Goal: Task Accomplishment & Management: Complete application form

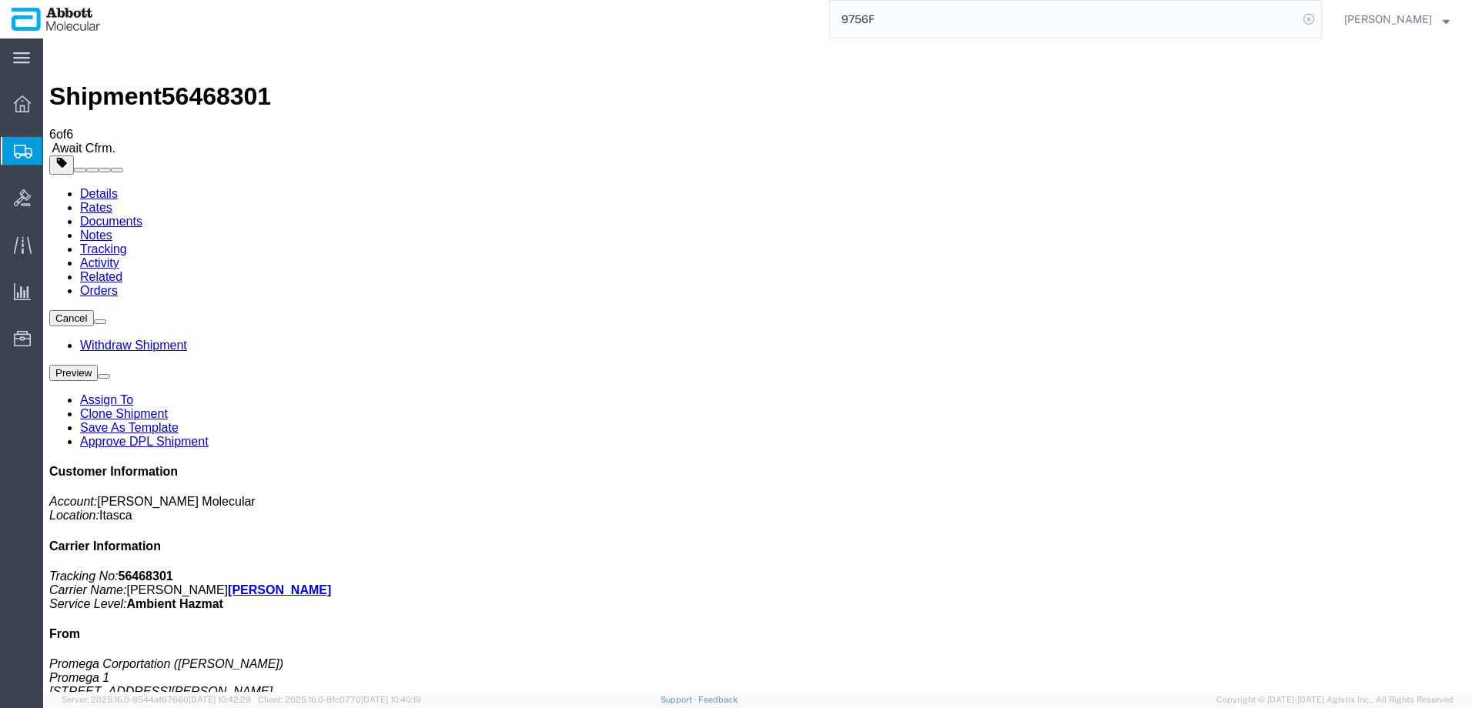
click at [1320, 20] on icon at bounding box center [1309, 19] width 22 height 22
click at [1320, 18] on icon at bounding box center [1309, 19] width 22 height 22
paste input "405910683067"
type input "405910683067"
click at [1320, 17] on icon at bounding box center [1309, 19] width 22 height 22
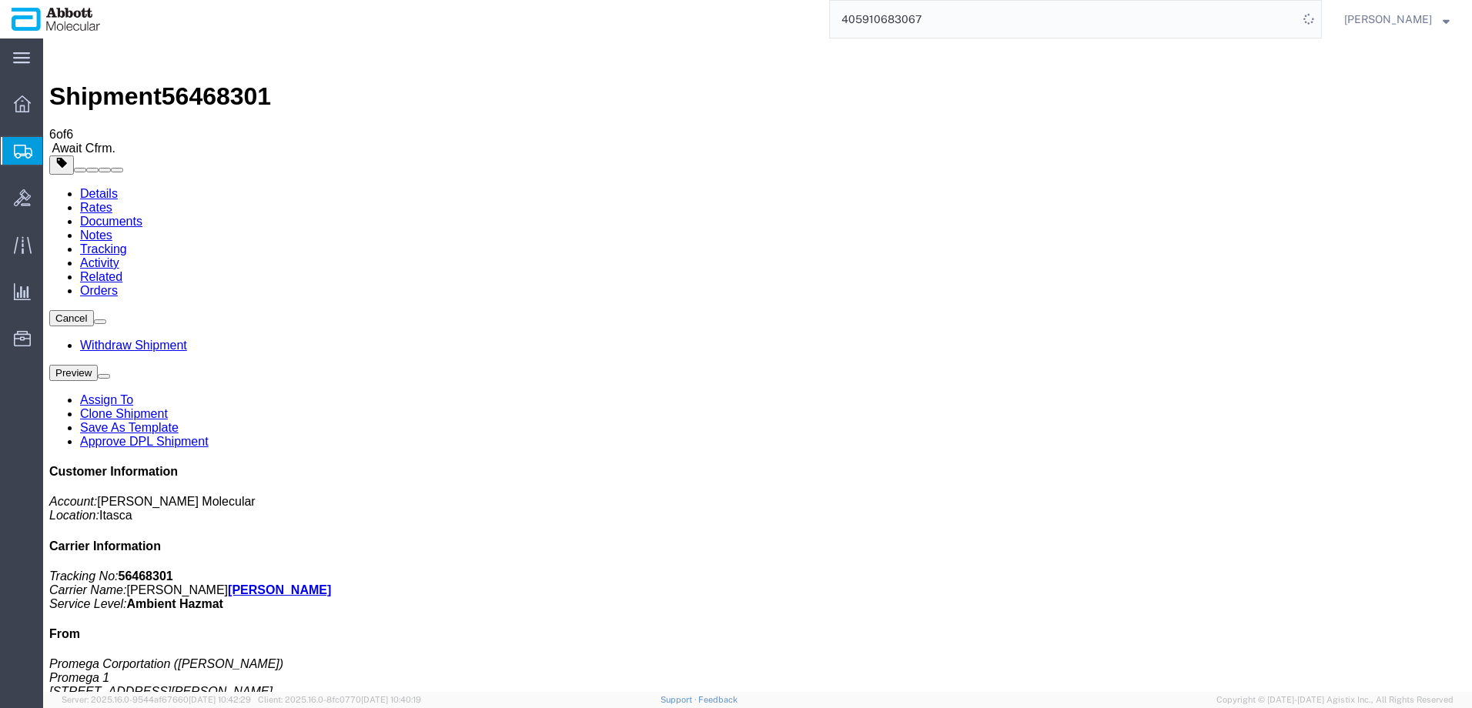
click at [1060, 24] on input "405910683067" at bounding box center [1064, 19] width 468 height 37
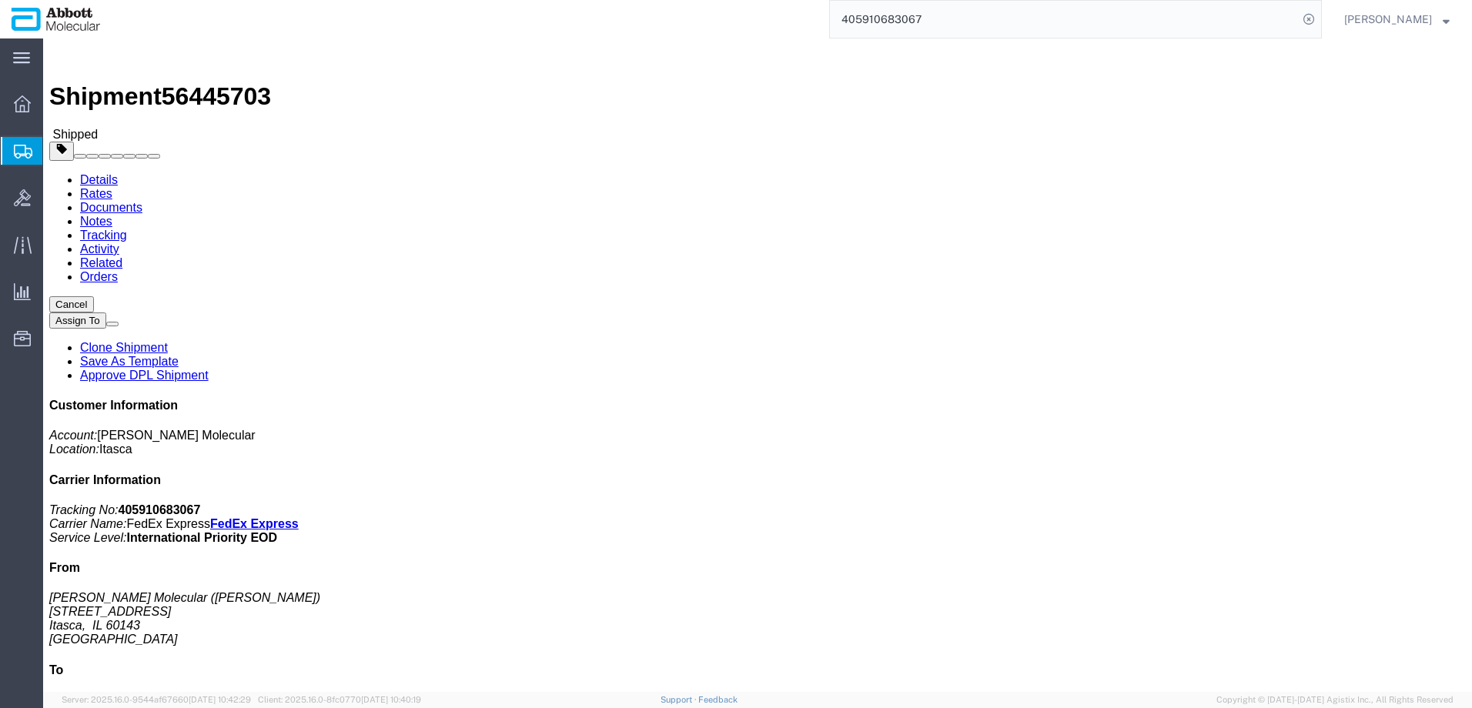
click b "620539945"
copy b "620539945"
click at [0, 0] on span "Create from Template" at bounding box center [0, 0] width 0 height 0
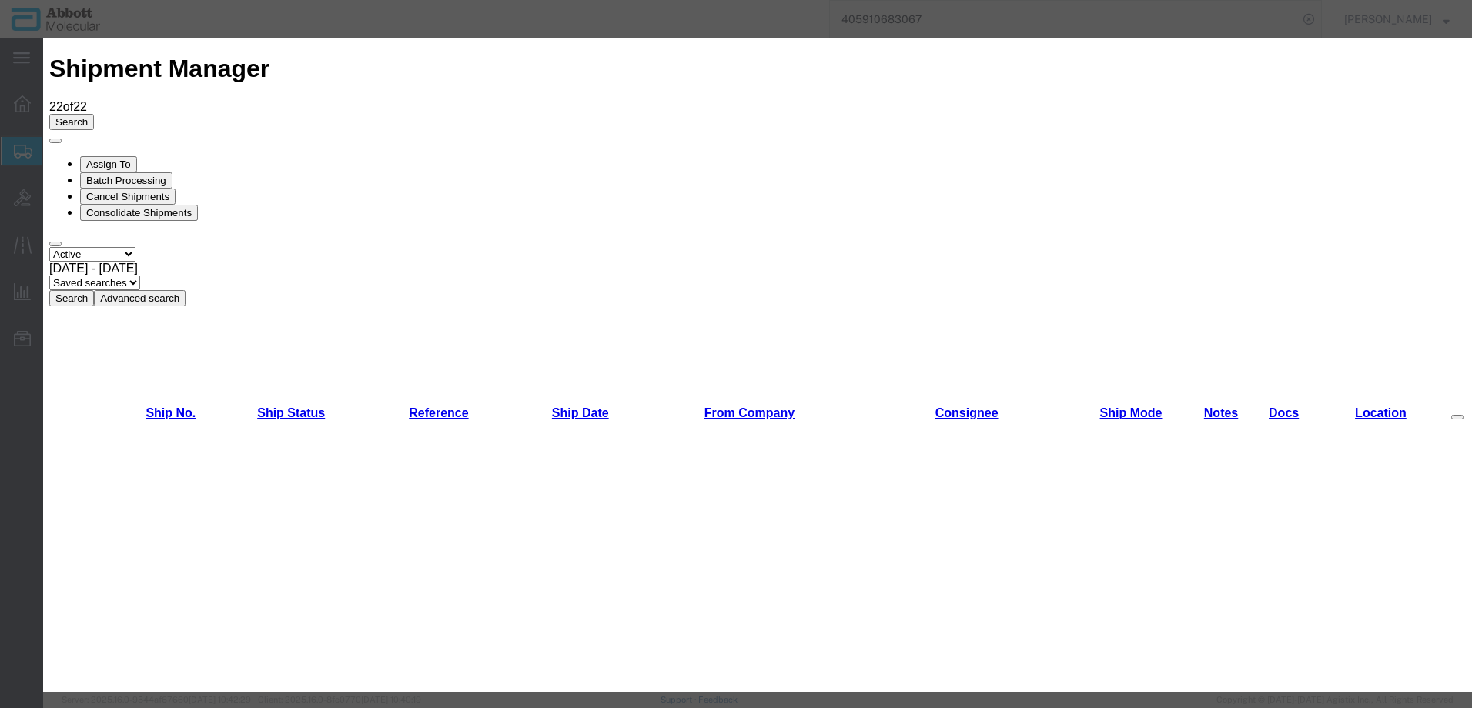
scroll to position [693, 0]
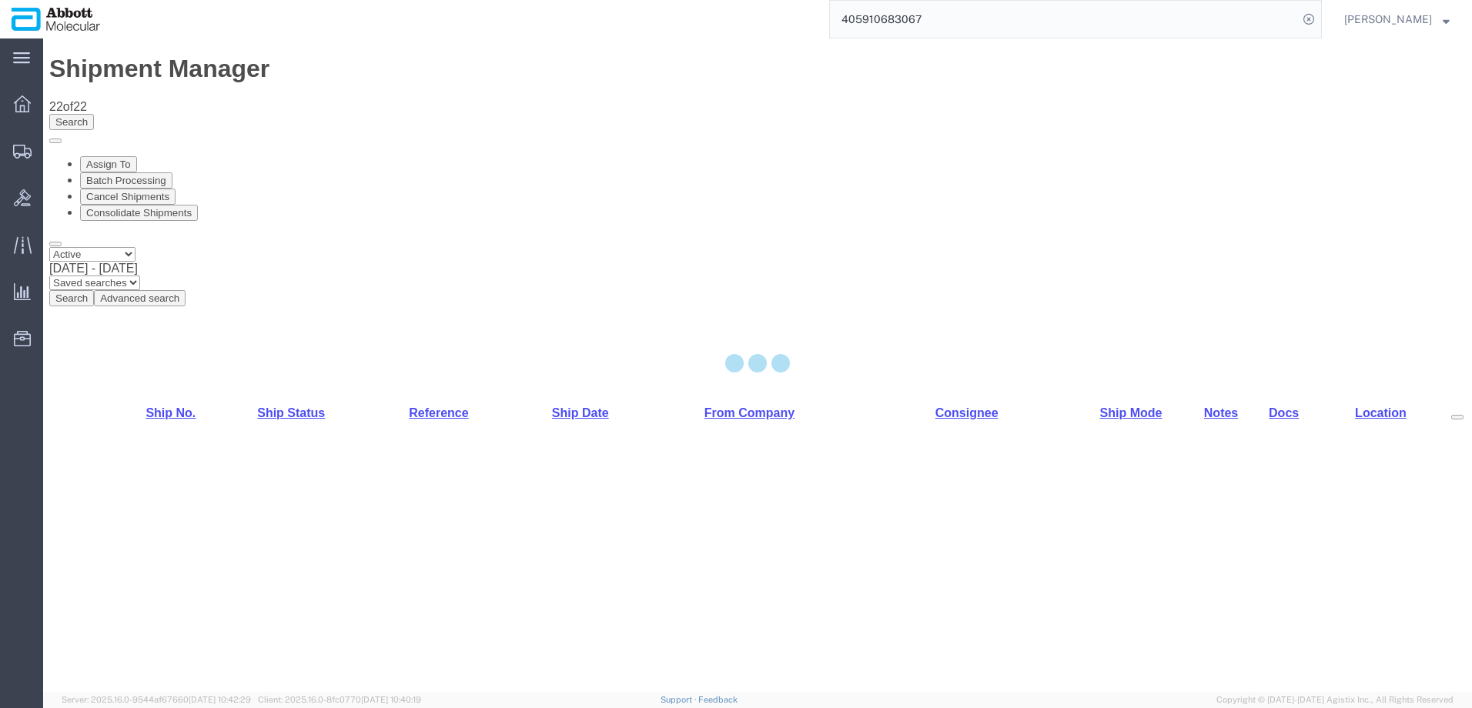
select select "48454"
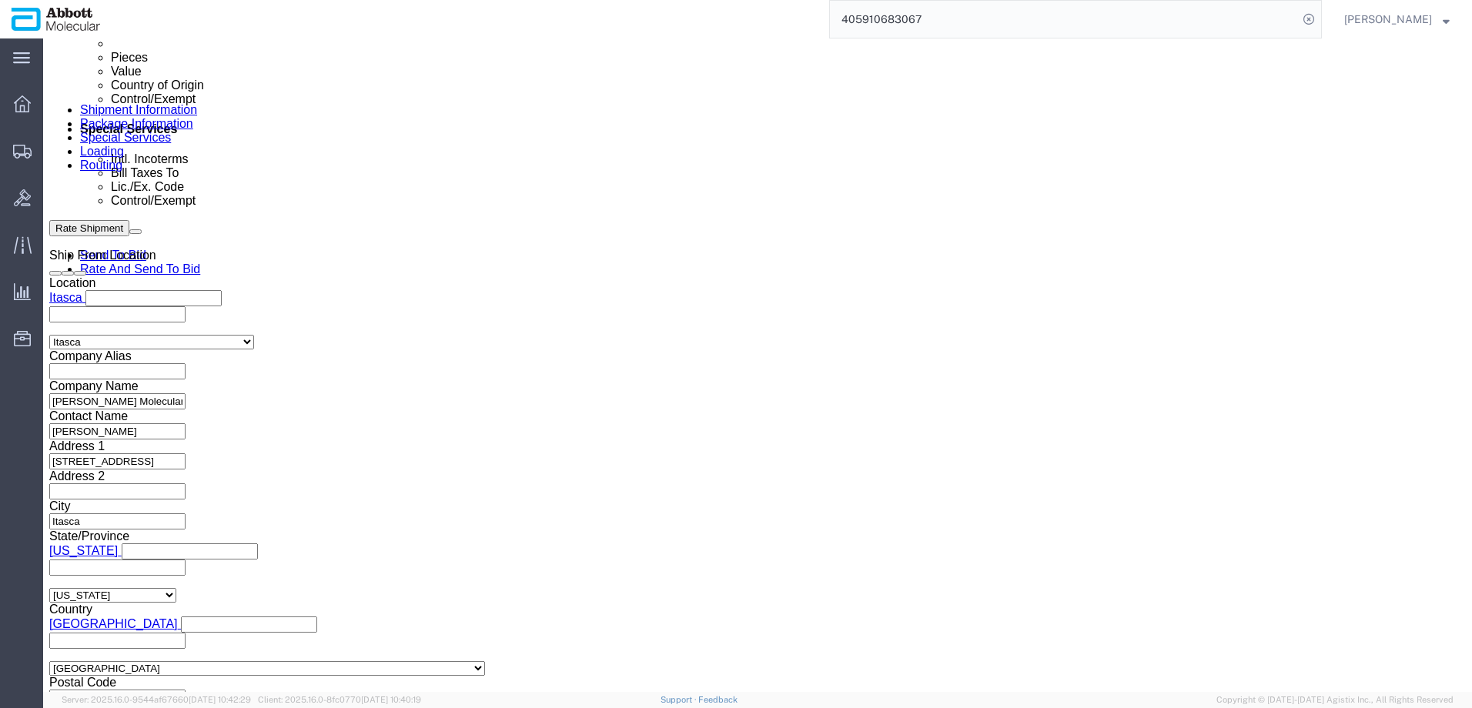
scroll to position [924, 0]
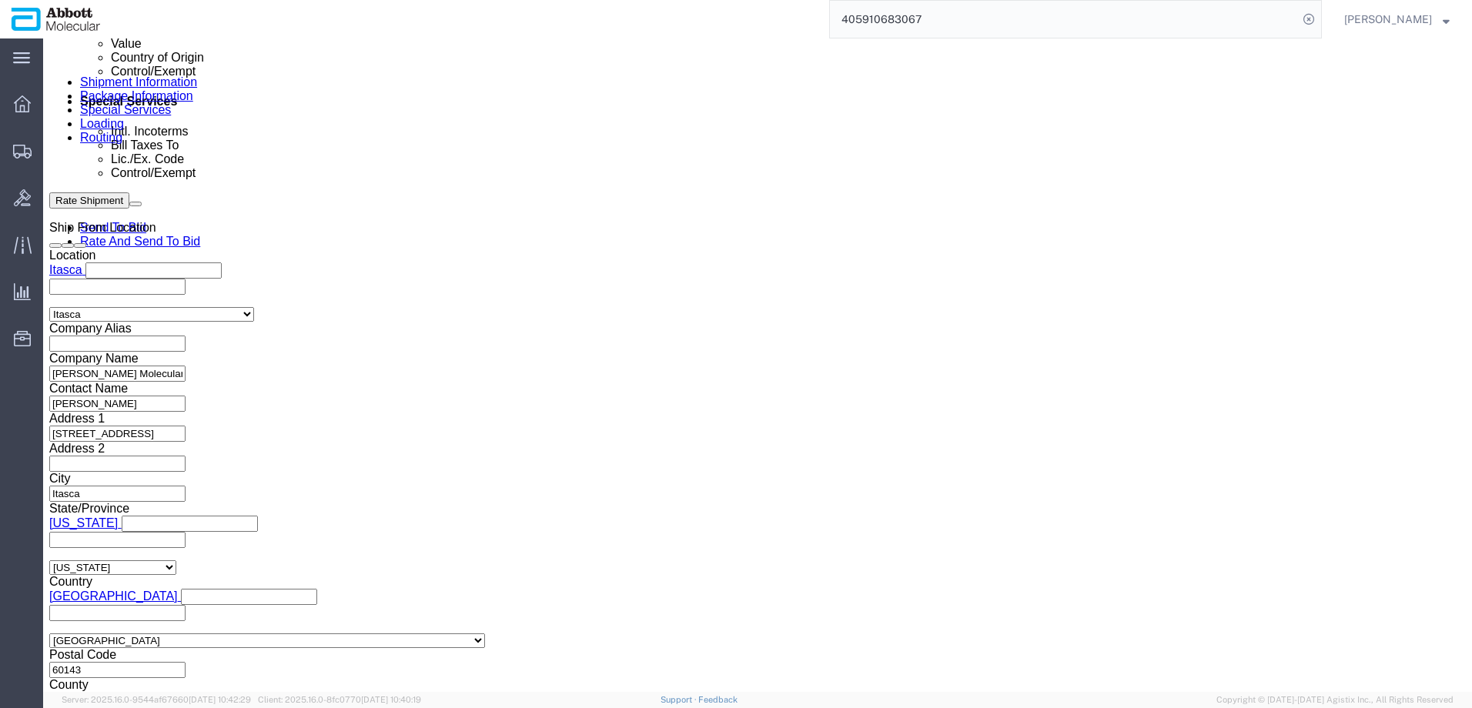
click button "Add reference"
click input "text"
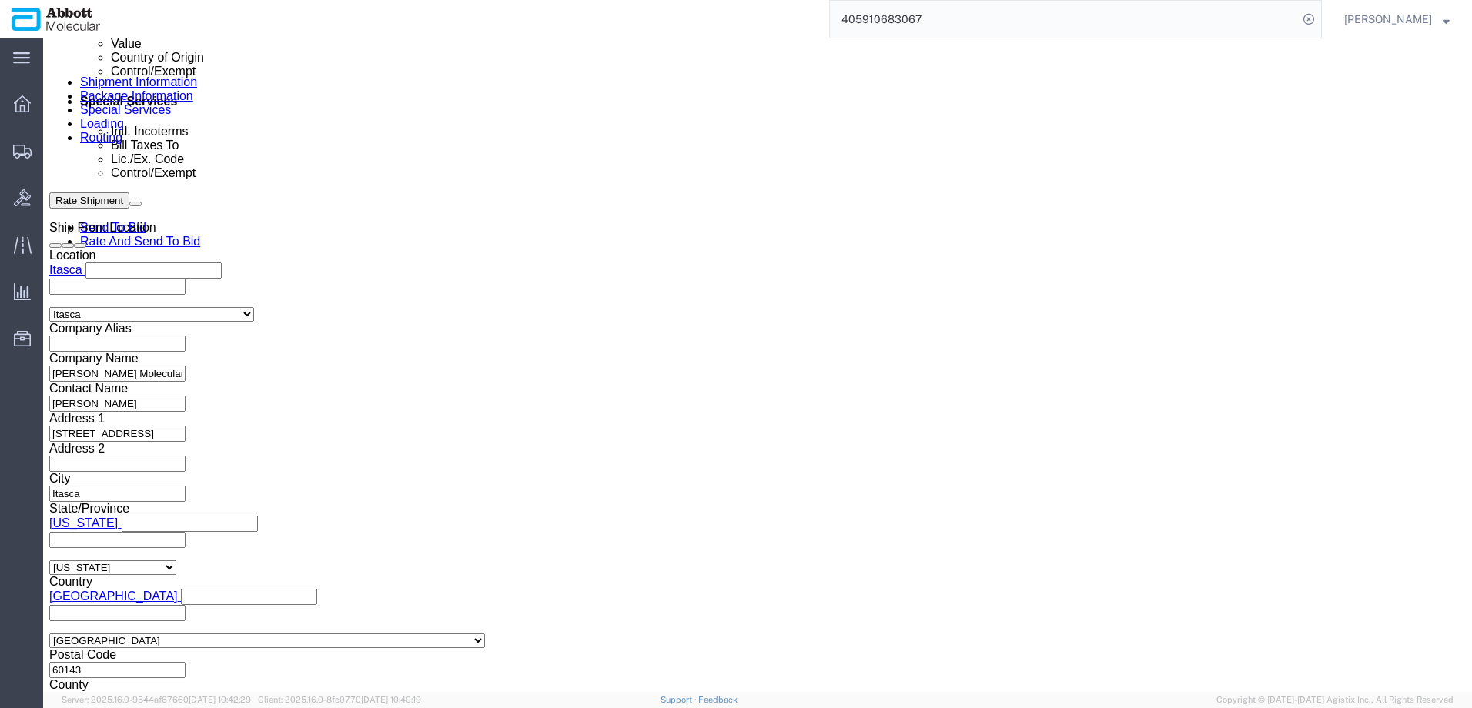
paste input "SHIP: FROZEN (-20°C) STORE AT CONSIGNEE: FROZEN (-20°C) 2 BOXES (60 KG TOTAL) -…"
type input "SHIP: FROZEN (-20°C) STORE AT CONSIGNEE: FROZEN (-20°C) 2 BOXES (60 KG TOTAL) -…"
click input "text"
paste input "917966743"
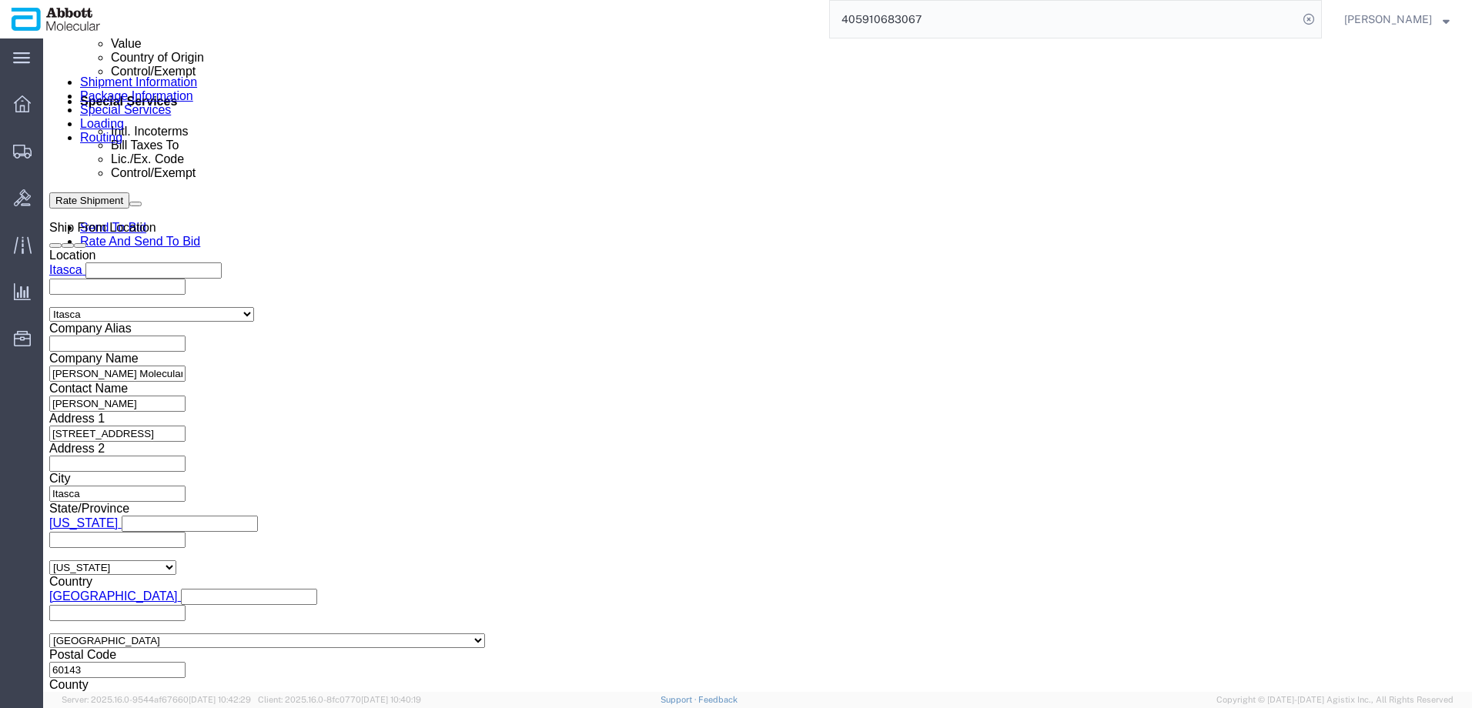
type input "917966743"
select select "INVOICE"
paste input "917966743"
type input "917966744"
select select "INVOICE"
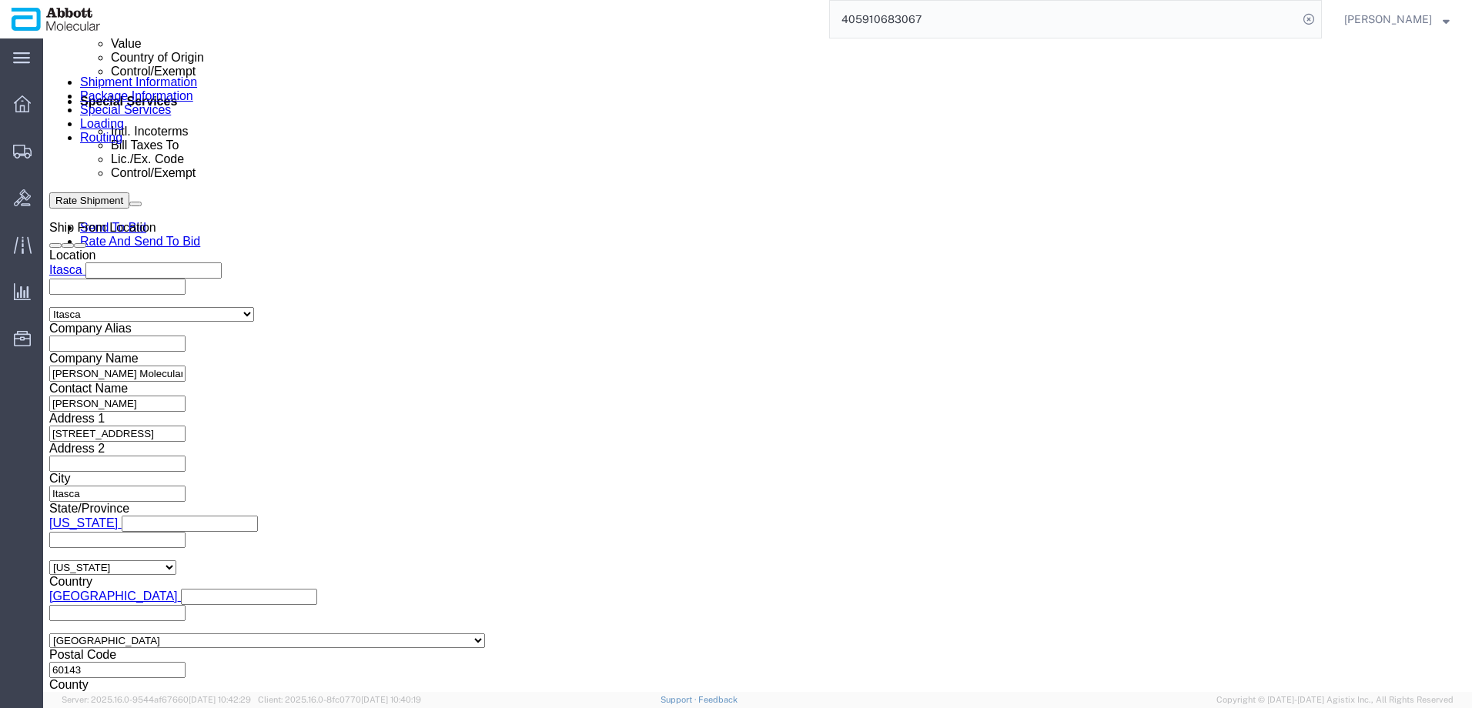
paste input "917966743"
type input "917966745"
select select "INVOICE"
paste input "917966743"
type input "917966746"
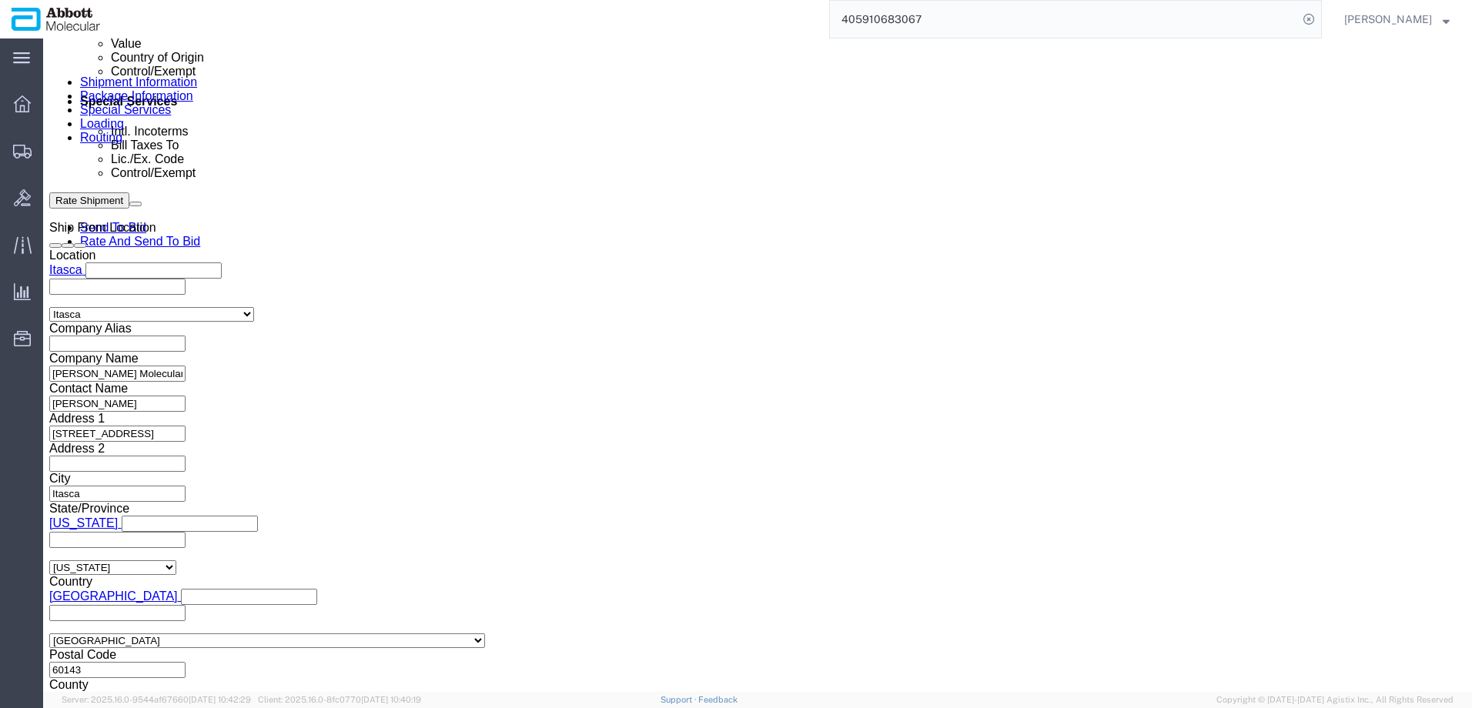
select select "INVOICE"
paste input "917966743"
type input "917966747"
select select "INVOICE"
paste input "917966743"
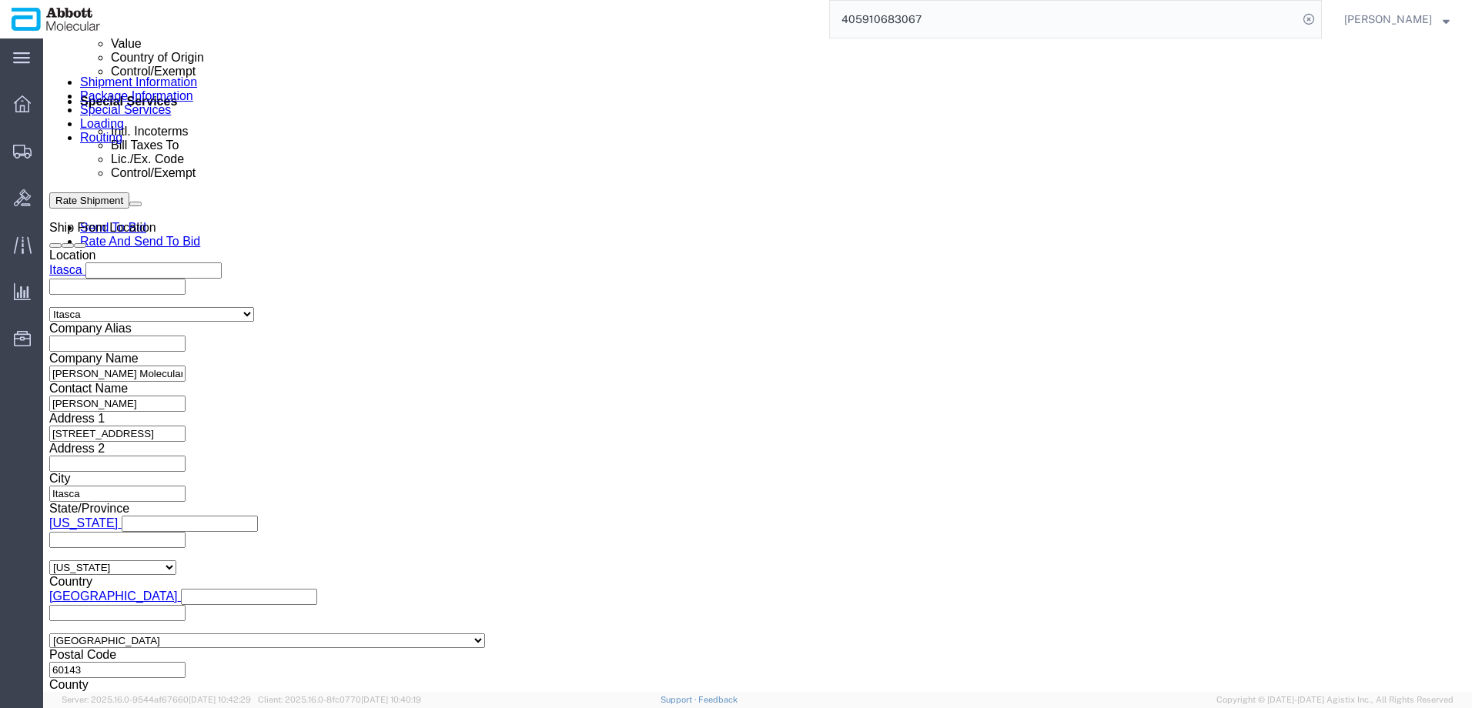
type input "917966748"
select select "INVOICE"
paste input "917966743"
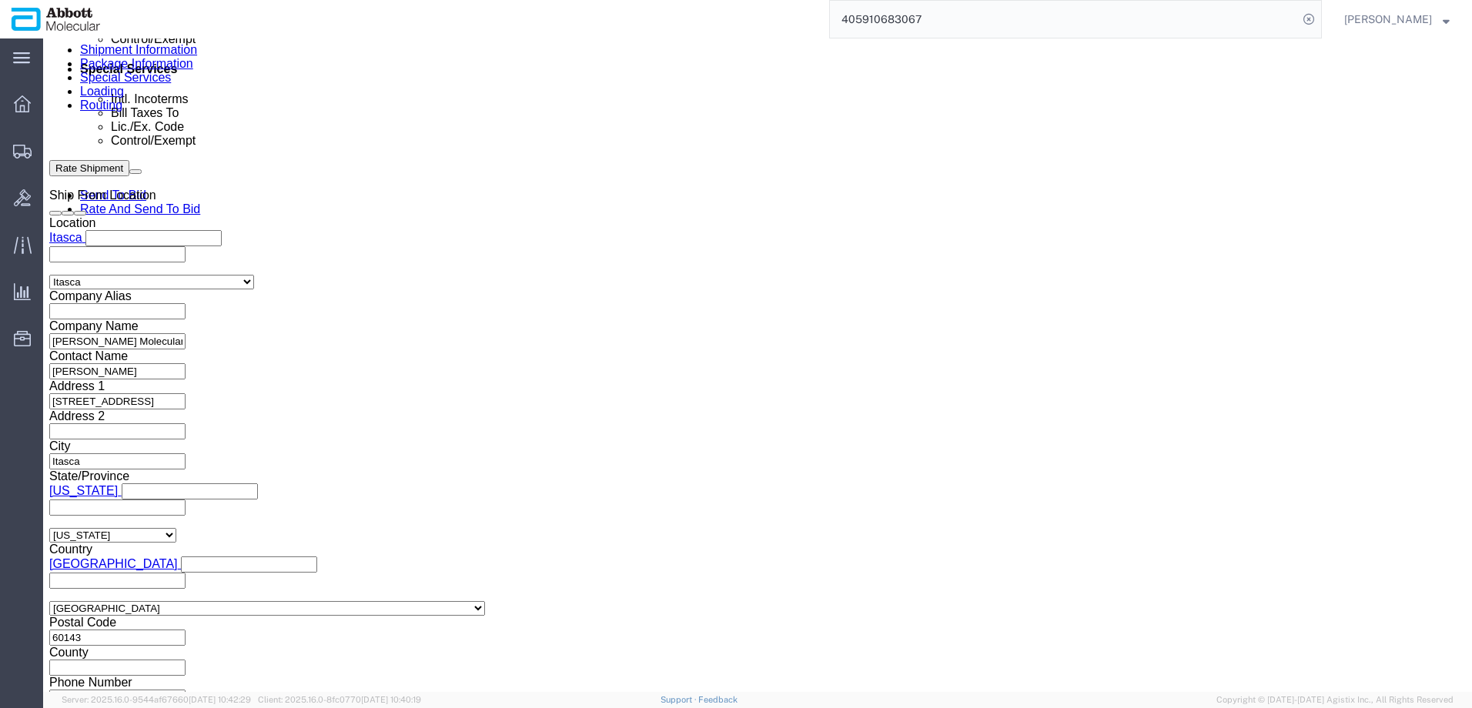
scroll to position [985, 0]
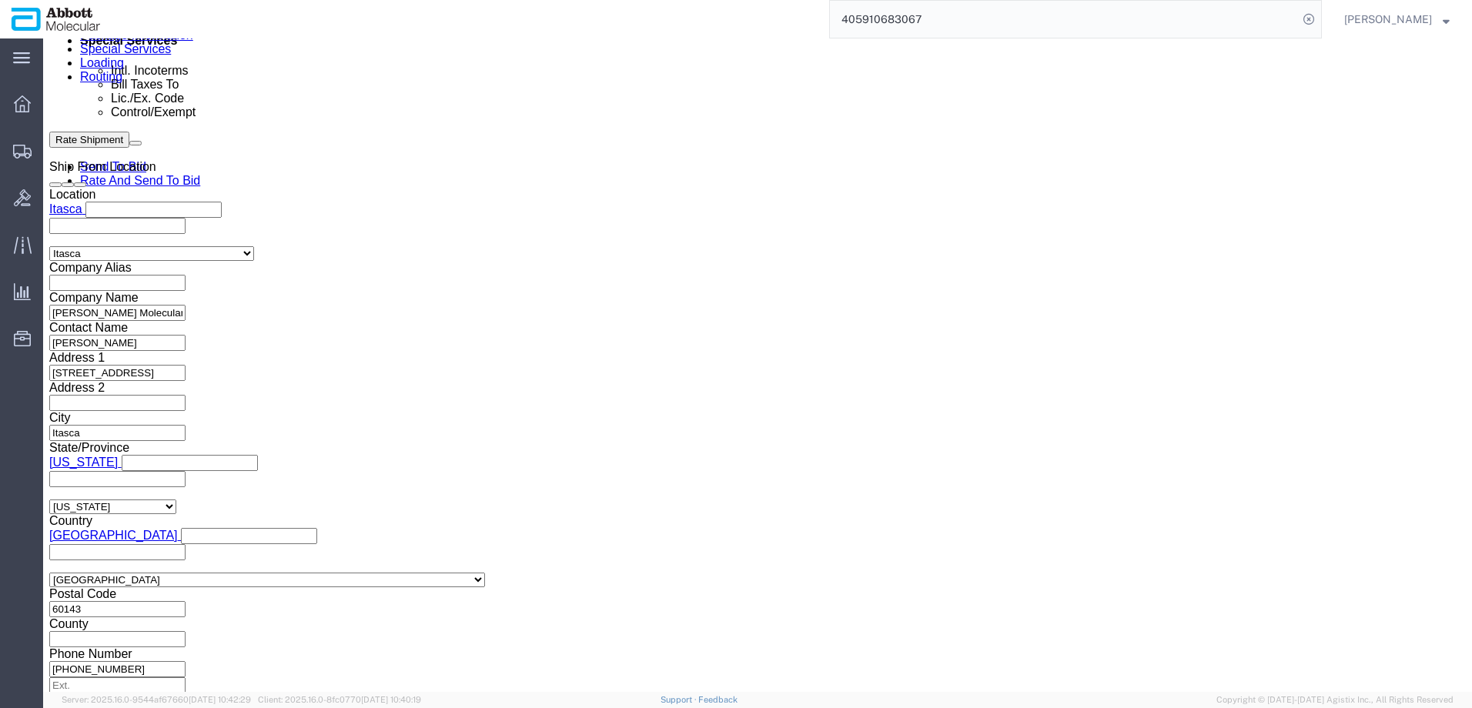
type input "917966749"
click button "Continue"
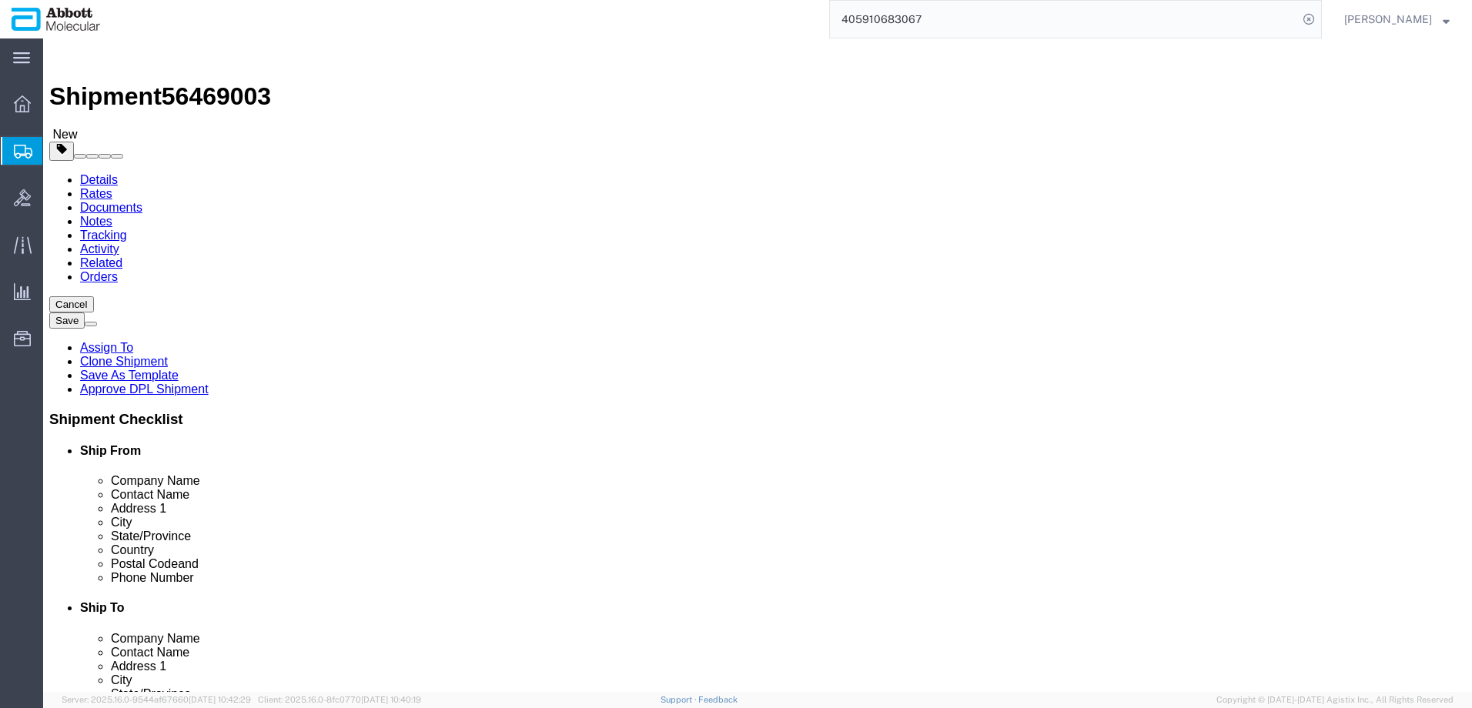
click select "Select Box (B) Box (C) Box (D) Cardboard Box(es) Crate (Instrument) Crate(s) En…"
select select "BOXD"
click select "Select Box (B) Box (C) Box (D) Cardboard Box(es) Crate (Instrument) Crate(s) En…"
type input "28.00"
type input "24.00"
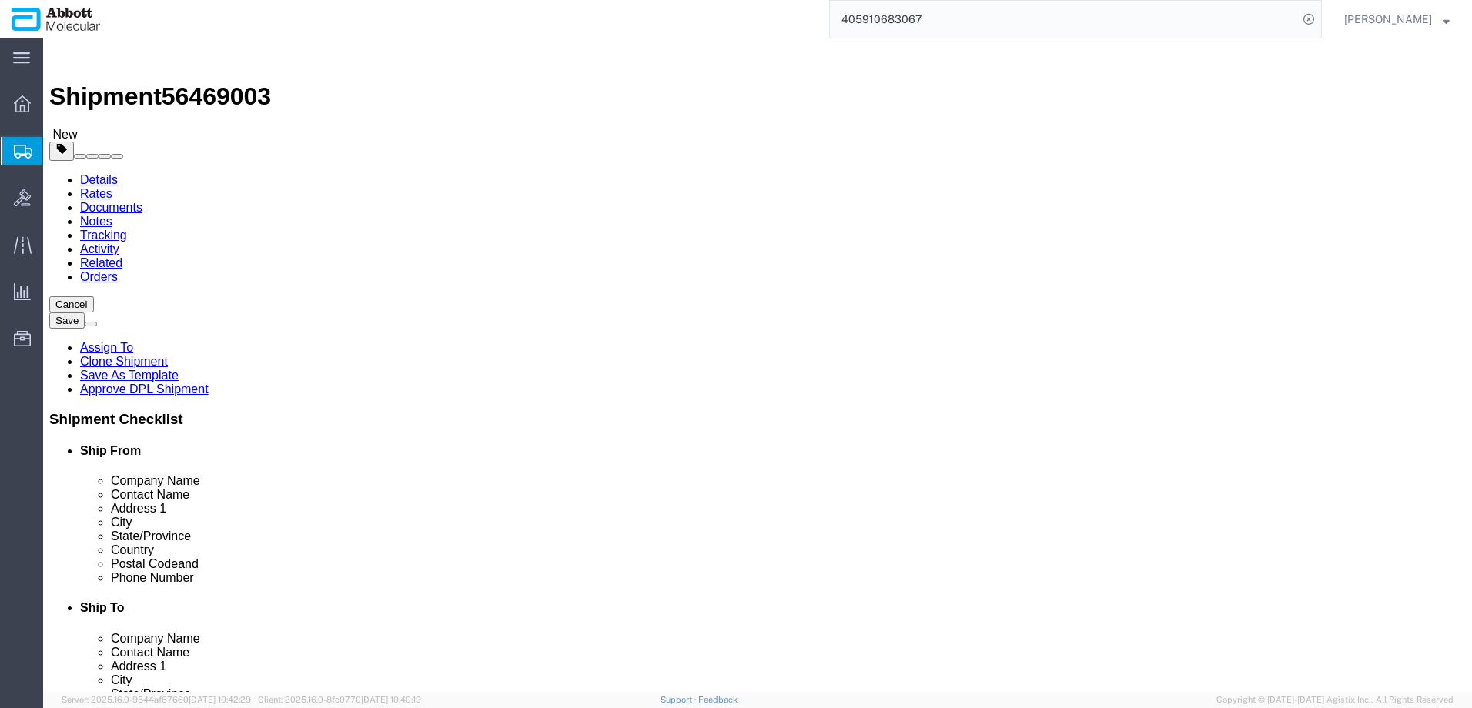
type input "21.00"
drag, startPoint x: 229, startPoint y: 303, endPoint x: 133, endPoint y: 296, distance: 96.5
click div "Number 1"
type input "7"
drag, startPoint x: 251, startPoint y: 360, endPoint x: 68, endPoint y: 347, distance: 183.8
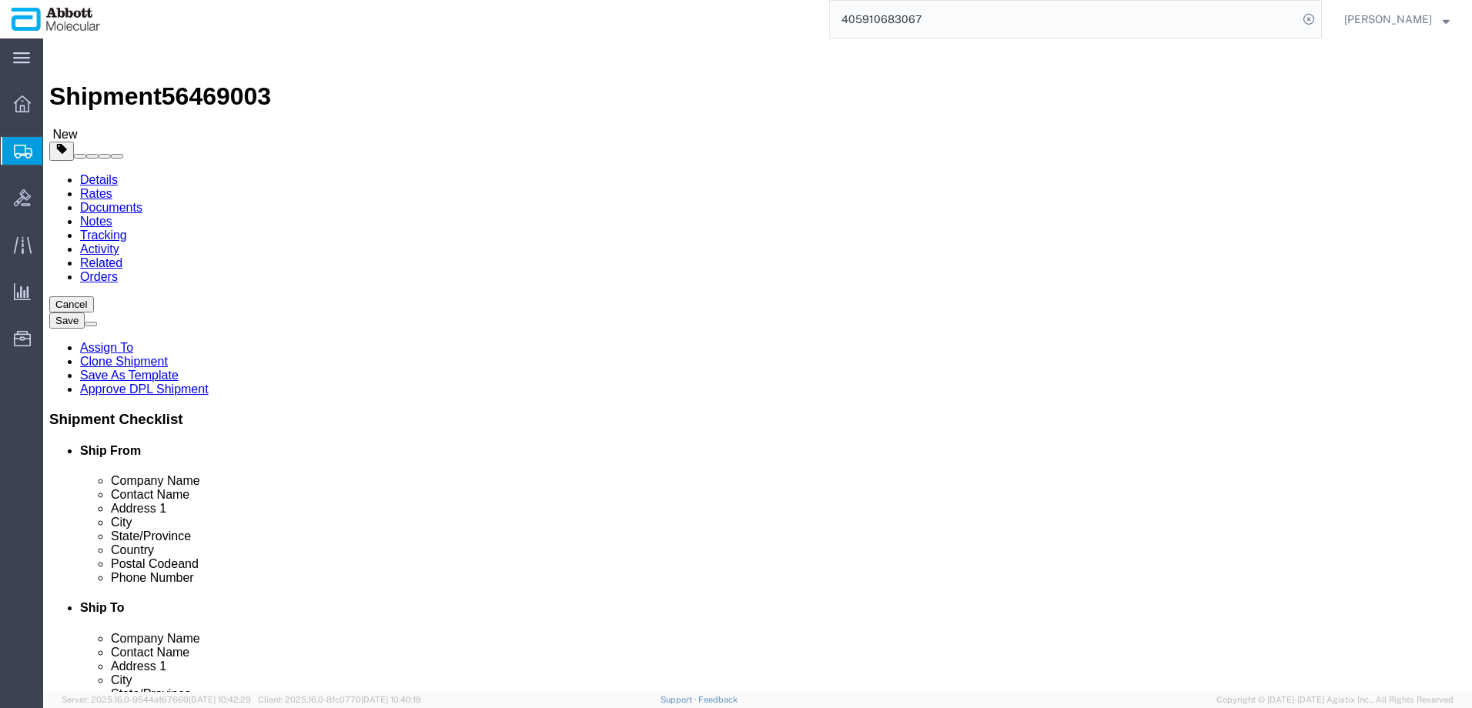
click div "Weight 0.00 Select kgs lbs Ship. t°"
type input "210"
click input "checkbox"
checkbox input "true"
type input "FROZEN"
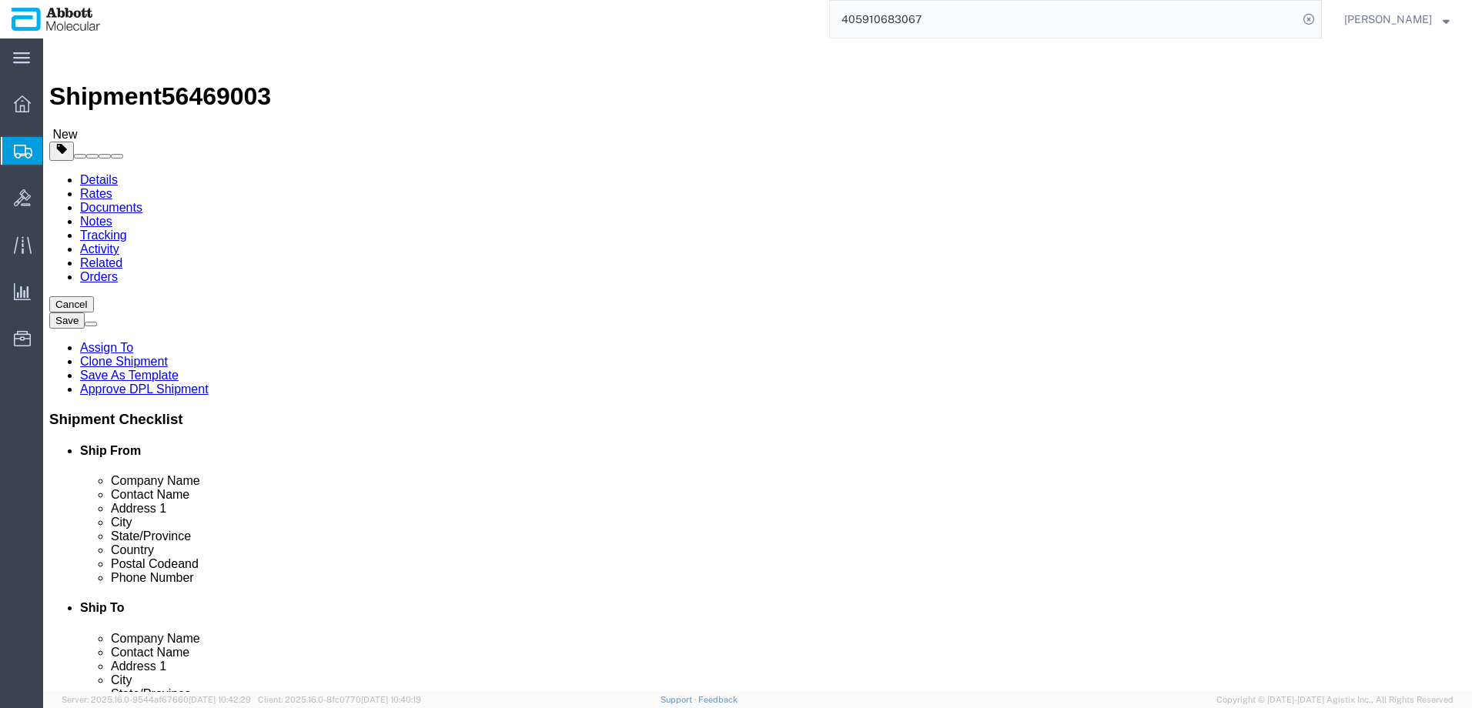
click link "Add Package"
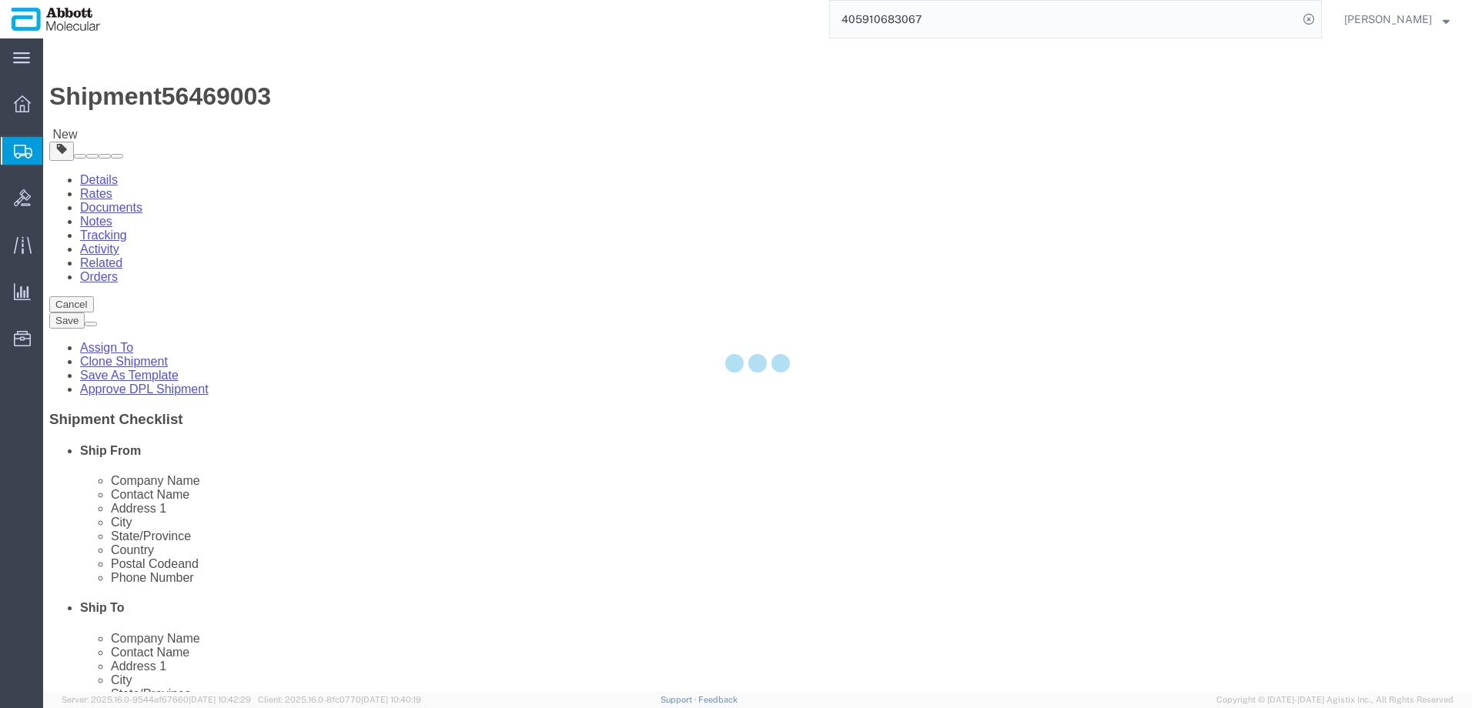
select select "BOXD"
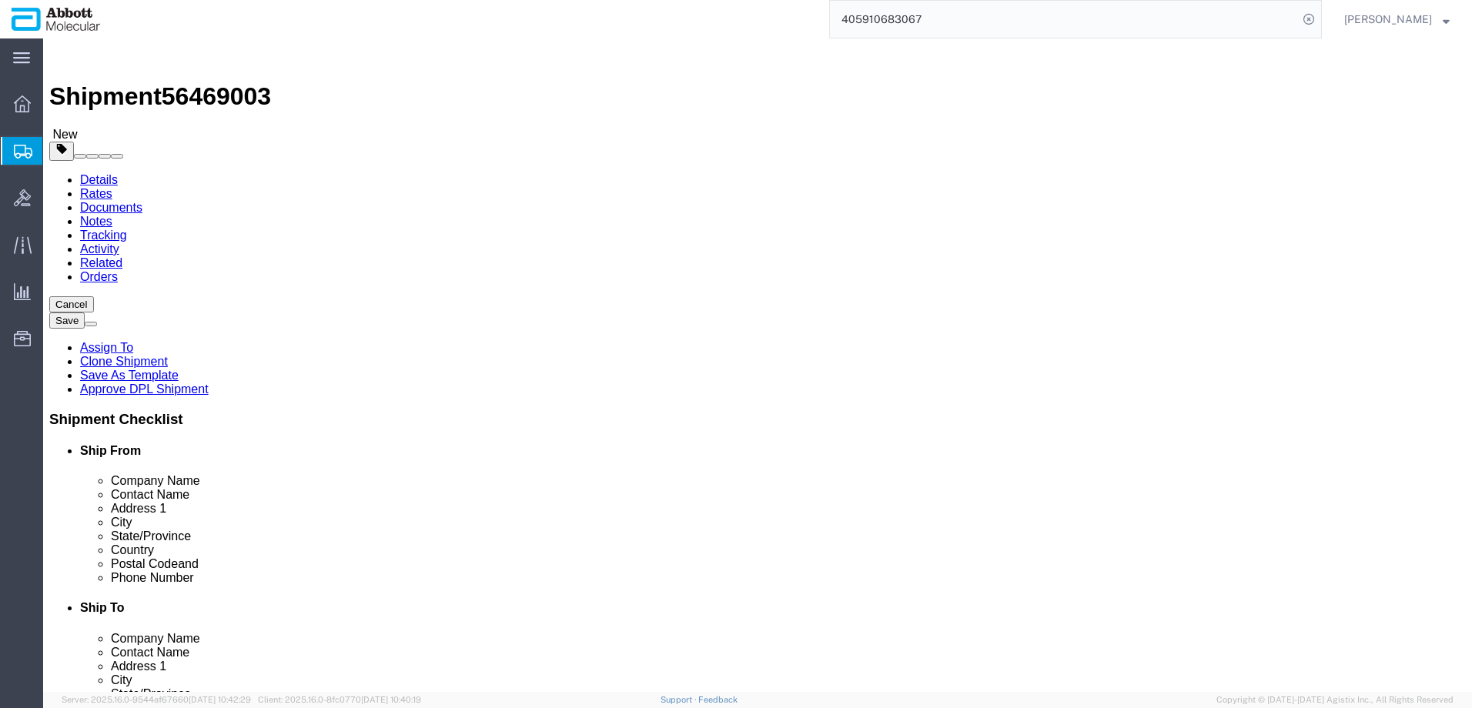
click select "Select Box (B) Box (C) Box (D) Cardboard Box(es) Crate (Instrument) Crate(s) En…"
select select "BOXC"
click select "Select Box (B) Box (C) Box (D) Cardboard Box(es) Crate (Instrument) Crate(s) En…"
type input "22.00"
type input "18.00"
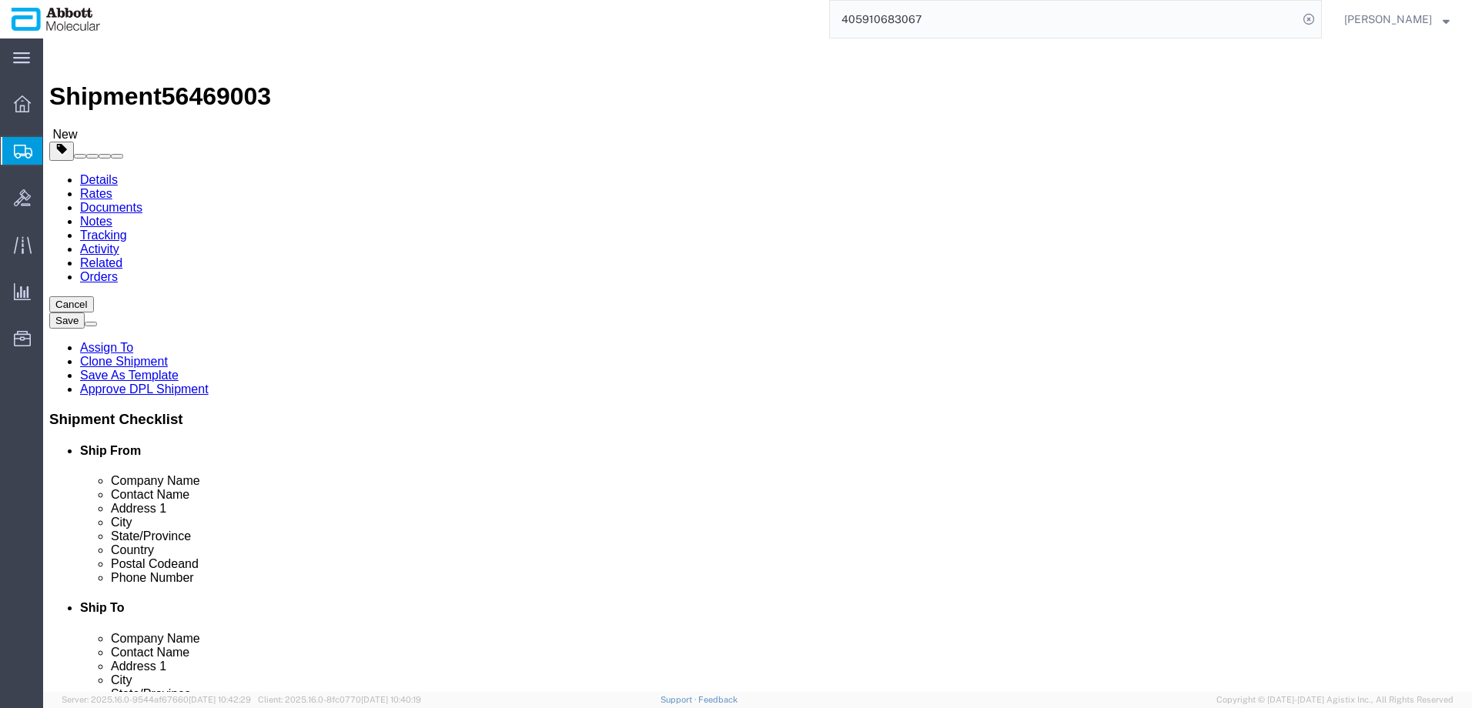
type input "18.00"
drag, startPoint x: 796, startPoint y: 353, endPoint x: 732, endPoint y: 359, distance: 64.2
click div "Weight Total weight of packages in pounds or kilograms 0.00 Select kgs lbs Ship…"
type input "20"
click input "checkbox"
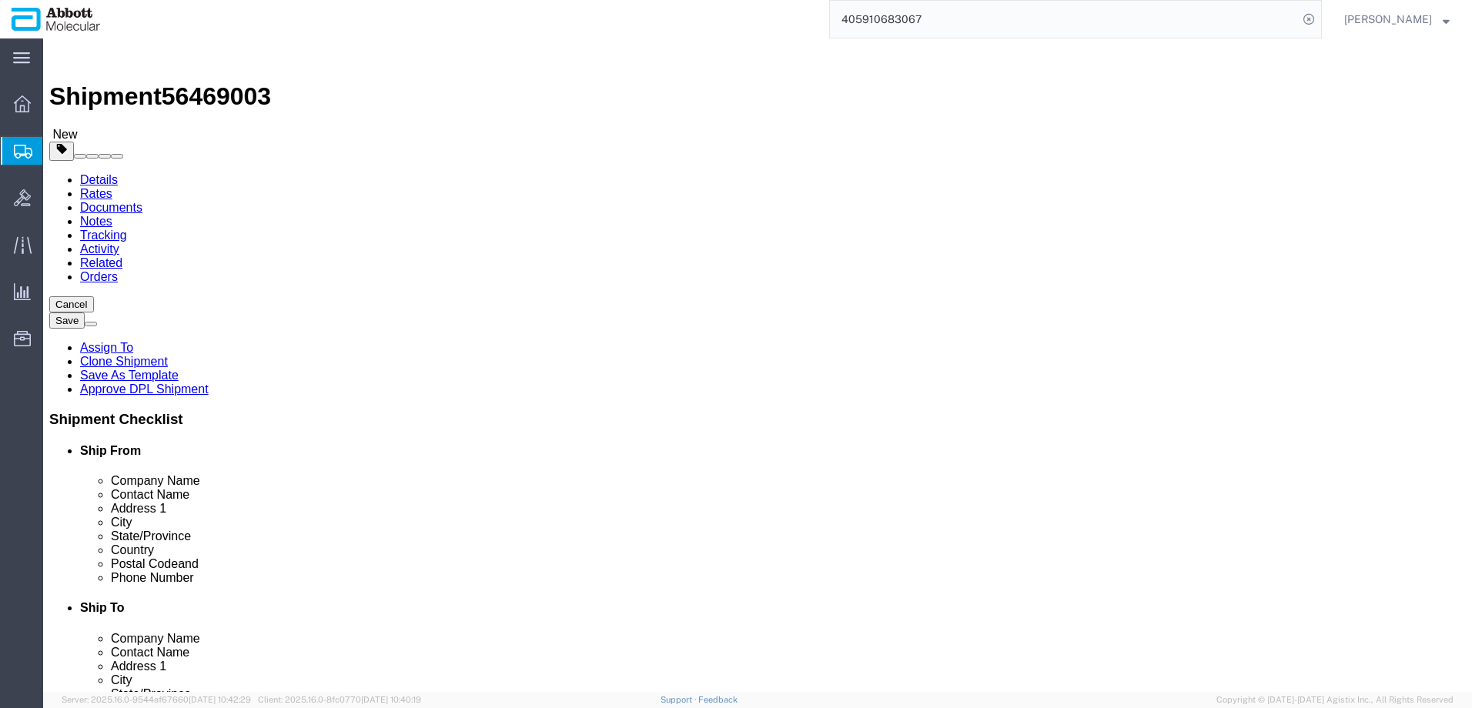
checkbox input "true"
type input "FROM_2_TO_8"
click link "Add Package"
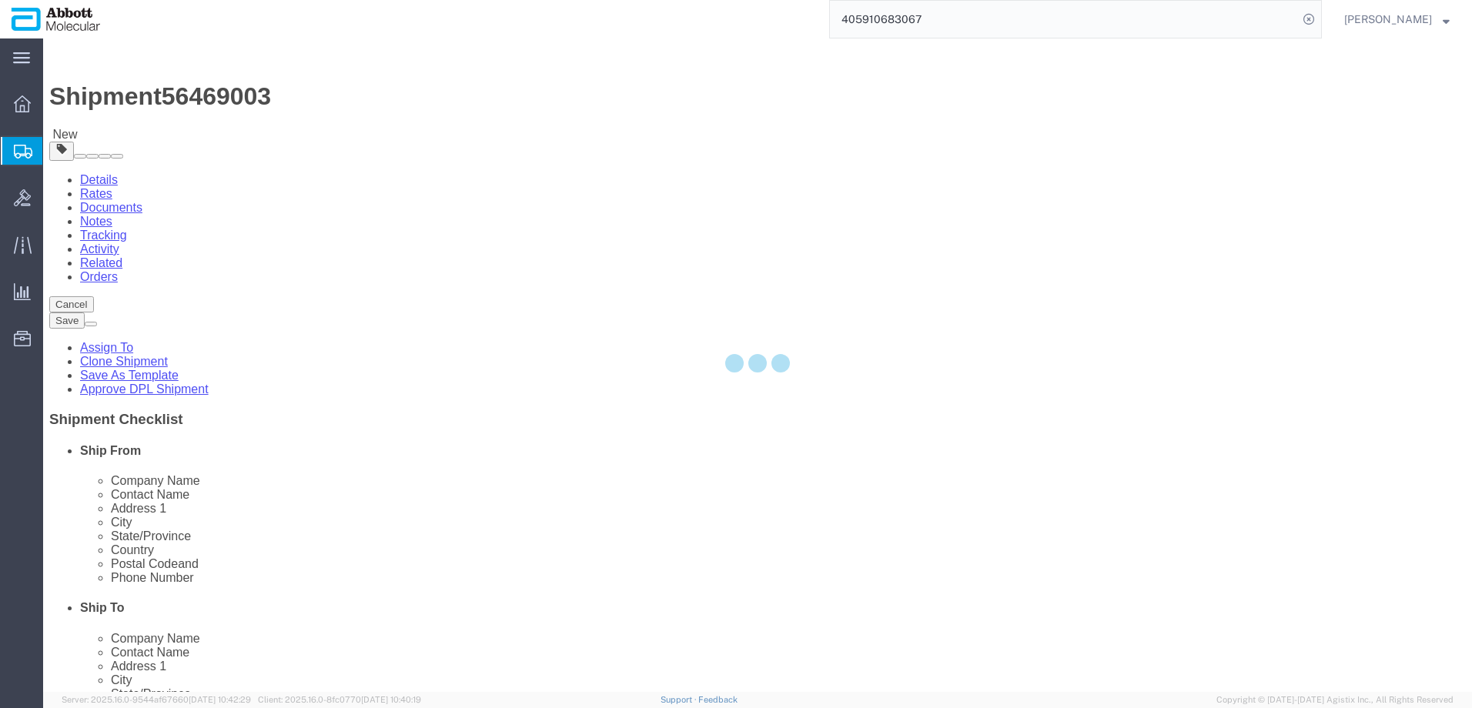
select select "BOXD"
select select "BOXC"
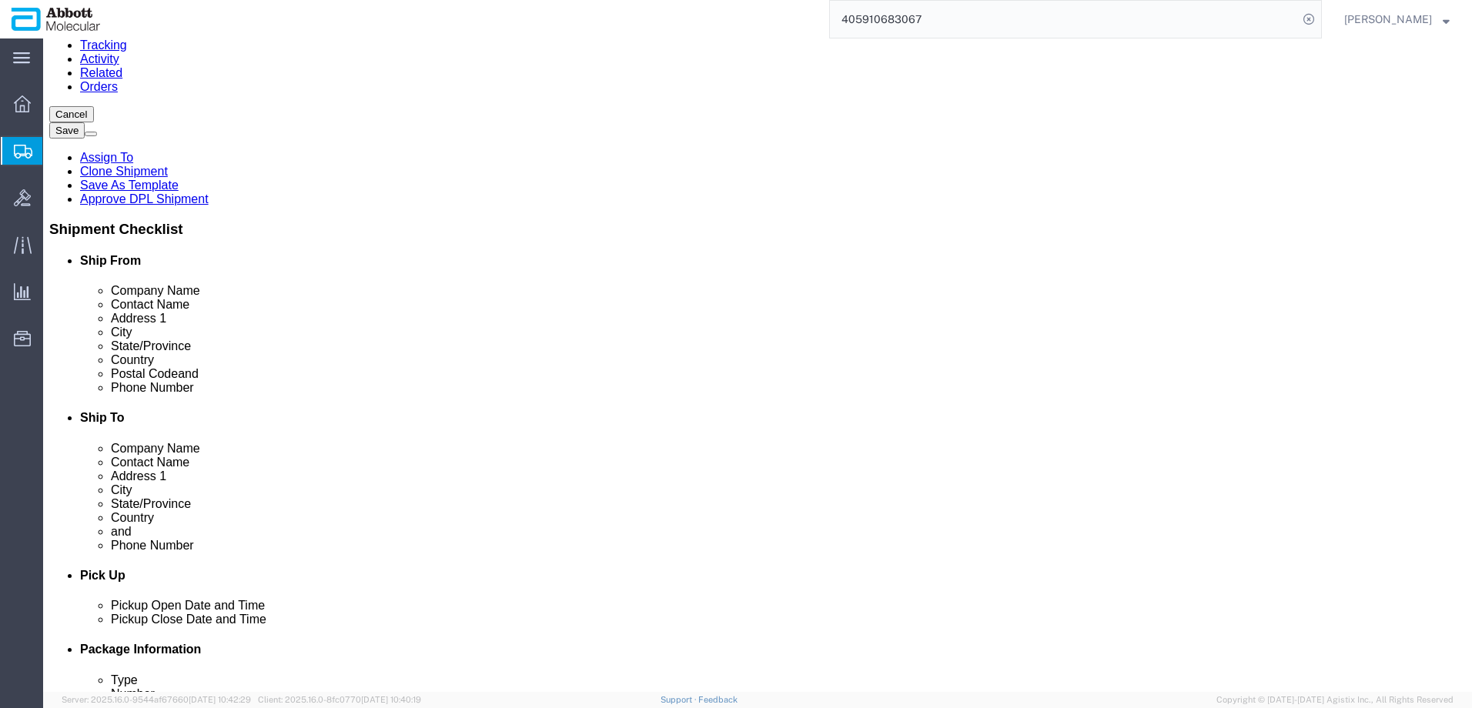
scroll to position [231, 0]
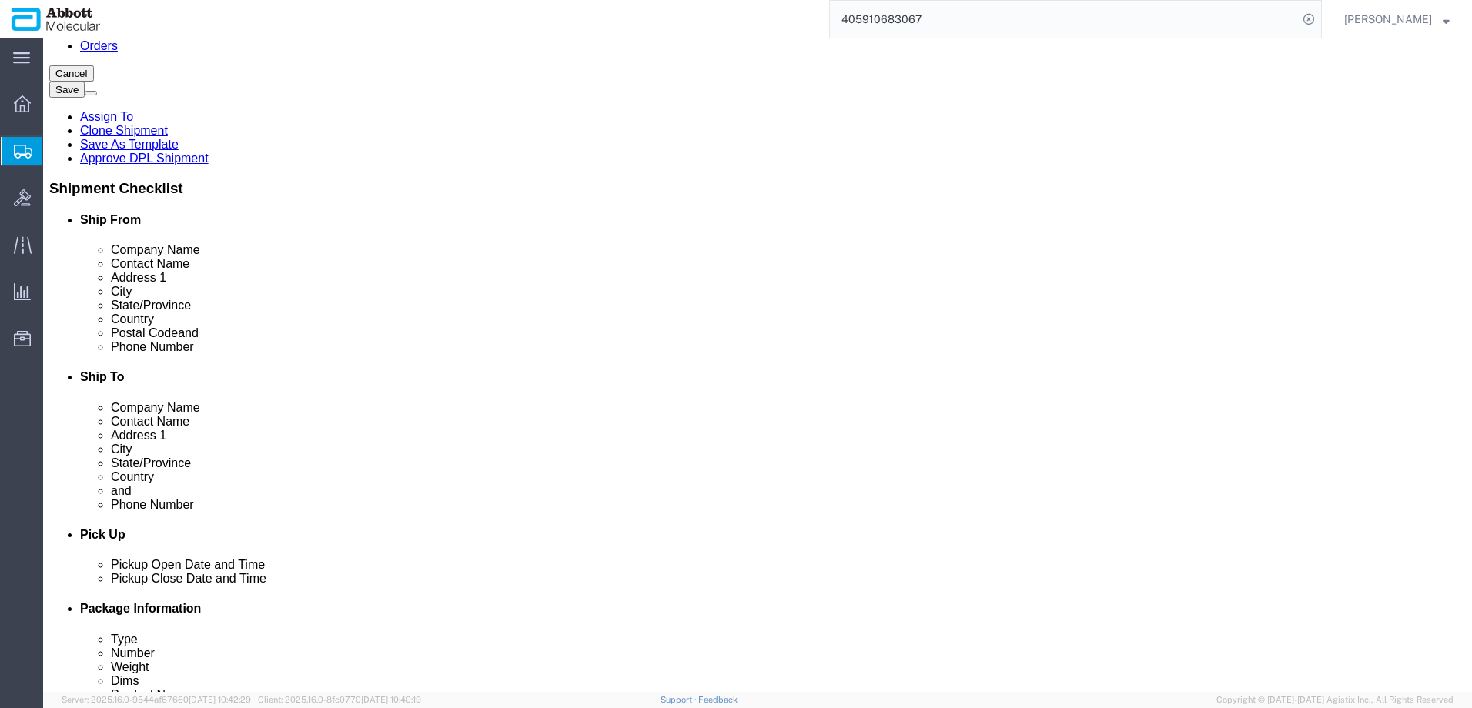
click select "Select Box (B) Box (C) Box (D) Cardboard Box(es) Crate (Instrument) Crate(s) En…"
select select "BOXD"
click select "Select Box (B) Box (C) Box (D) Cardboard Box(es) Crate (Instrument) Crate(s) En…"
type input "28.00"
type input "24.00"
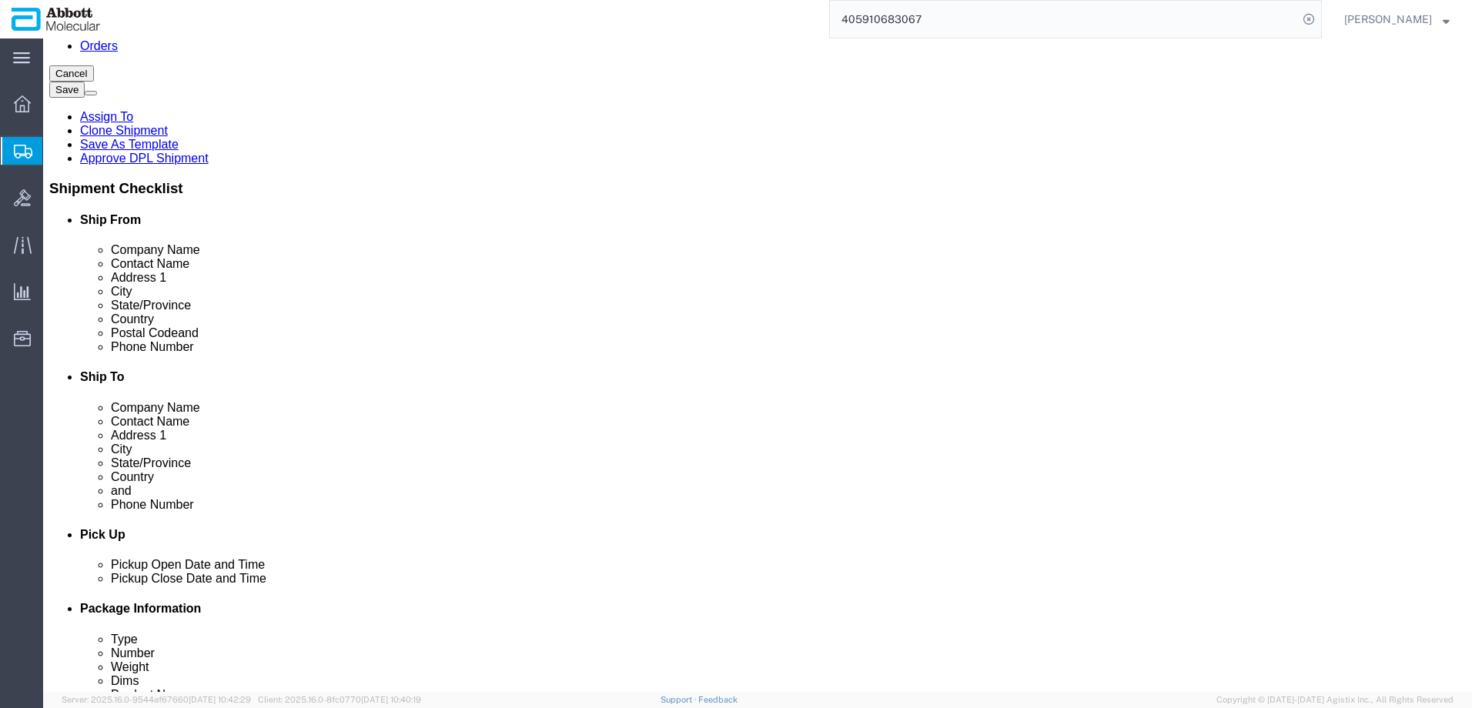
type input "21.00"
drag, startPoint x: 244, startPoint y: 445, endPoint x: 187, endPoint y: 445, distance: 57.0
click div "Weight 0.00 Select kgs lbs Ship. t°"
type input "30"
click input "checkbox"
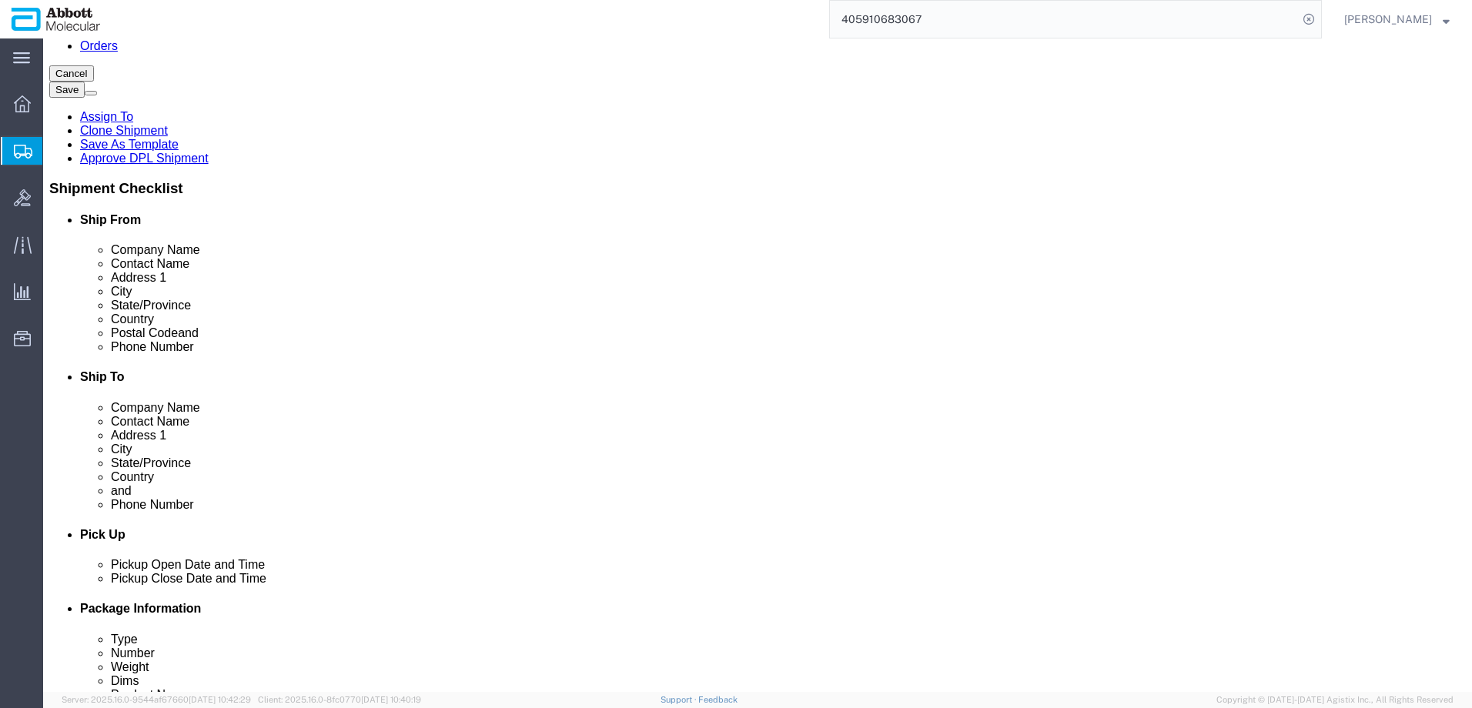
checkbox input "true"
type input "FROM_2_TO_8"
click div "7 x Box (D) Package Type Select Box (B) Box (C) Box (D) Cardboard Box(es) Crate…"
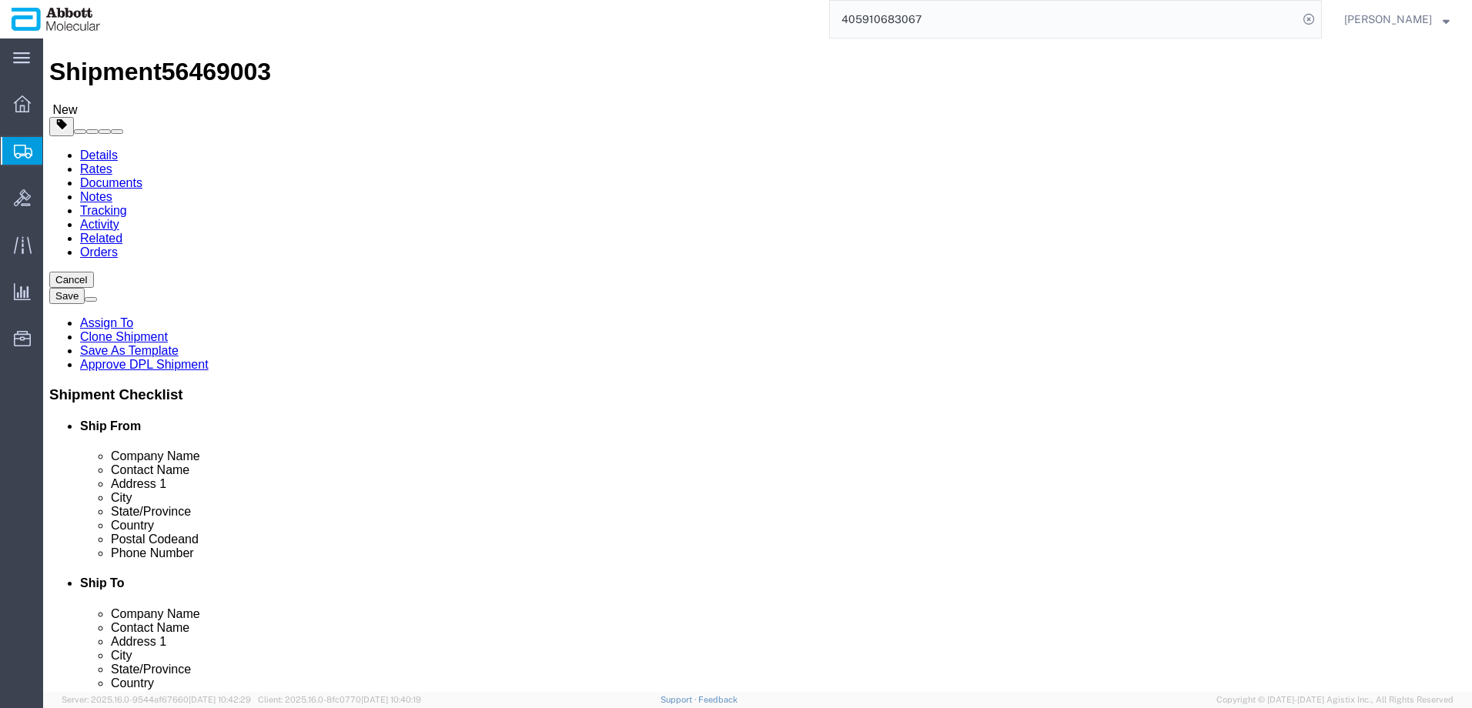
scroll to position [21, 0]
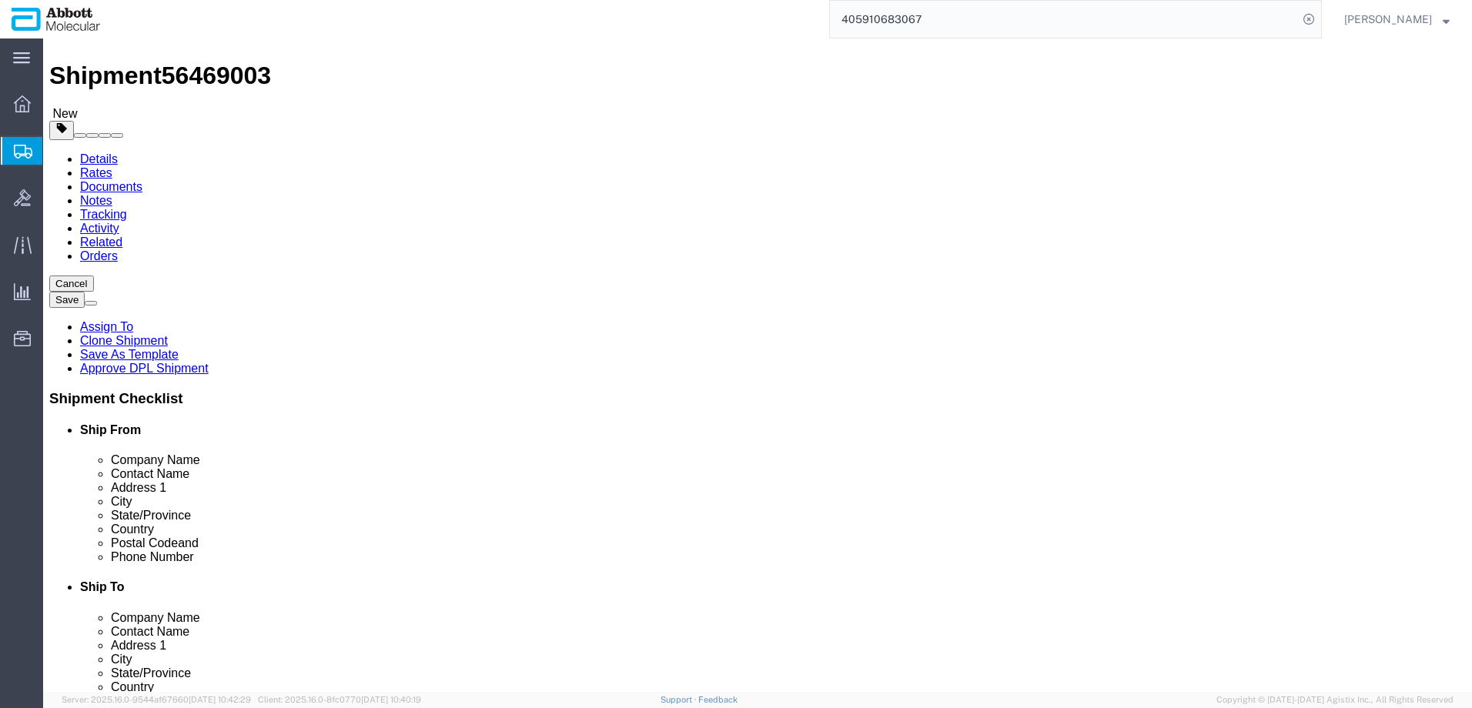
click link "Add Content"
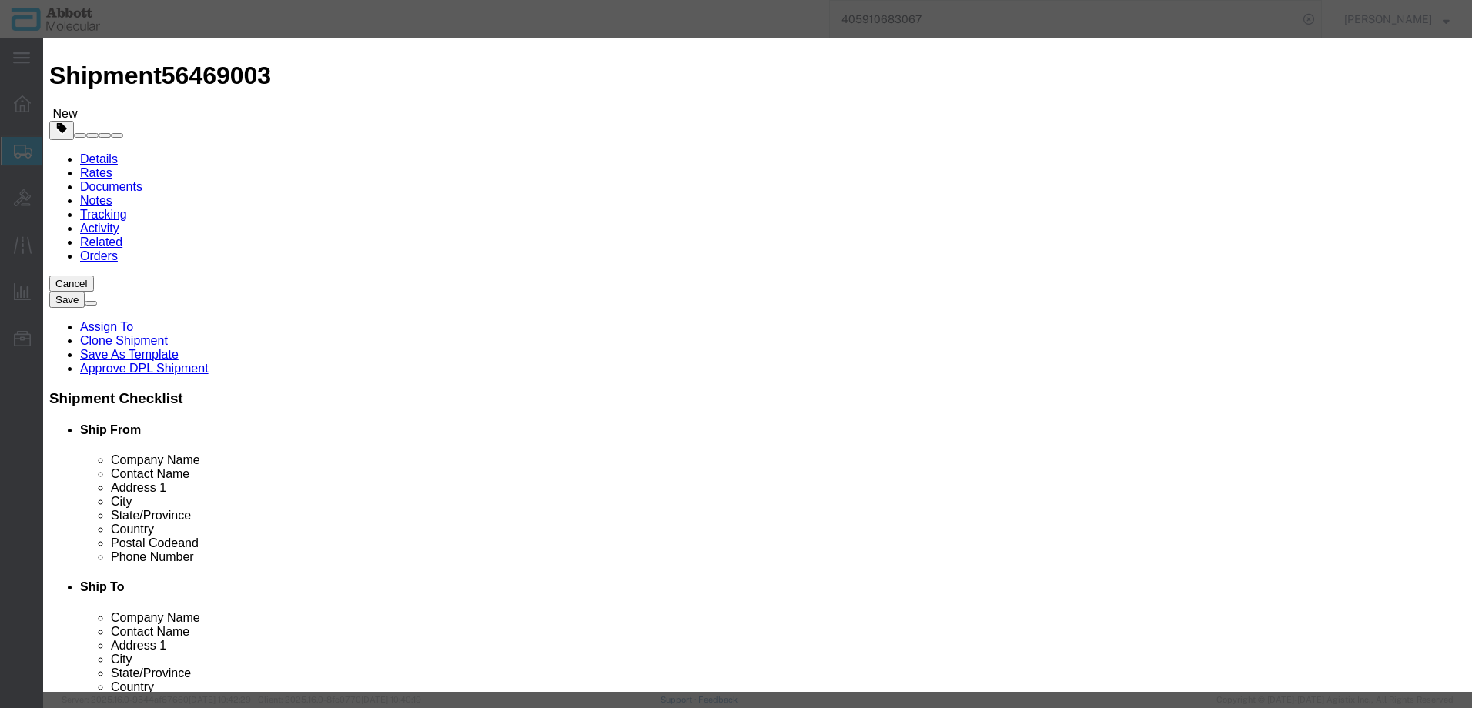
click input "text"
type input "09N1791"
click strong "09N1791"
select select
checkbox input "false"
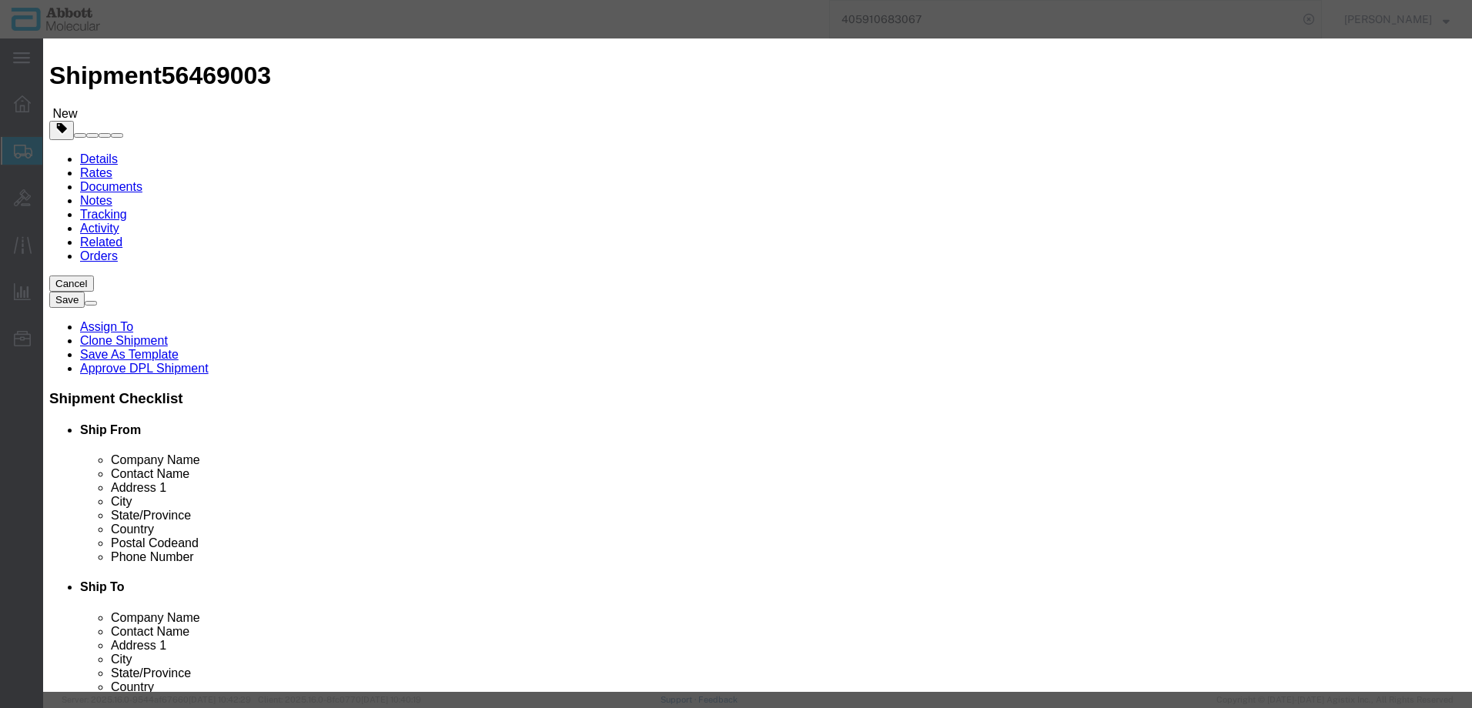
select select "US"
type input "FROM_2_TO_8"
type input "3822190080"
select select "BIS"
checkbox input "false"
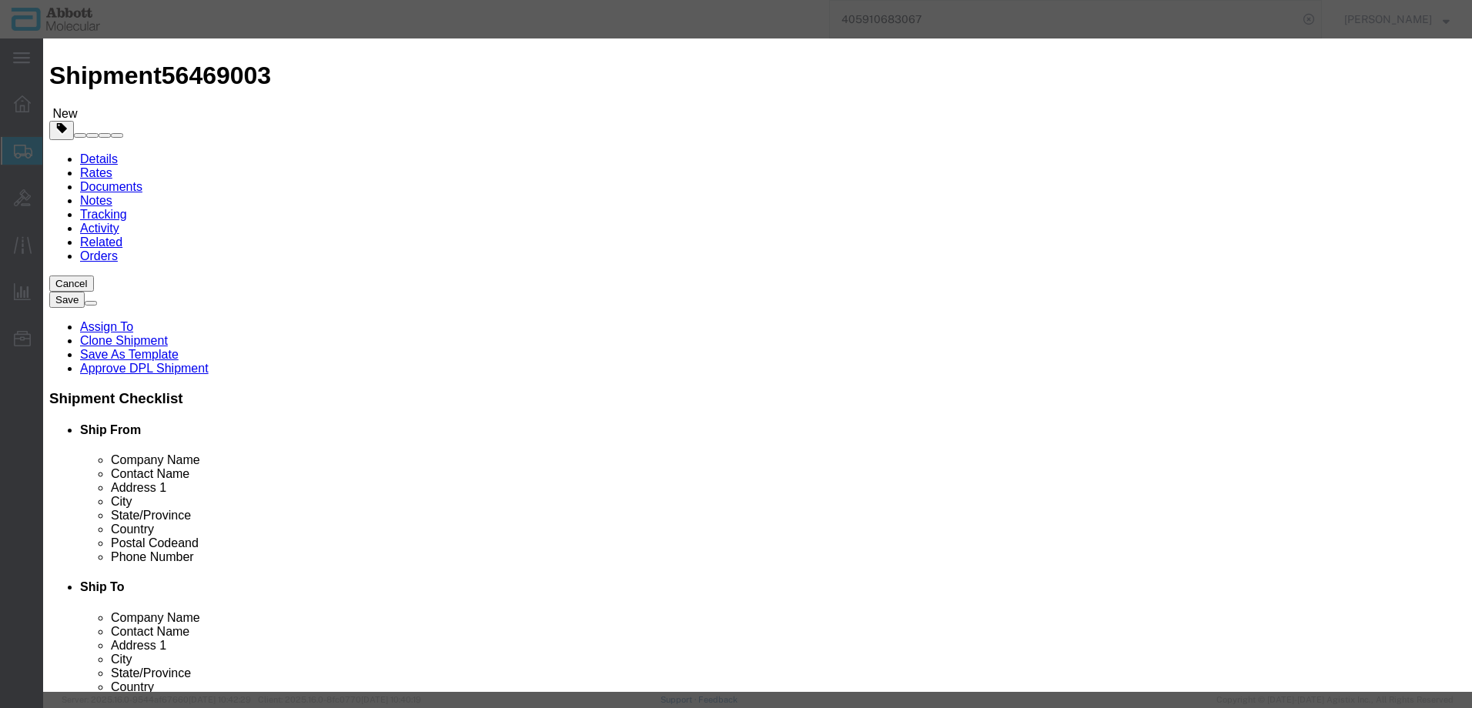
checkbox input "false"
type input "09N1791"
type textarea "Alinity m STI Amp Kit"
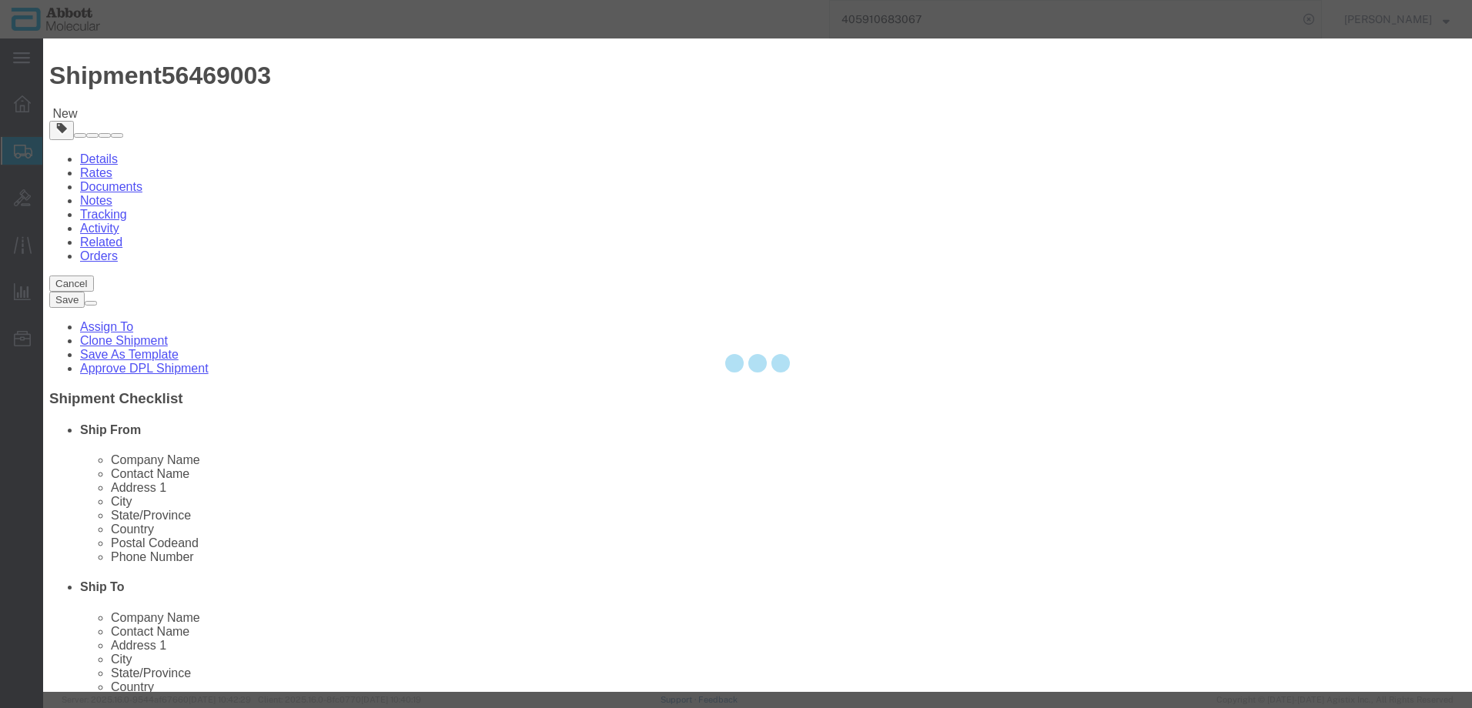
select select "NLR"
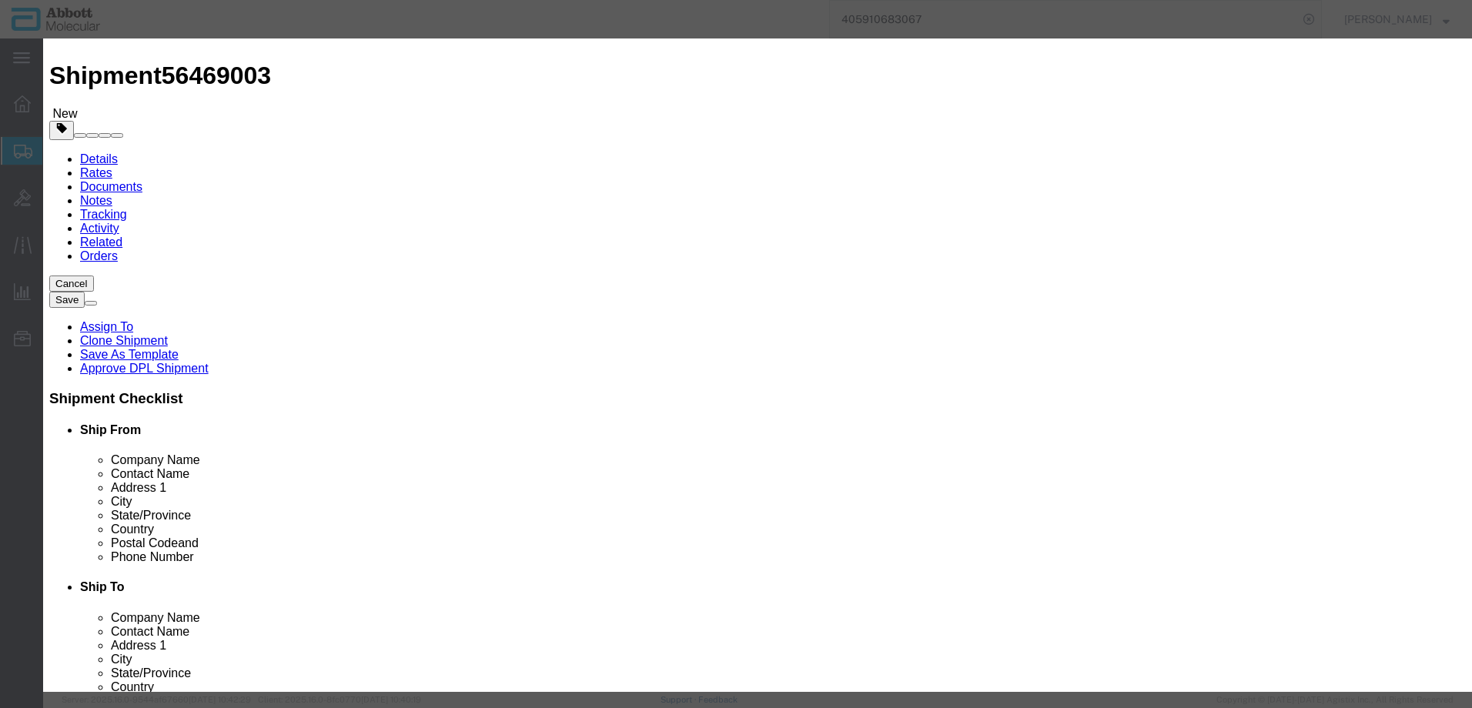
type input "09N1791"
type input "25"
type input "1"
select select "70"
click select "Select Account Type Activity ID Airline Appointment Number ASN Batch Number Bil…"
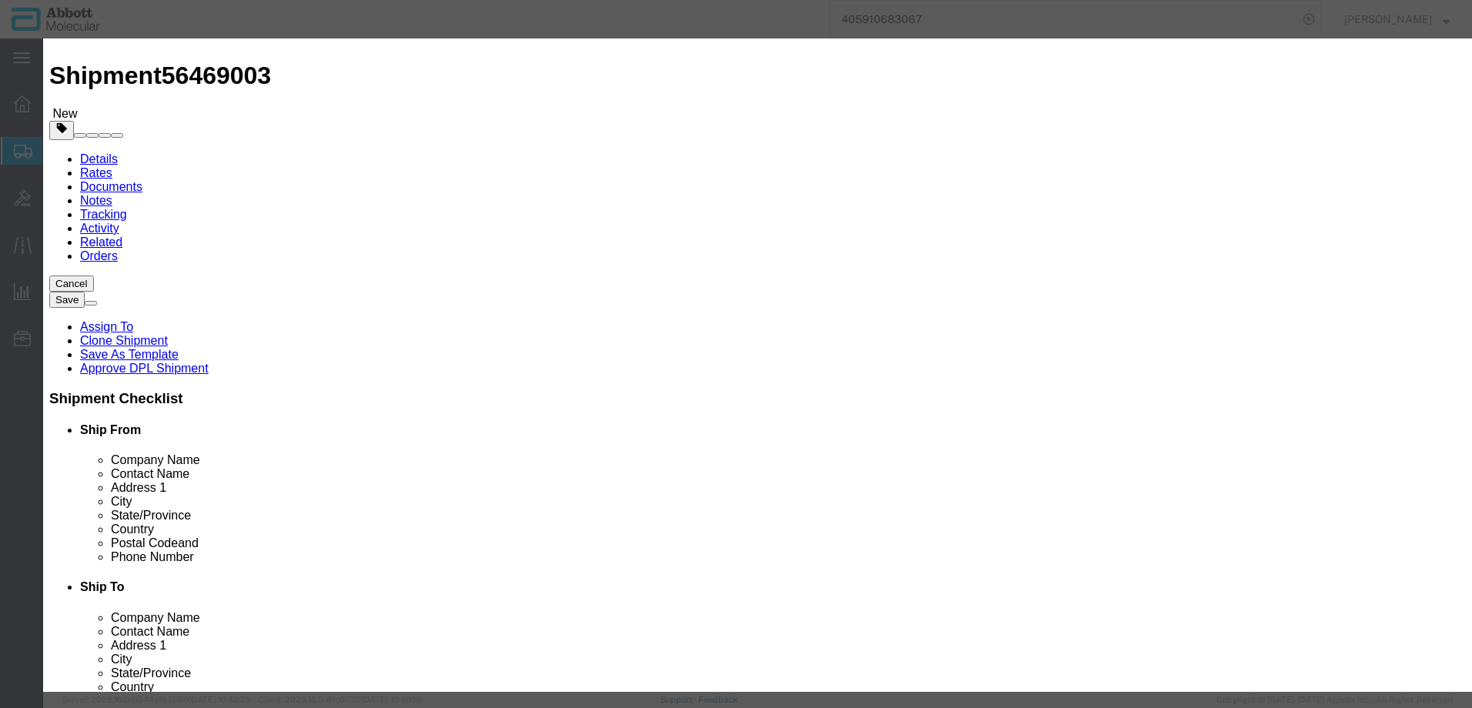
select select "BATCH_NUMBER"
click select "Select Account Type Activity ID Airline Appointment Number ASN Batch Number Bil…"
type input "415151"
select select "BATCH_NUMBER"
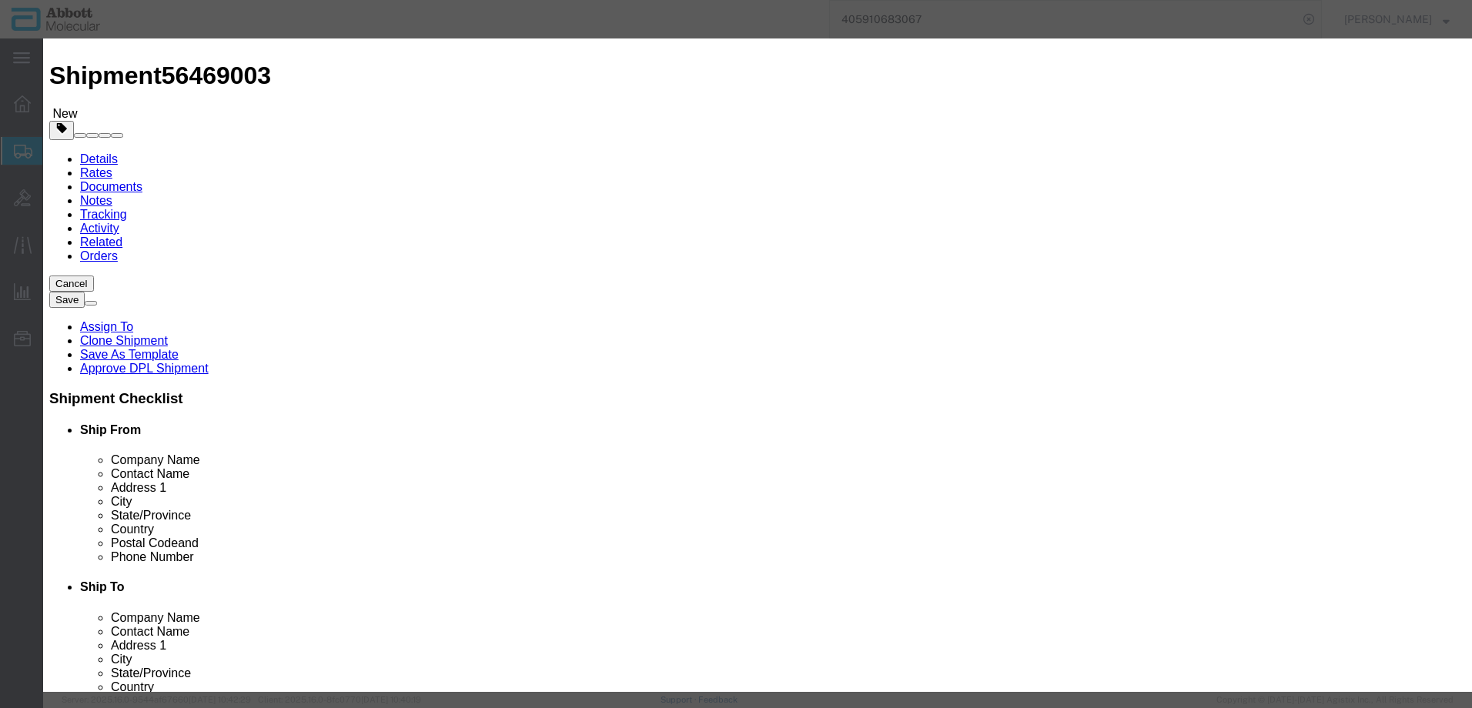
type input "415152"
click button "Save & Add Another"
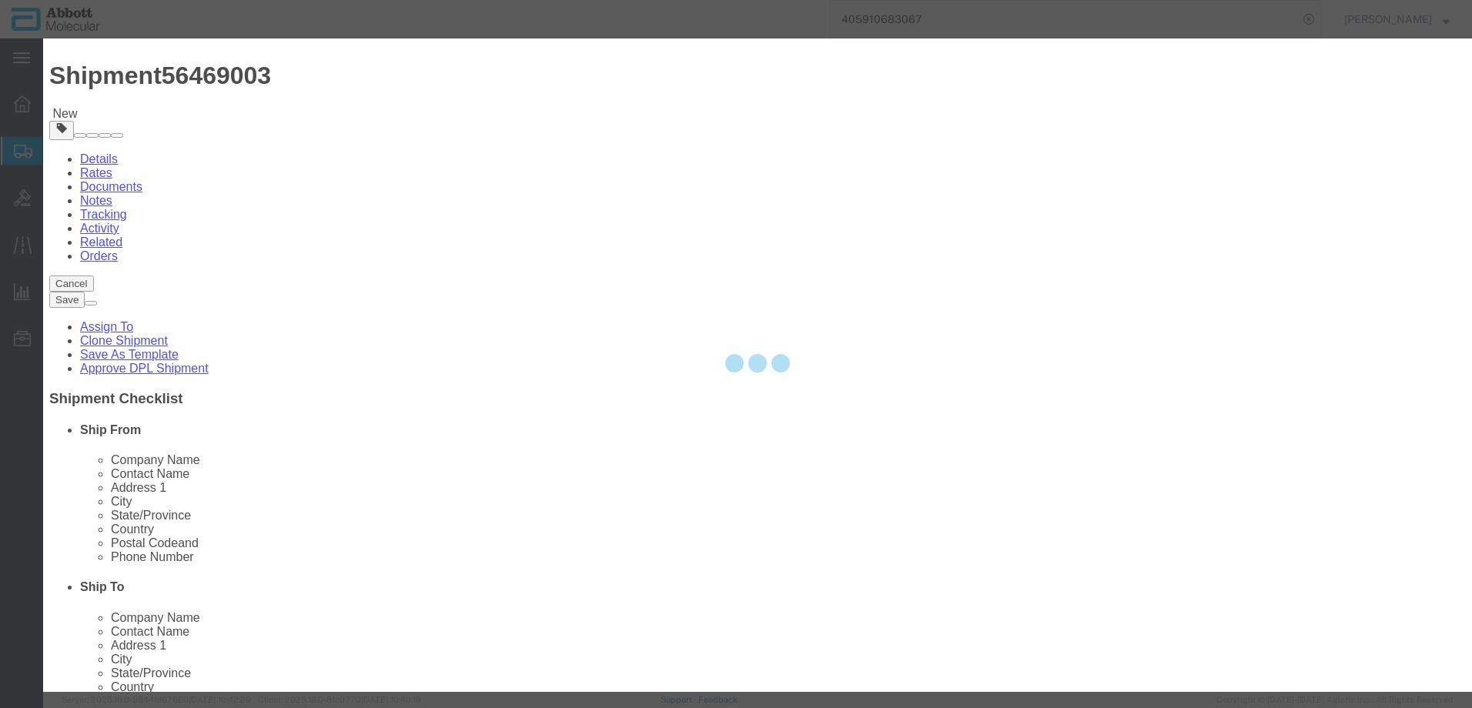
select select "EA"
select select
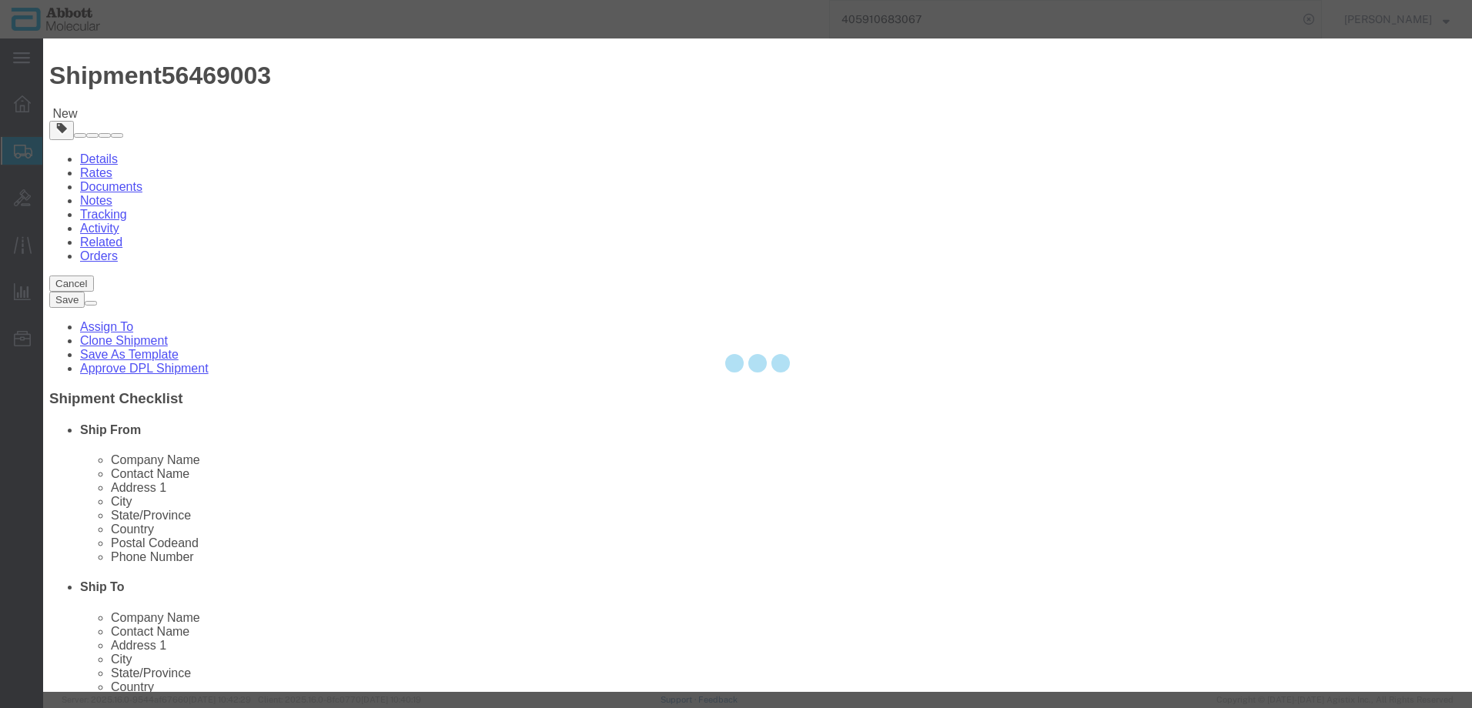
select select
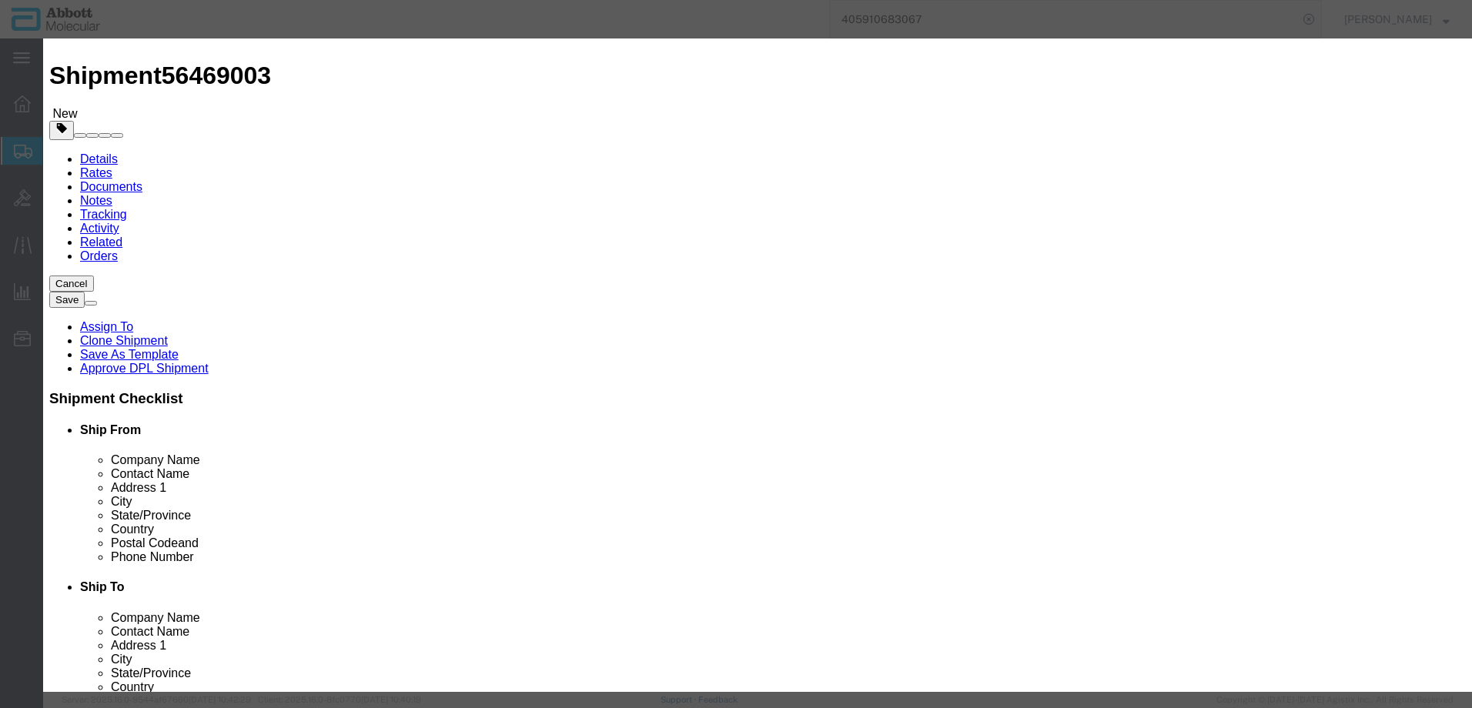
scroll to position [0, 0]
click input "text"
type input "09N7990"
click strong "09N7990"
select select
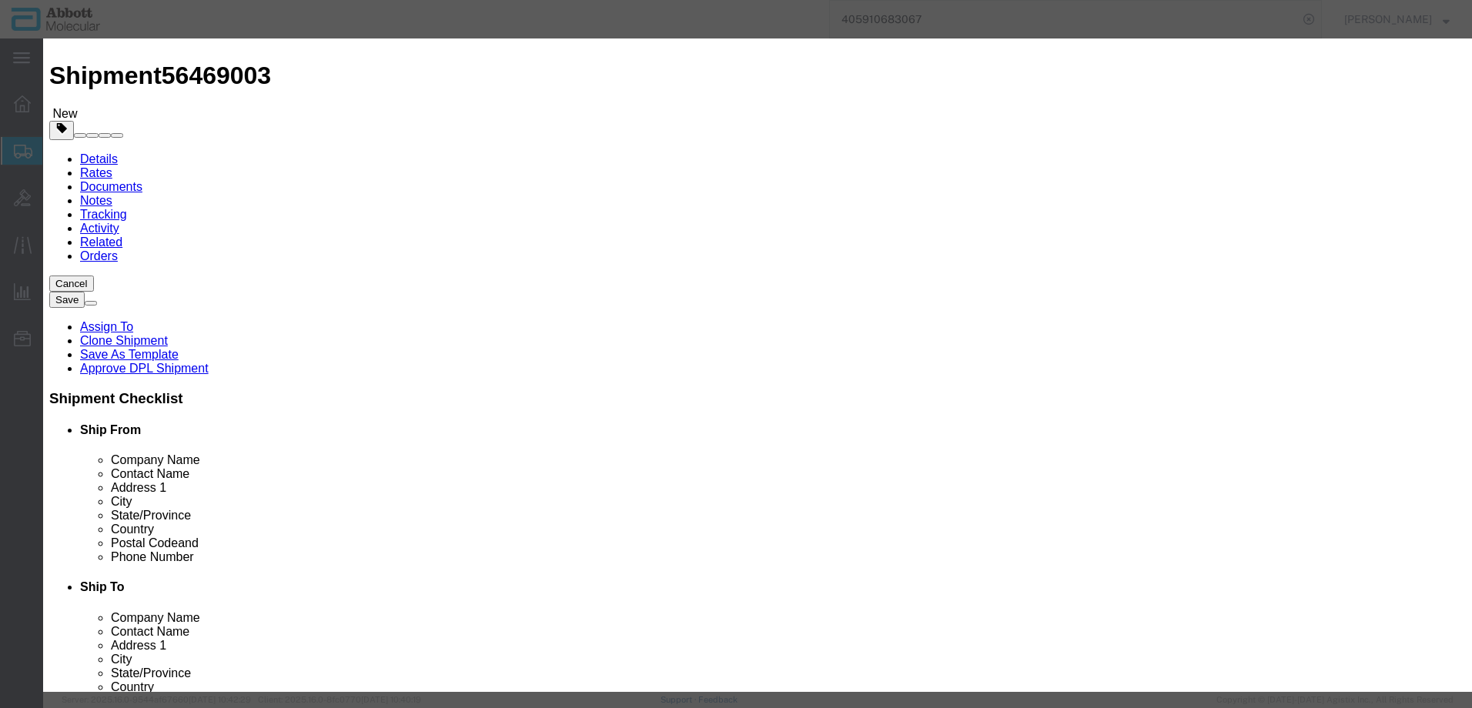
checkbox input "false"
select select "US"
type input "FROZEN"
type input "3822190080"
select select "BIS"
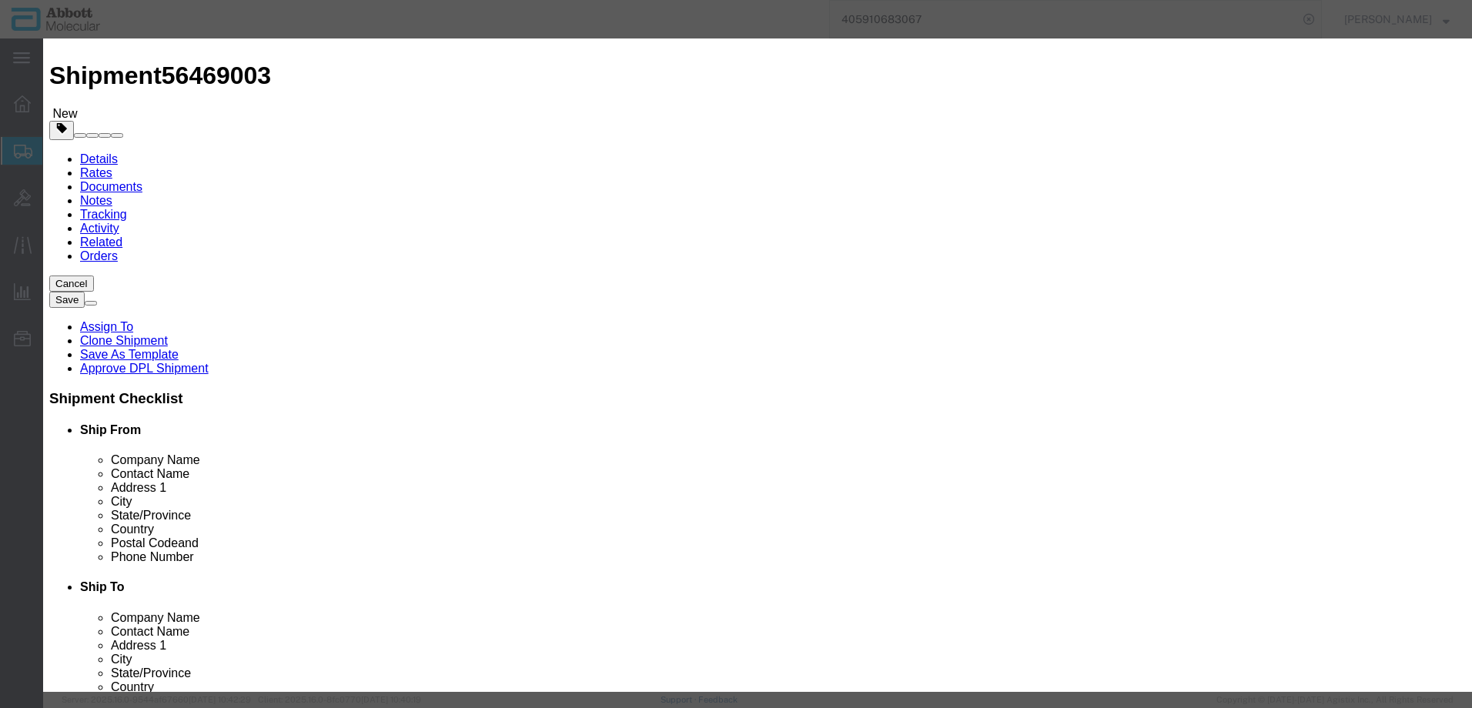
checkbox input "false"
type input "09N7990"
type textarea "Alinity m Resp-4-Plex AMPKit"
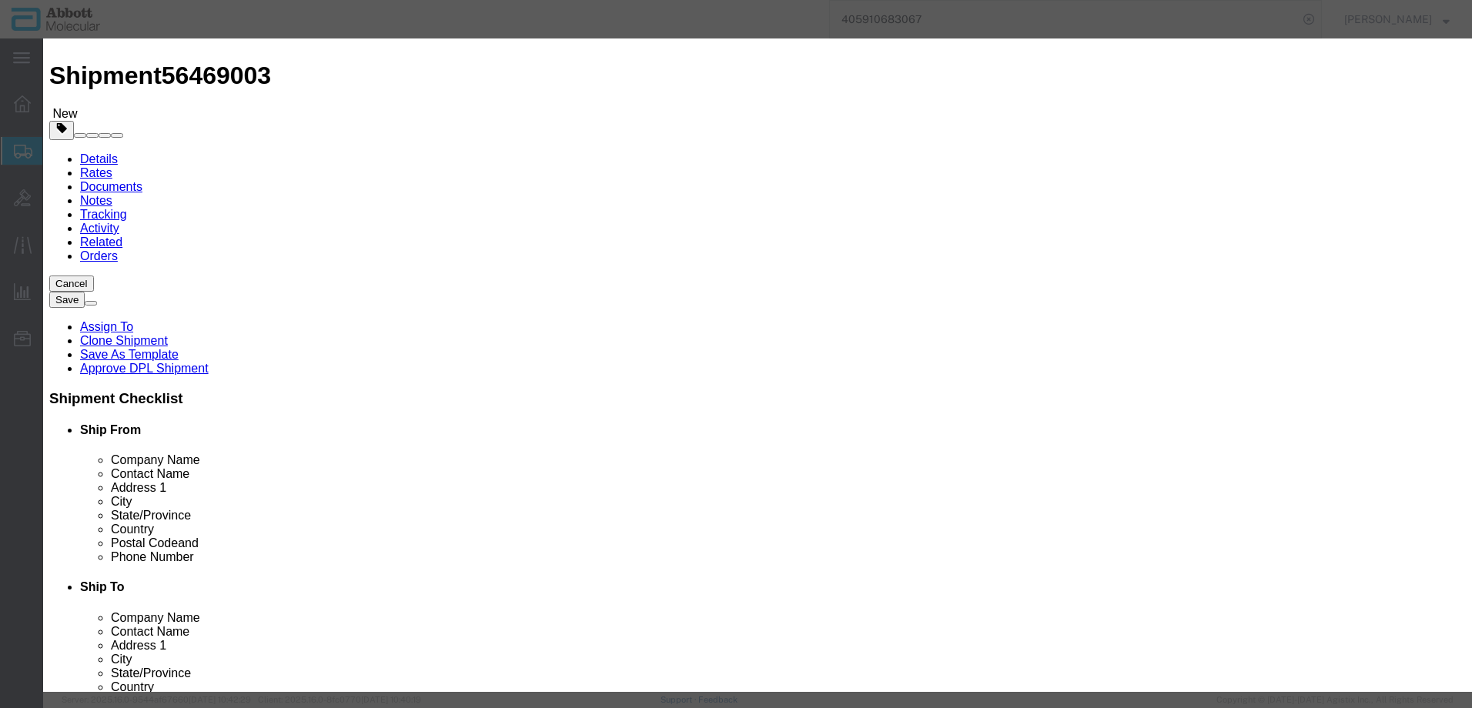
select select "NLR"
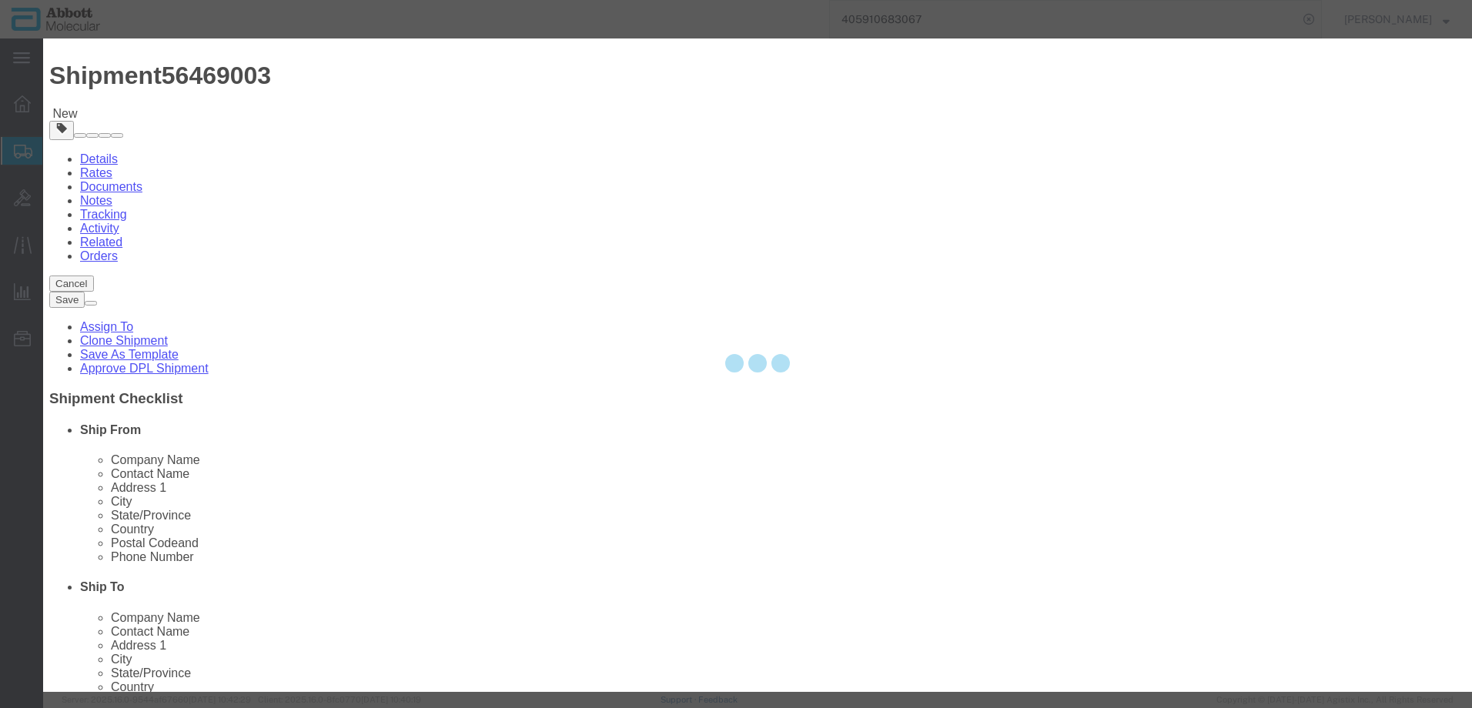
type input "09N7990"
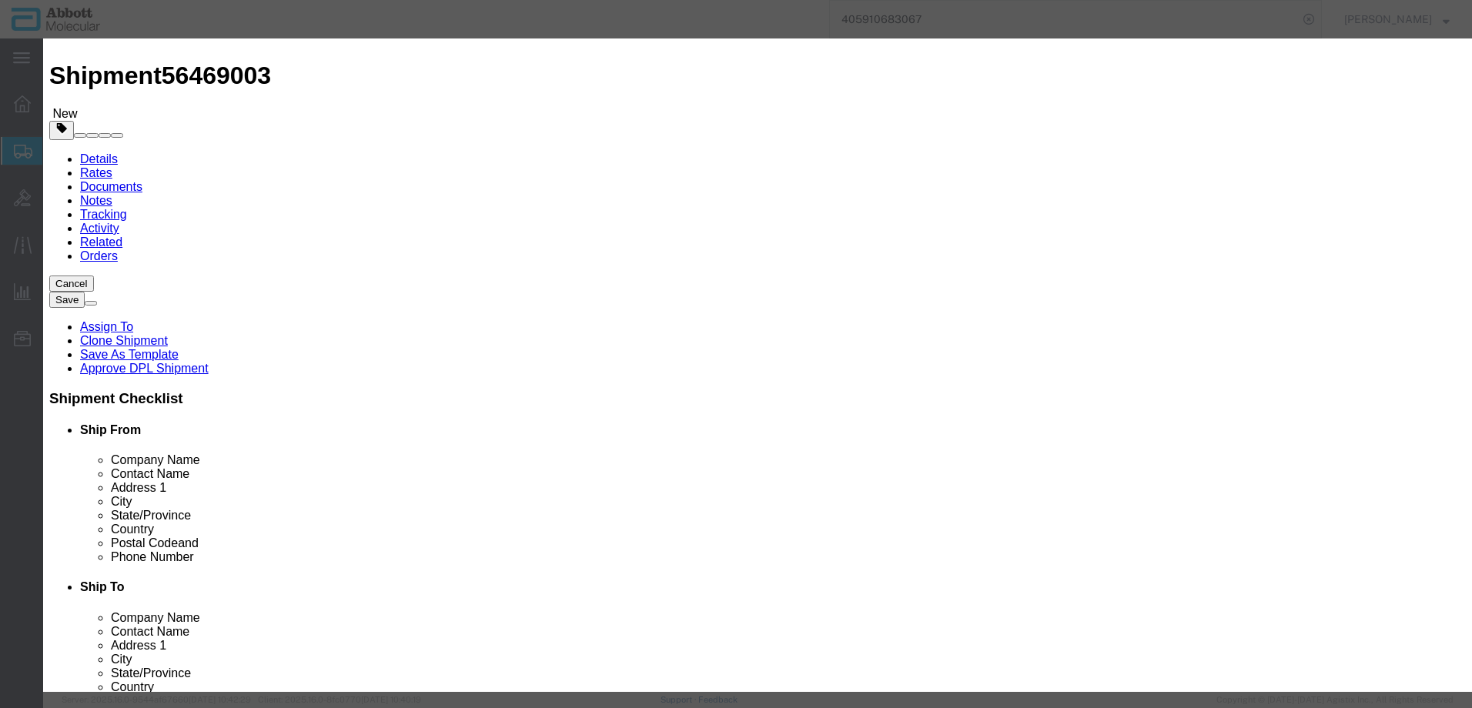
type input "15"
type input "1"
select select "70"
drag, startPoint x: 899, startPoint y: 254, endPoint x: 897, endPoint y: 263, distance: 9.5
click select "Select Account Type Activity ID Airline Appointment Number ASN Batch Number Bil…"
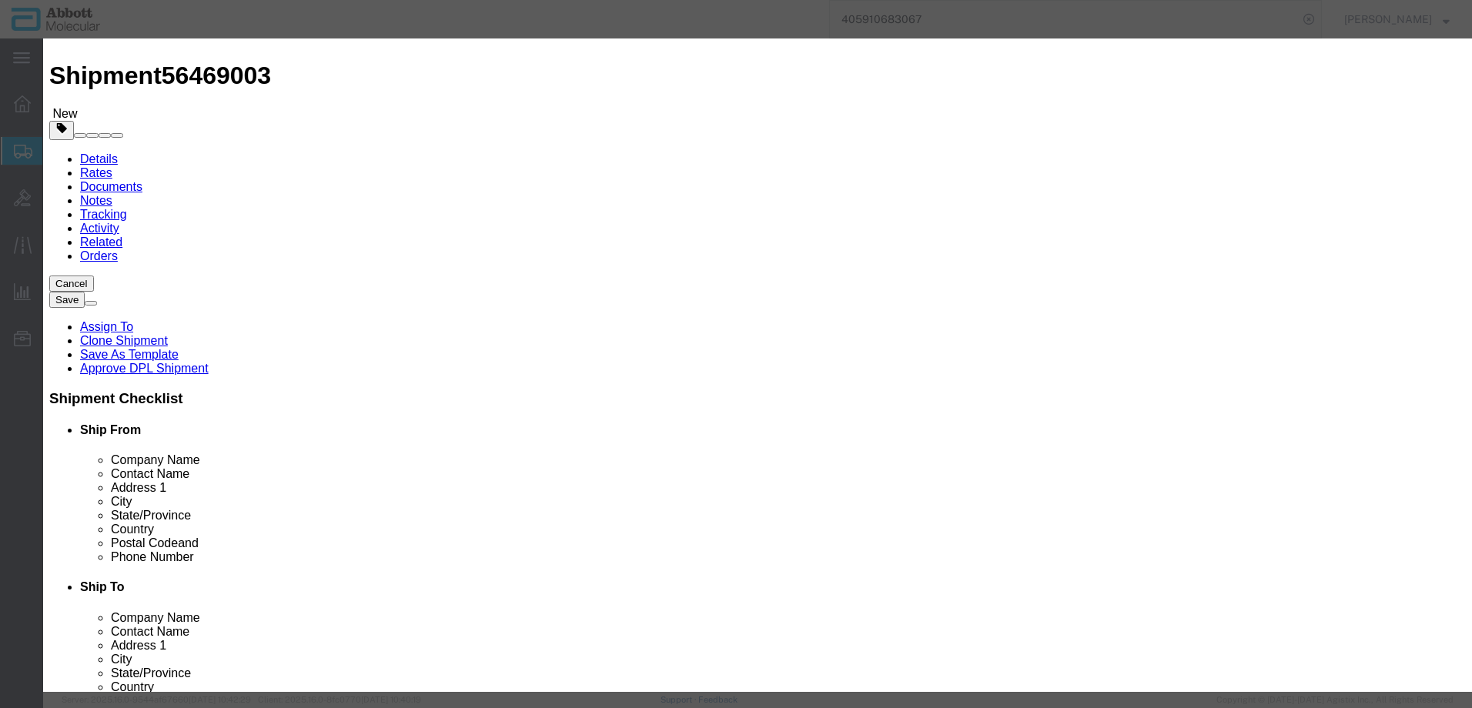
select select "BATCH_NUMBER"
click select "Select Account Type Activity ID Airline Appointment Number ASN Batch Number Bil…"
type input "414709"
click button "Save & Close"
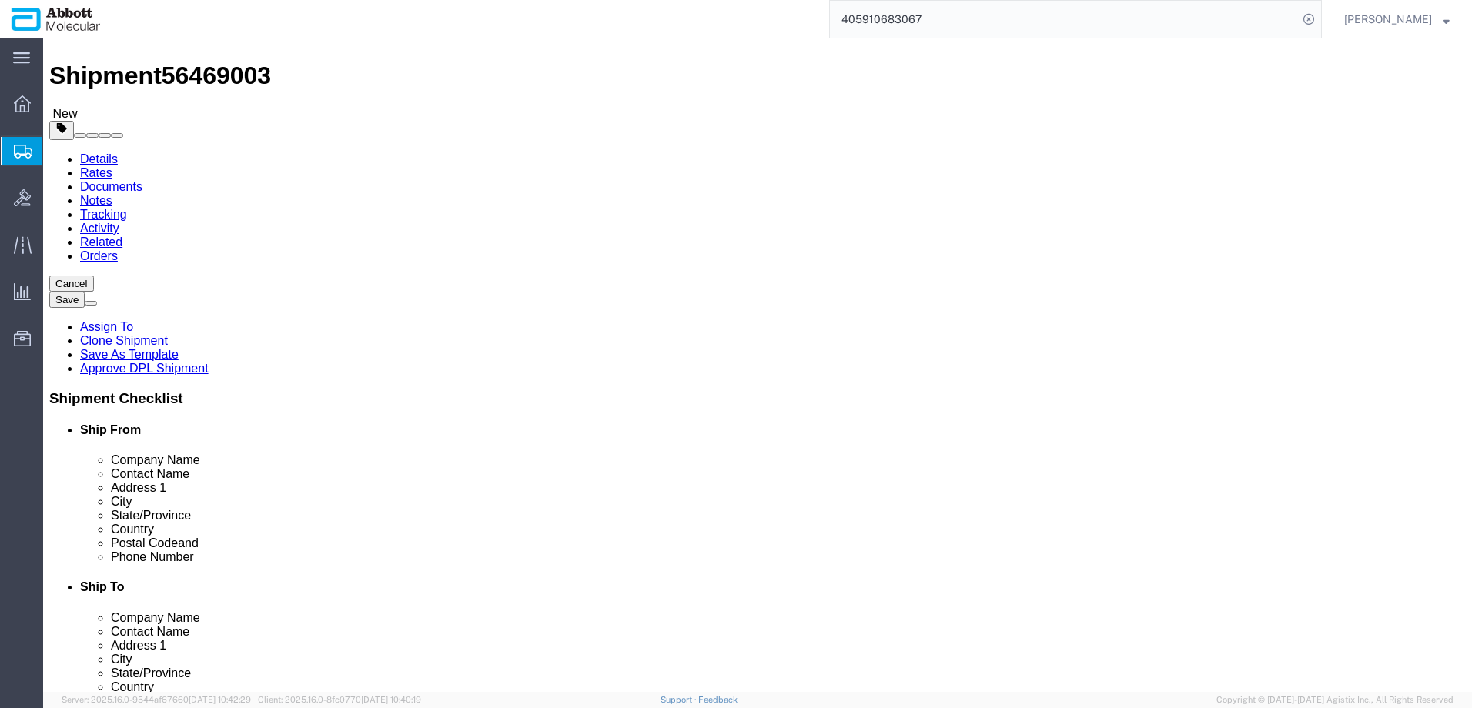
click link "Add Content"
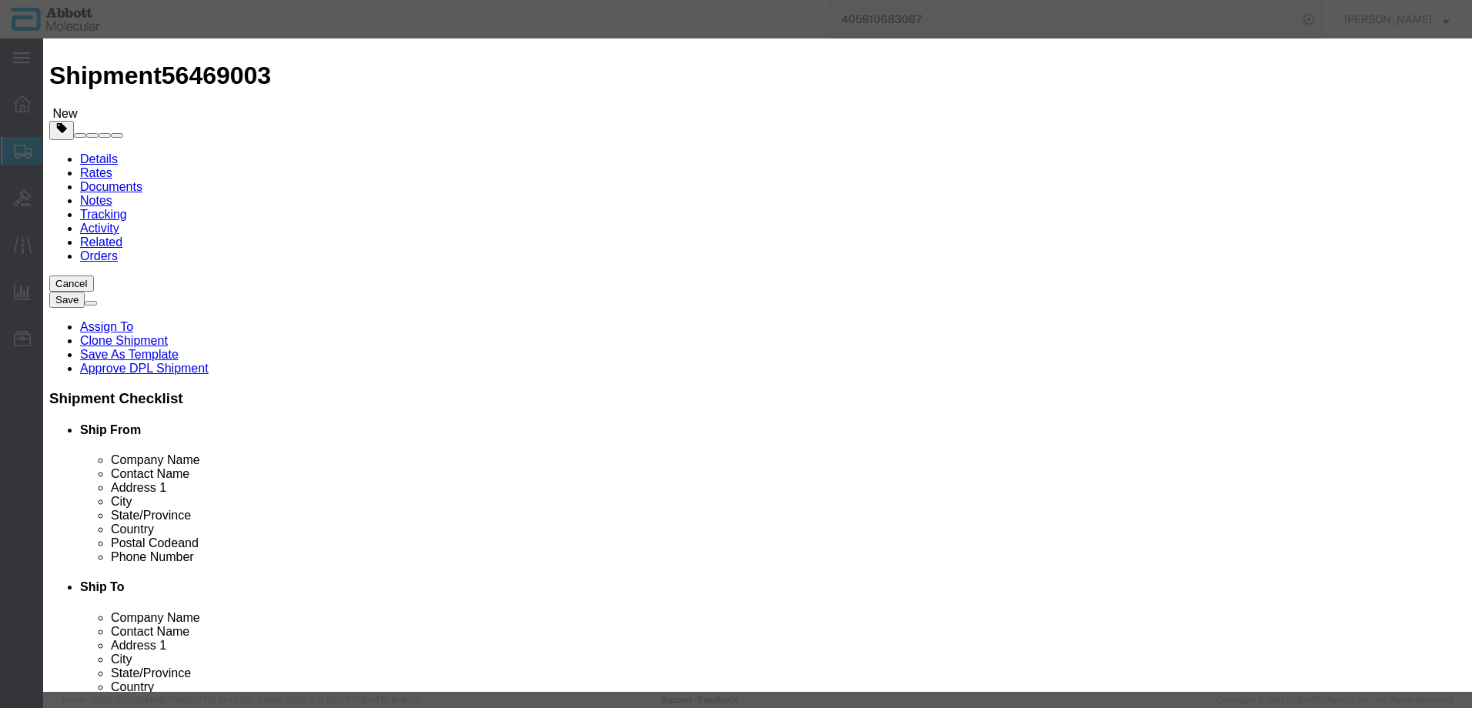
click input "text"
type input "02G3480"
click strong "02G3480"
select select
checkbox input "false"
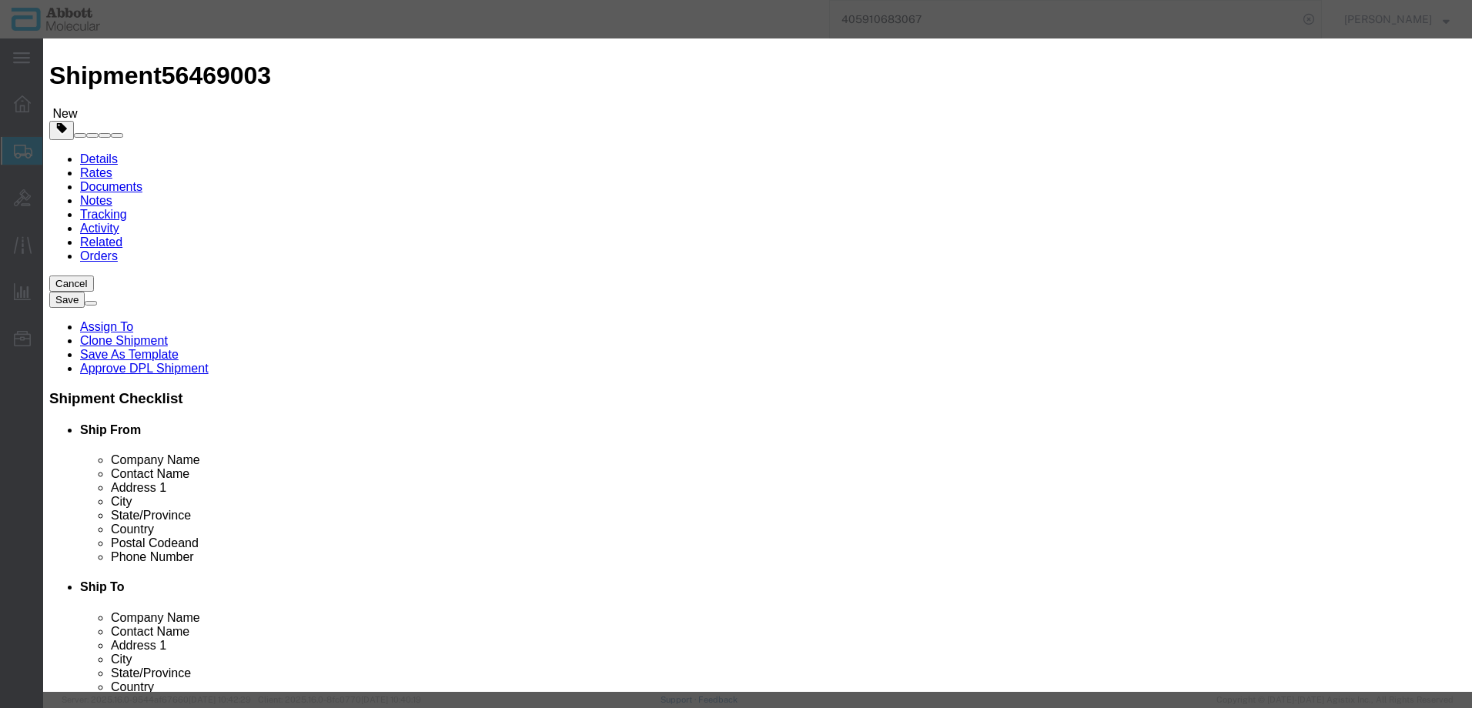
select select "US"
type input "3822190080"
select select "BIS"
checkbox input "false"
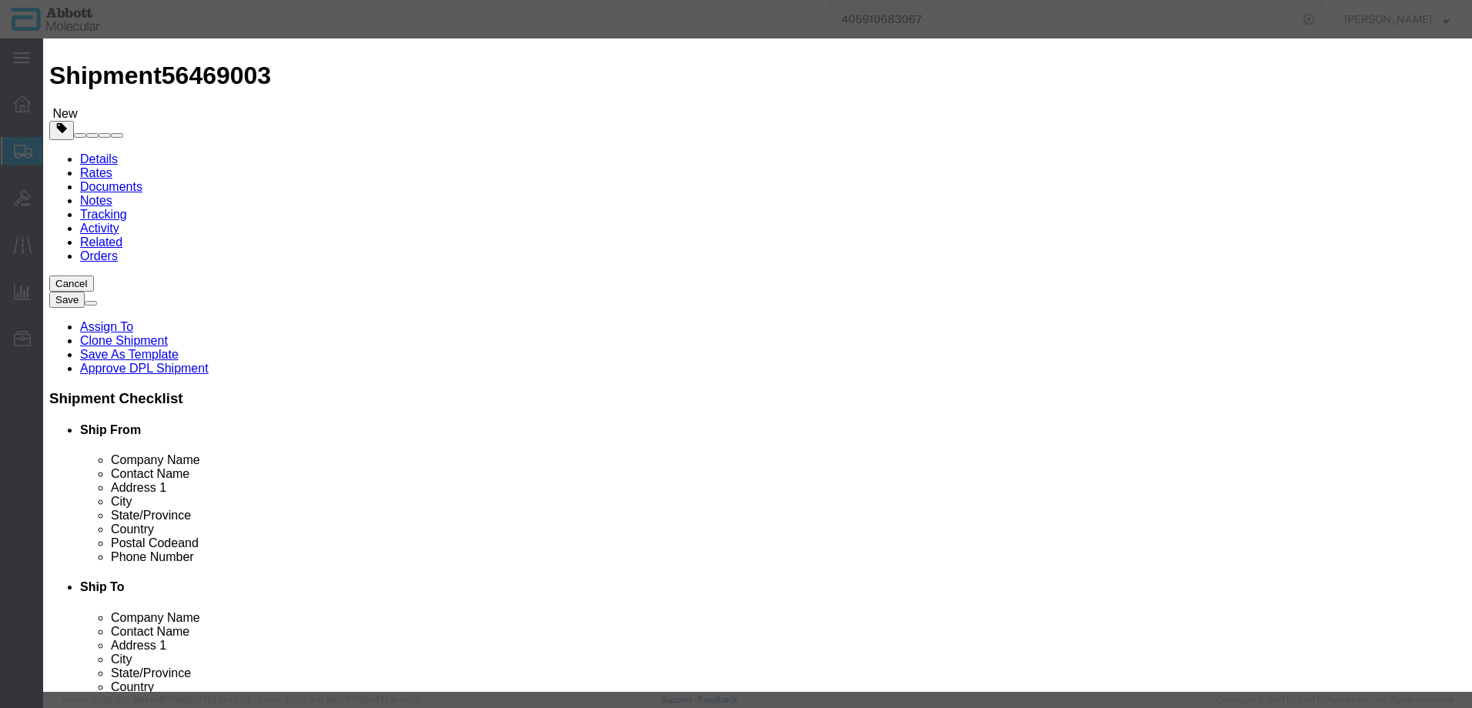
type input "02G3480"
type textarea "RT HBV CONTROLS(1 KIT)"
select select "NLR"
type input "02G3480"
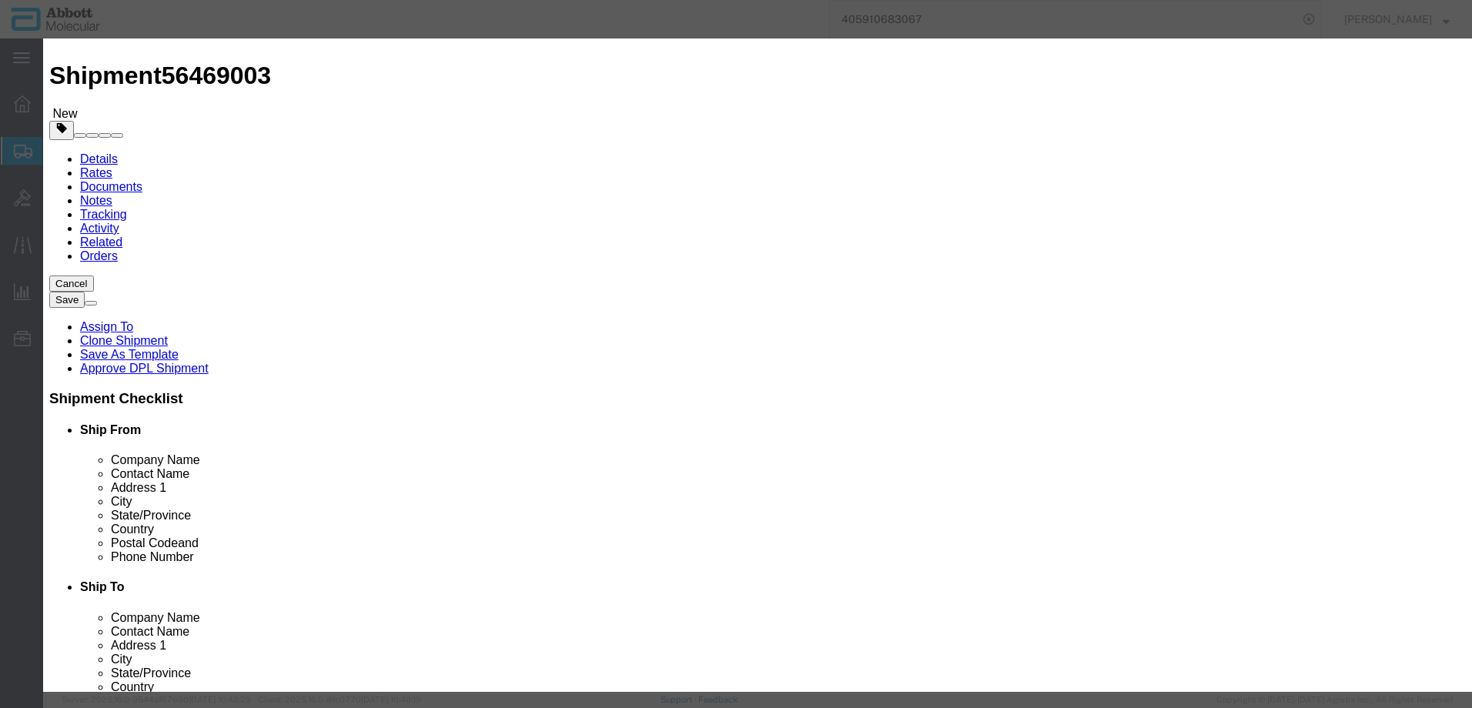
type input "5"
type input "1"
select select "70"
click select "Select Account Type Activity ID Airline Appointment Number ASN Batch Number Bil…"
select select "BATCH_NUMBER"
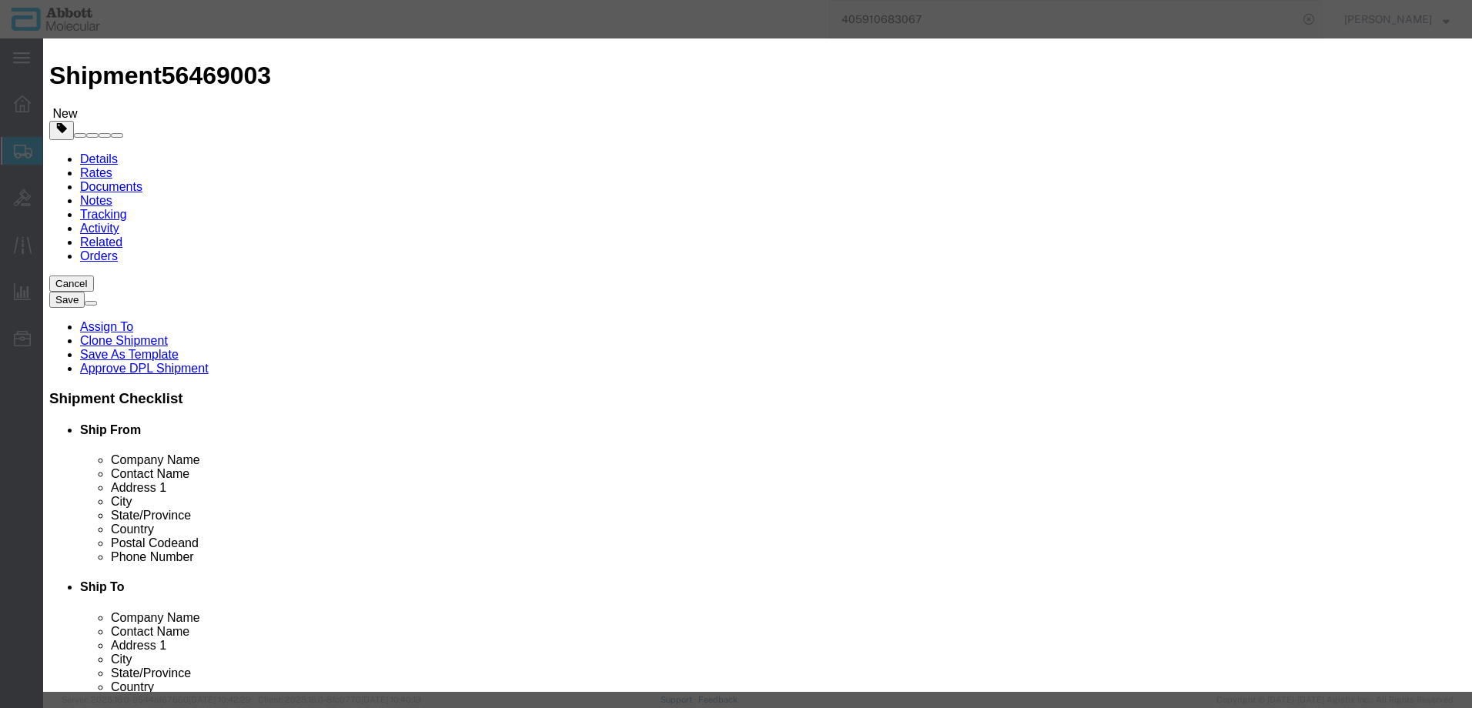
click select "Select Account Type Activity ID Airline Appointment Number ASN Batch Number Bil…"
type input "410997"
click button "Save & Close"
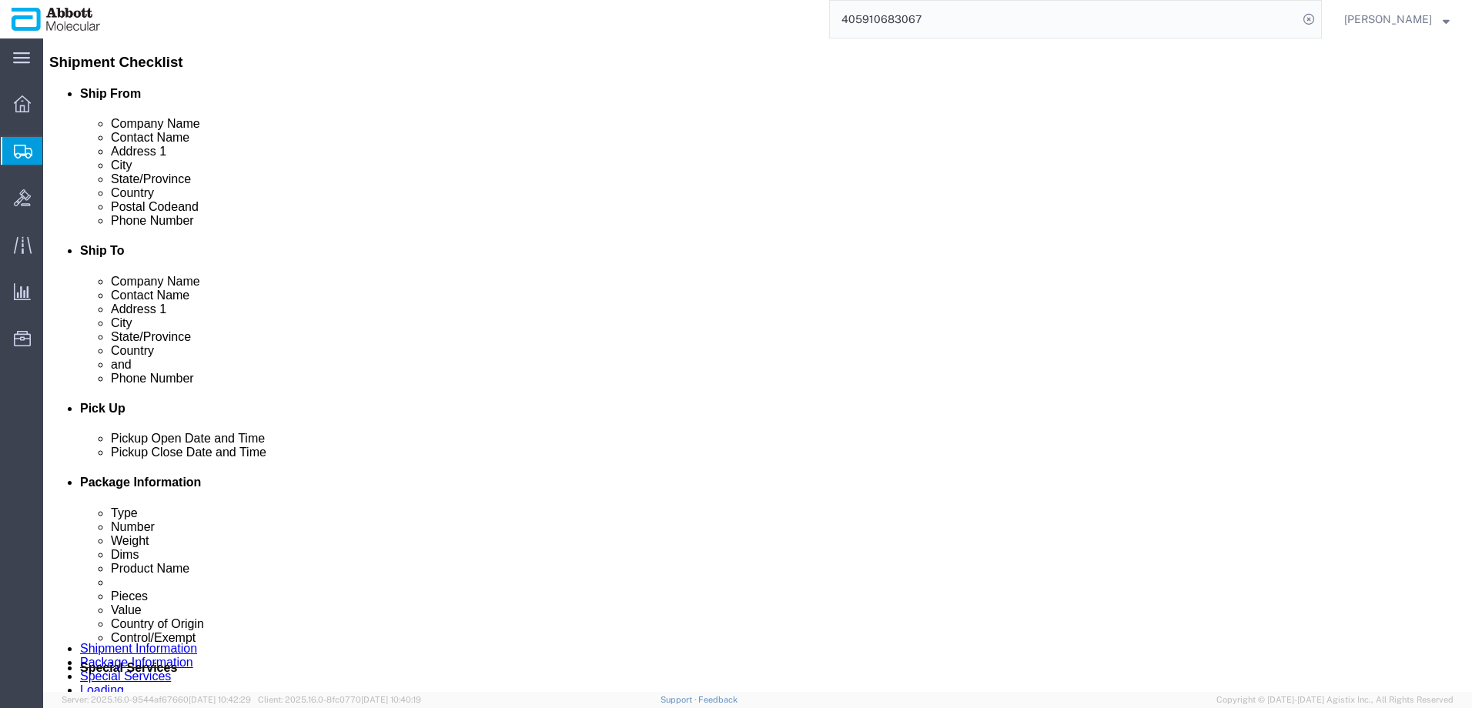
scroll to position [361, 0]
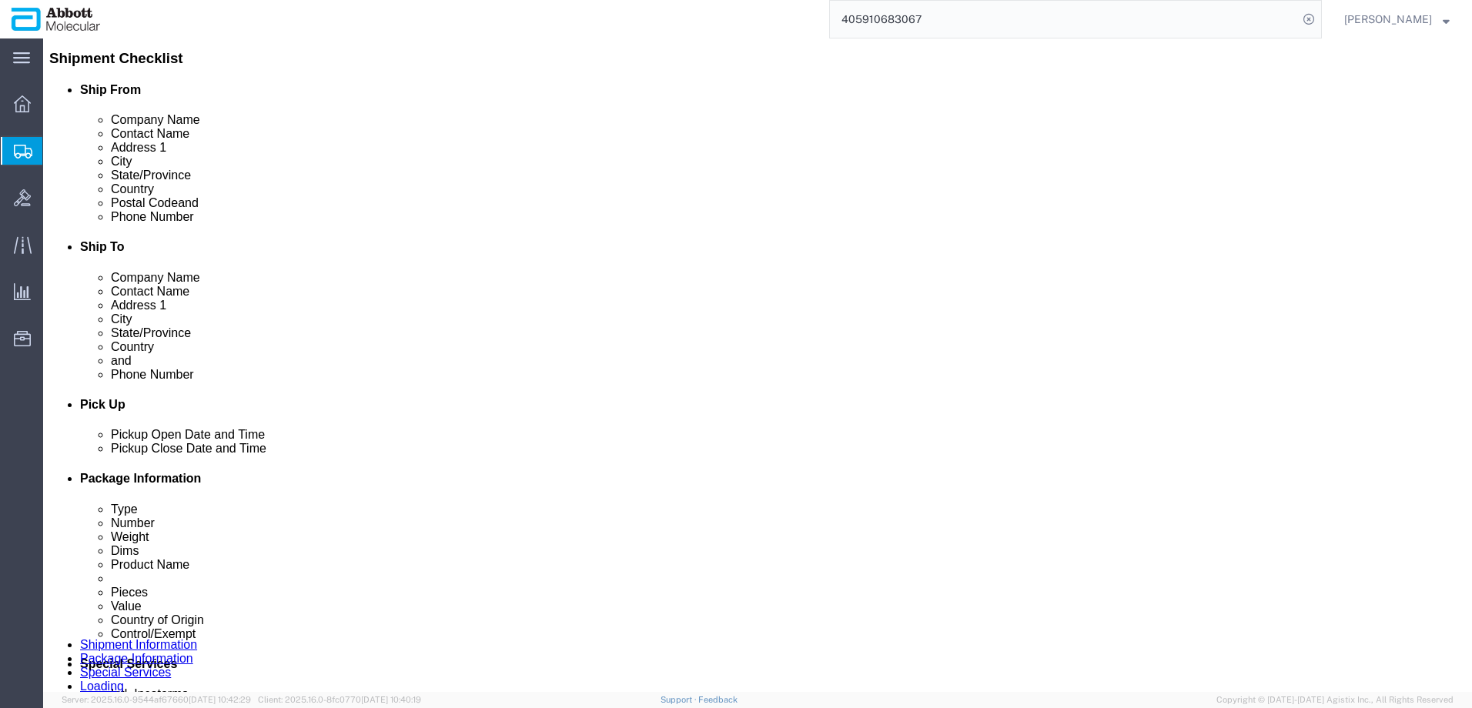
click link "Add Content"
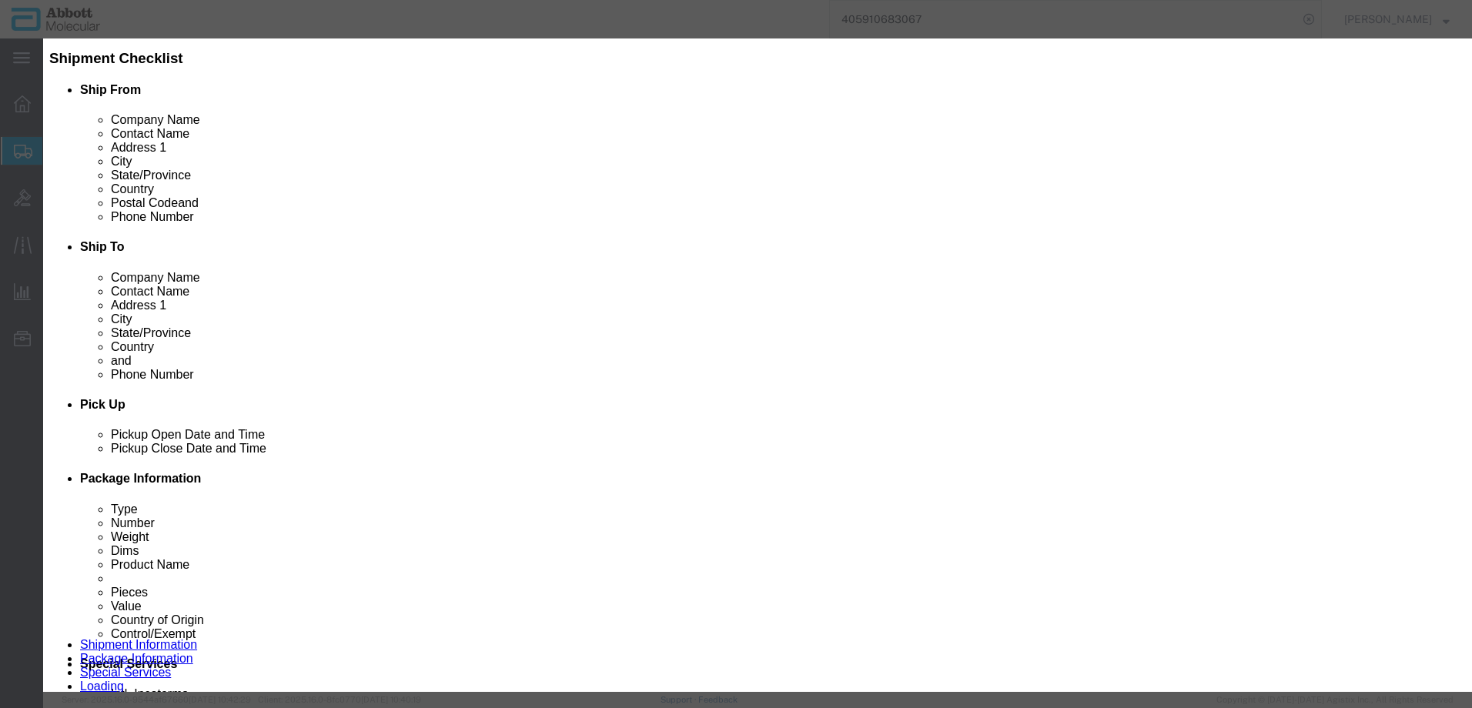
click input "text"
type input "09N1591"
click strong "09N1591"
select select
checkbox input "false"
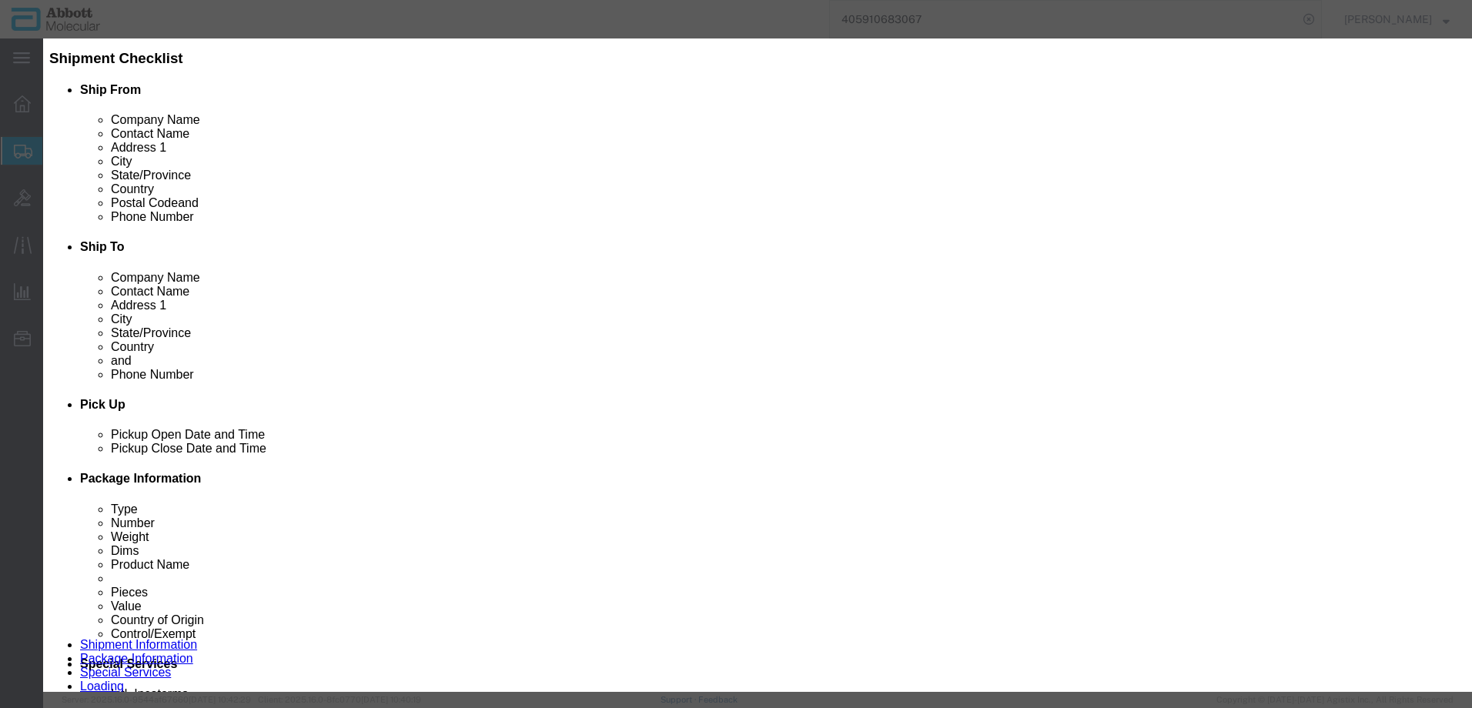
select select "US"
type input "FROM_2_TO_8"
type input "3822190080"
select select "BIS"
checkbox input "false"
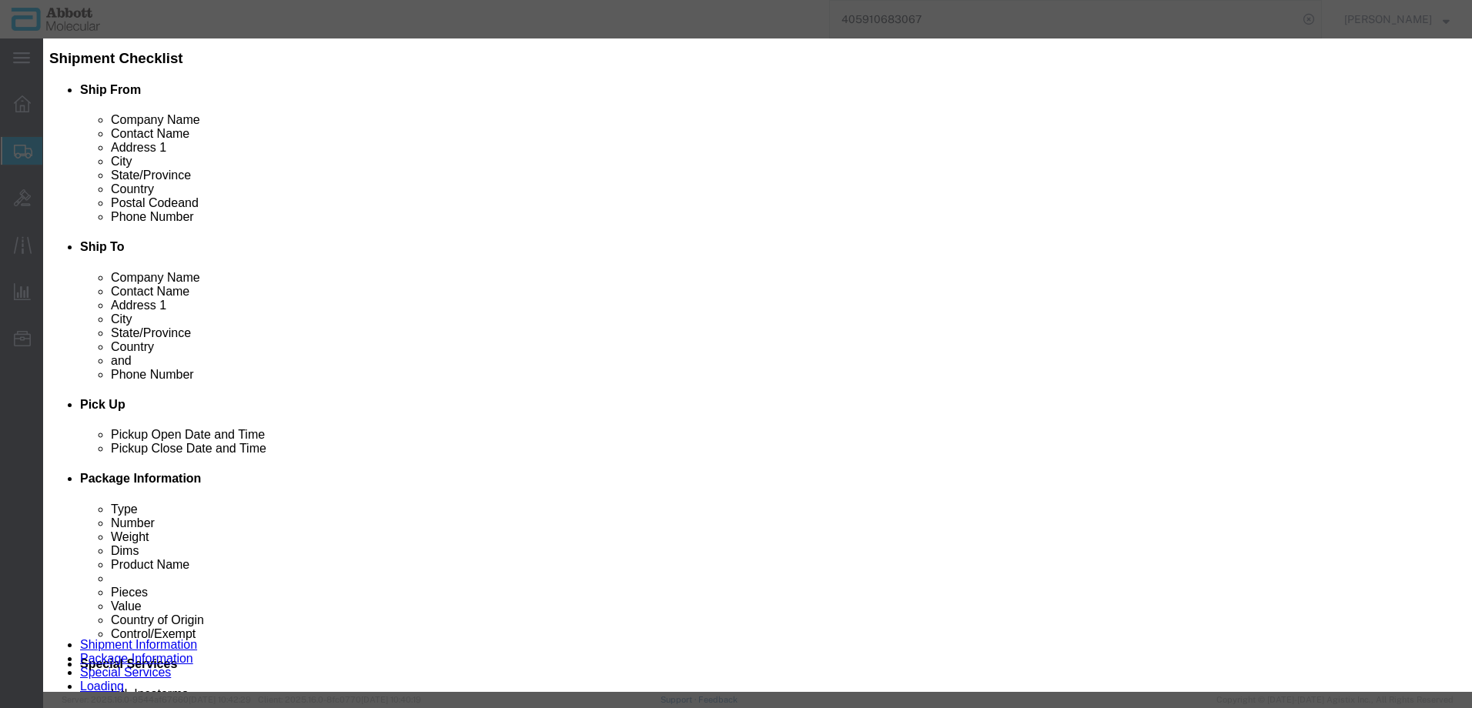
checkbox input "false"
type input "09N1591"
type textarea "Alinity m HR HPV AMP Kit"
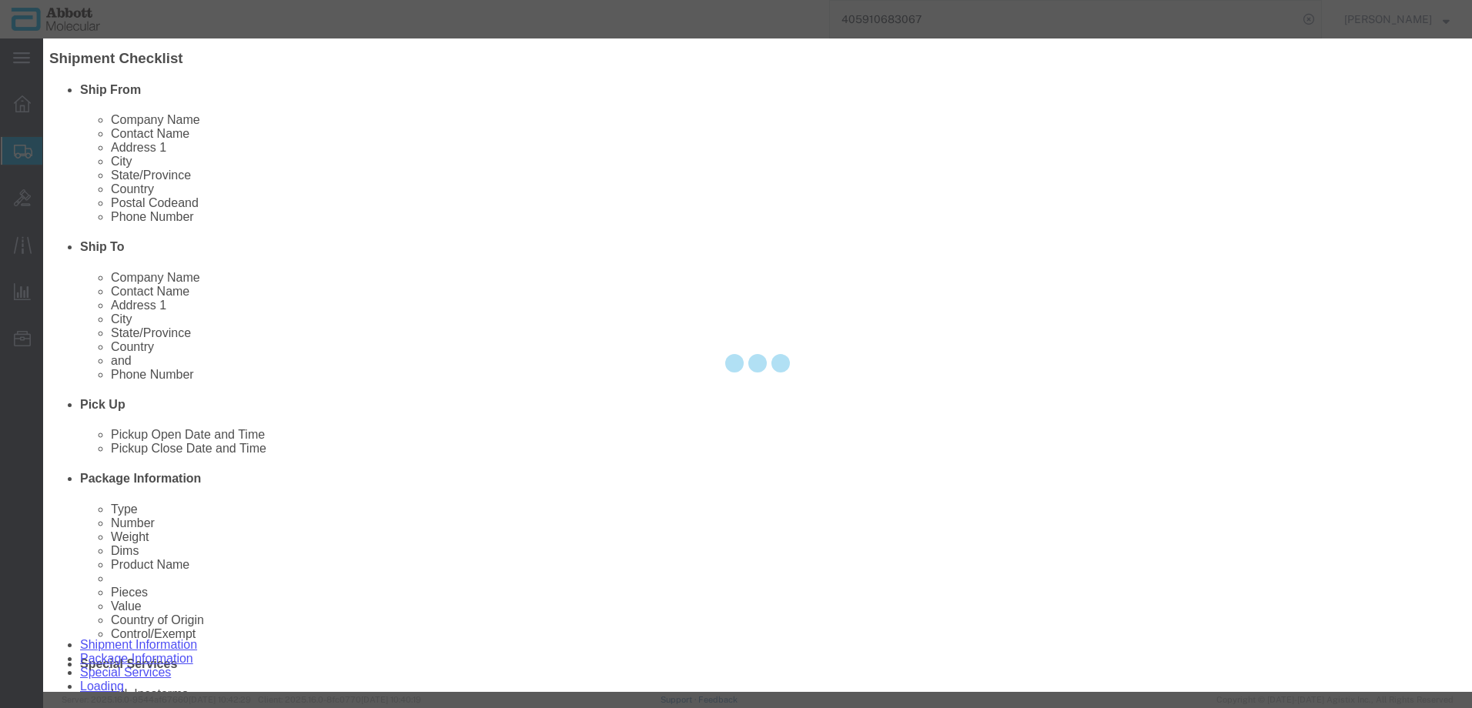
select select "NLR"
type input "09N1591"
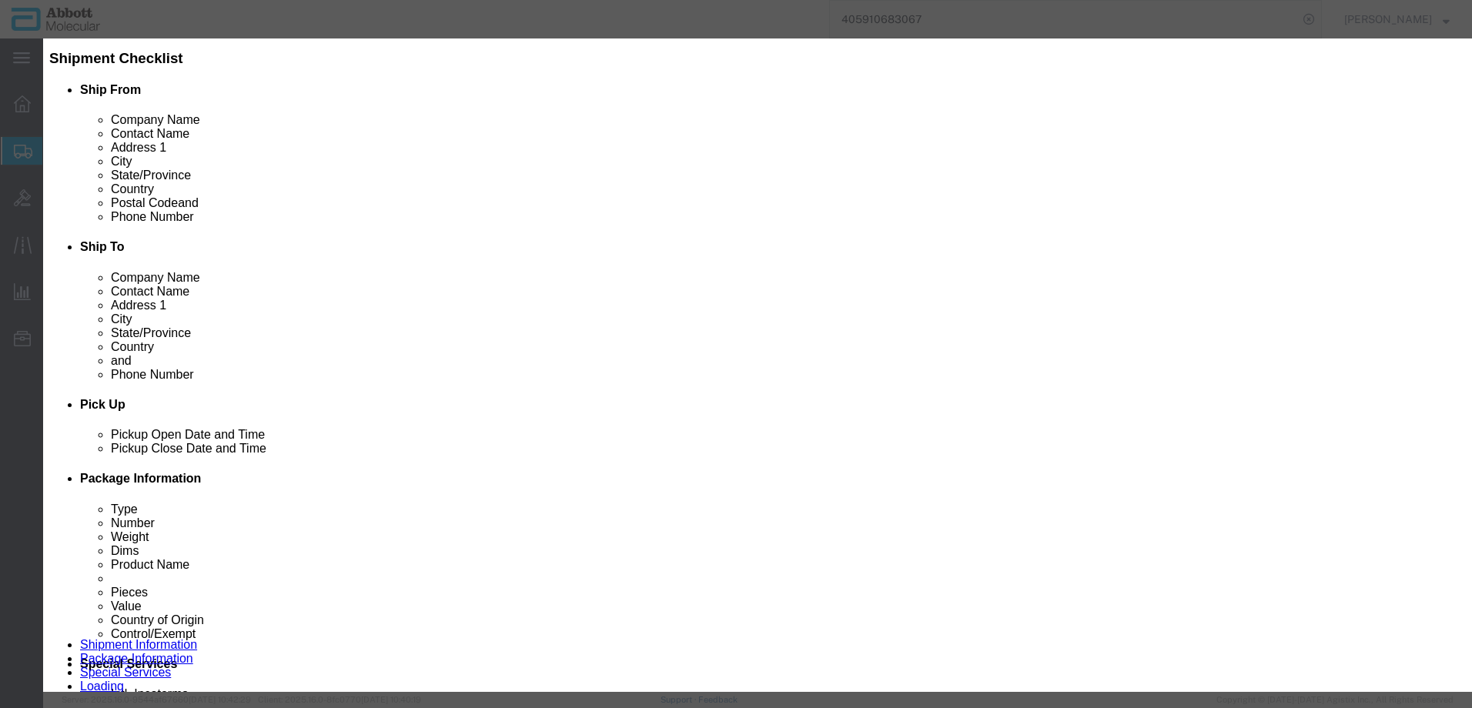
type input "10"
type input "1"
select select "70"
click select "Select Account Type Activity ID Airline Appointment Number ASN Batch Number Bil…"
select select "BATCH_NUMBER"
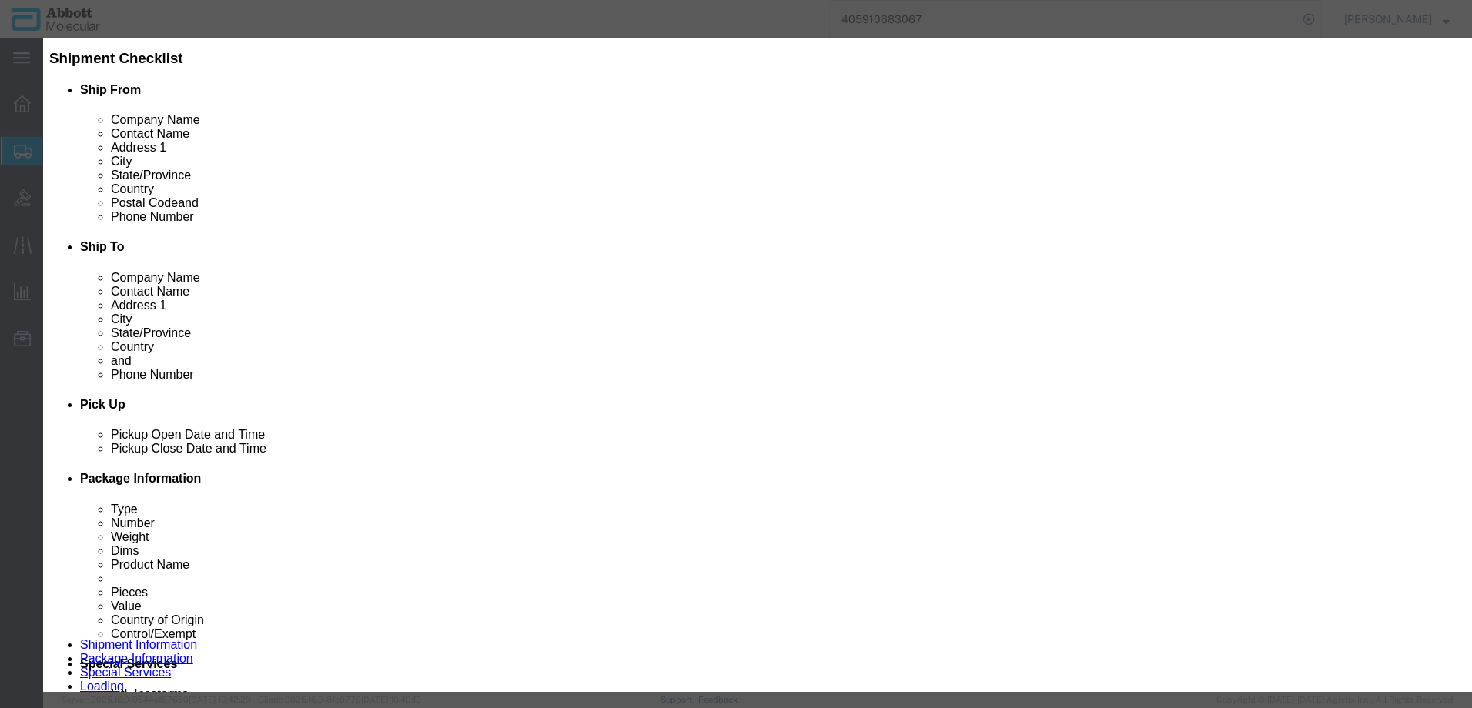
click select "Select Account Type Activity ID Airline Appointment Number ASN Batch Number Bil…"
type input "414193"
drag, startPoint x: 390, startPoint y: 574, endPoint x: 0, endPoint y: 593, distance: 390.9
click button "Save & Add Another"
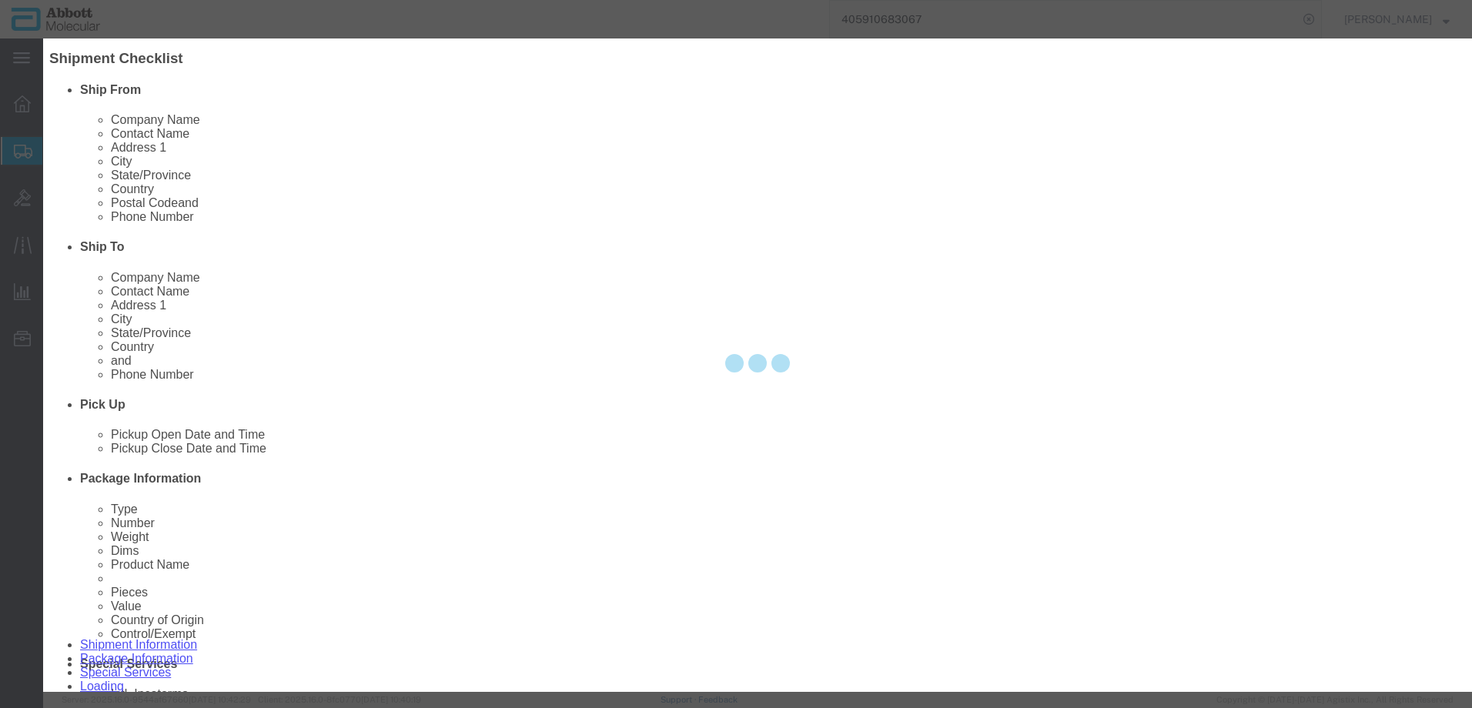
select select "EA"
select select
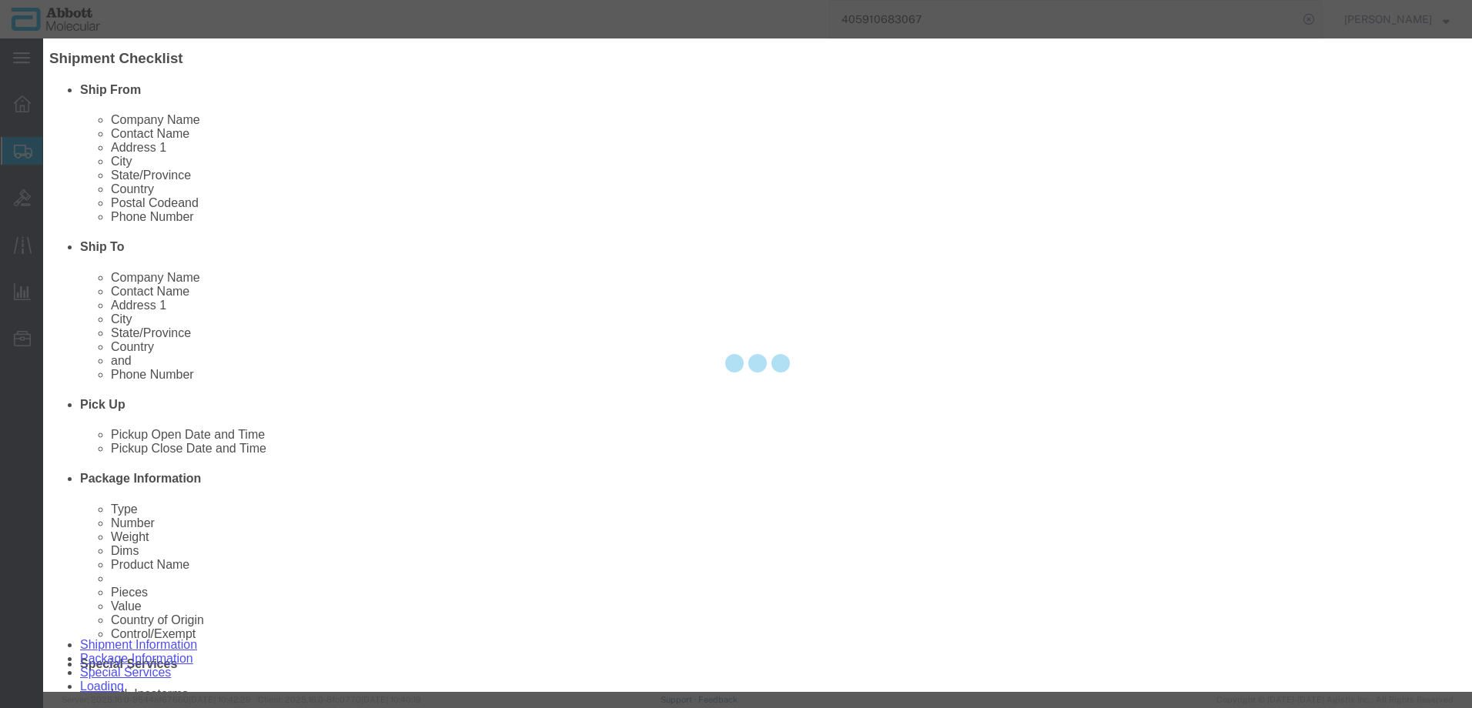
select select
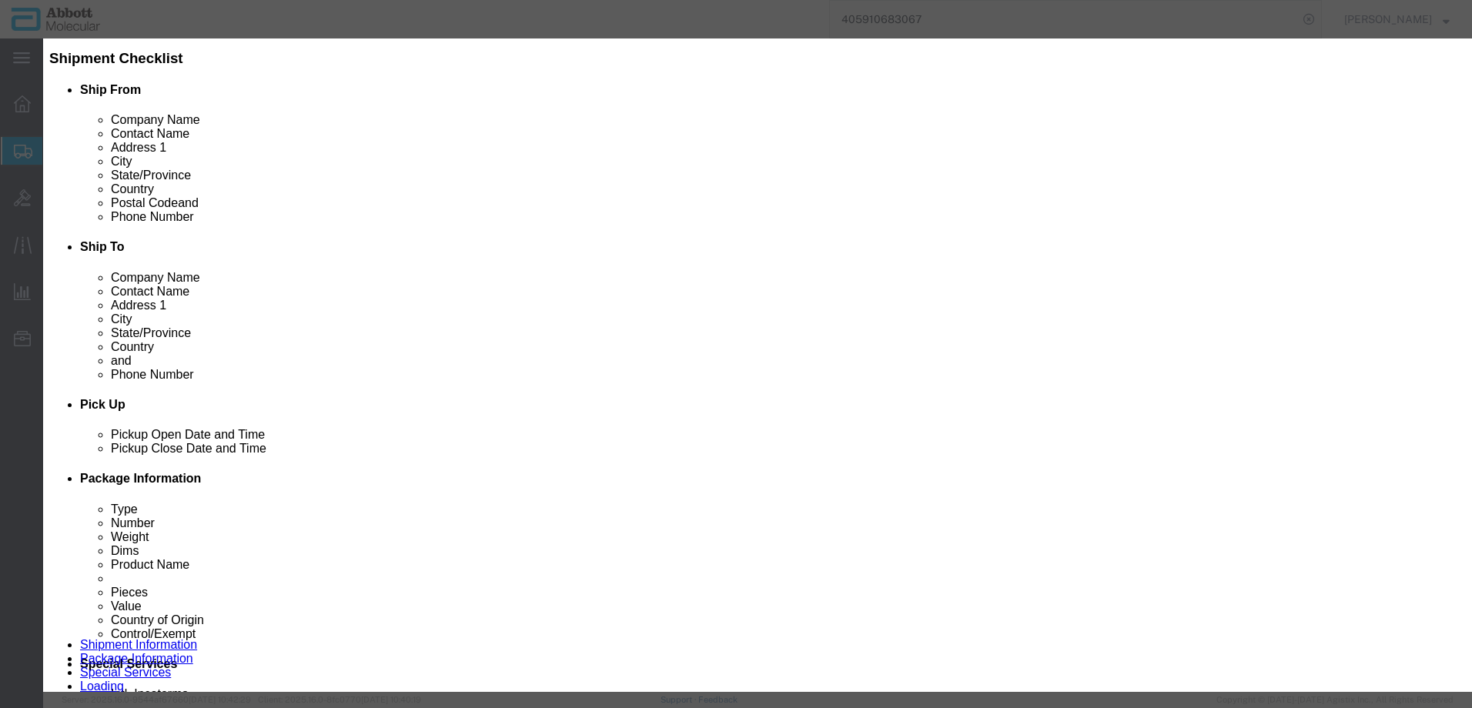
scroll to position [0, 0]
click input "text"
type input "09N1591"
click strong "09N1591"
select select
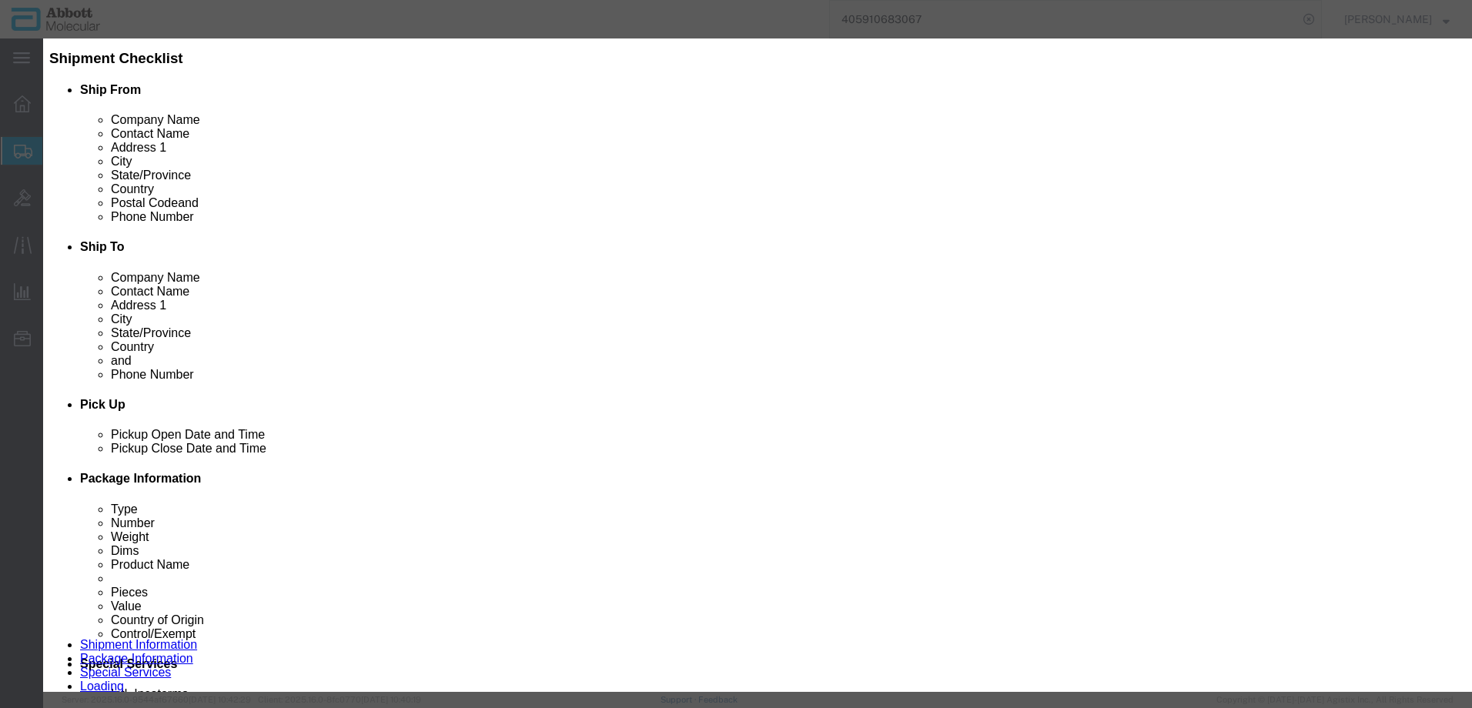
checkbox input "false"
select select "US"
type input "FROM_2_TO_8"
type input "3822190080"
select select "BIS"
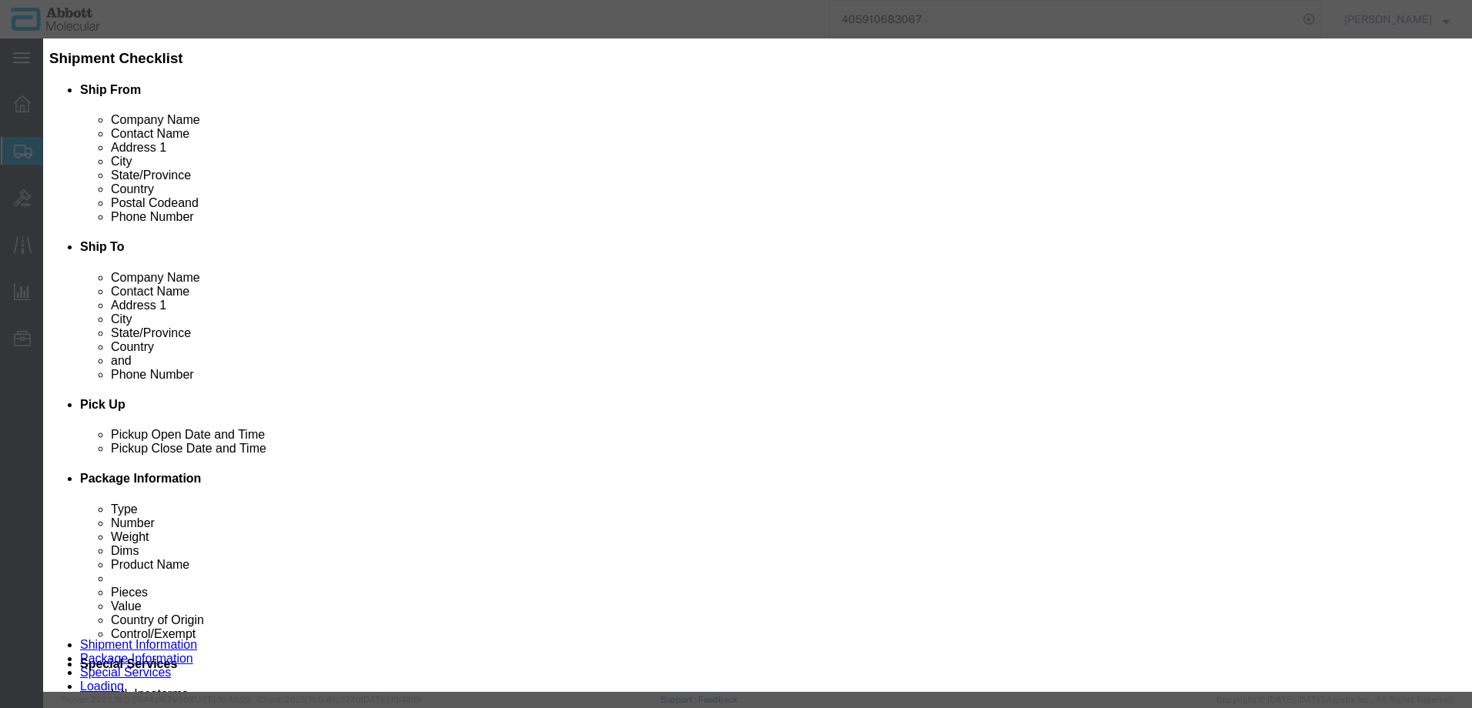
checkbox input "false"
type input "09N1591"
type textarea "Alinity m HR HPV AMP Kit"
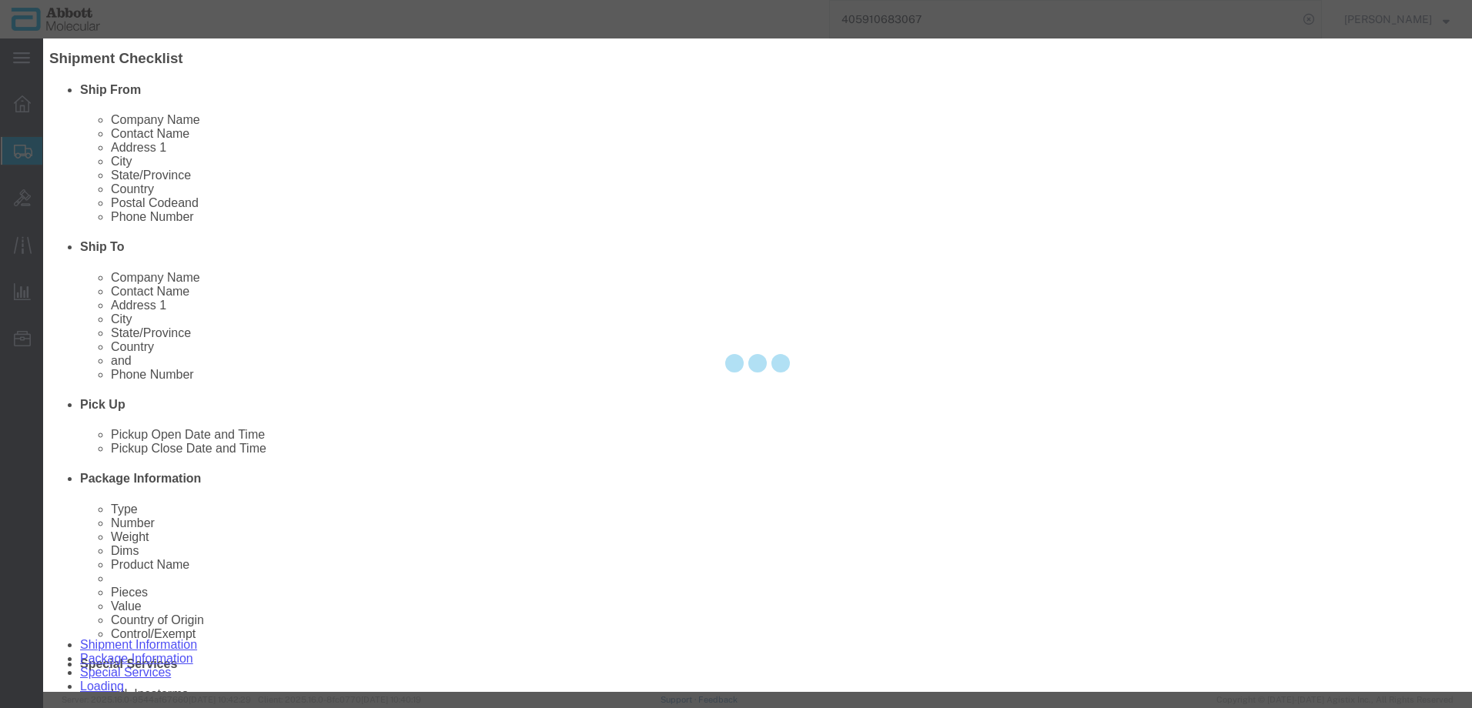
select select "NLR"
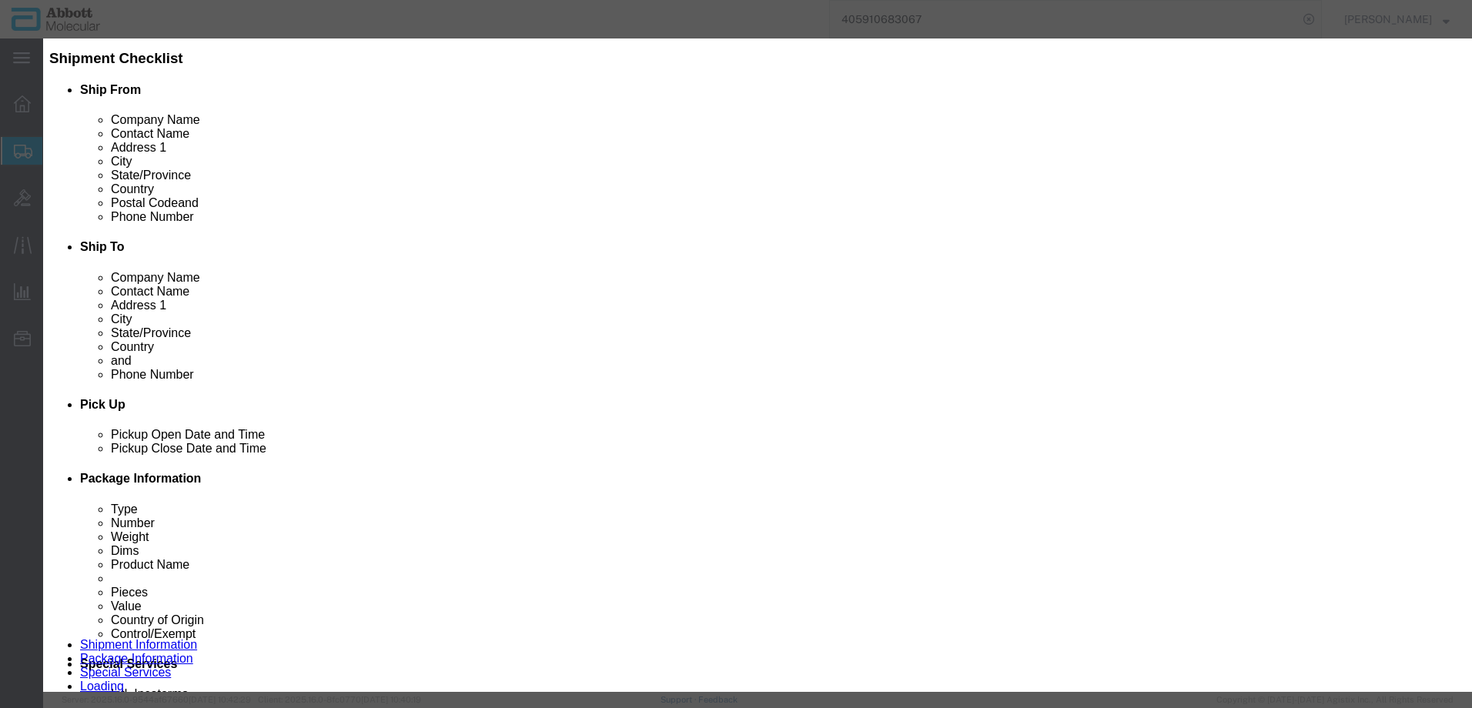
type input "09N1591"
type input "15"
type input "1"
select select "70"
drag, startPoint x: 901, startPoint y: 253, endPoint x: 901, endPoint y: 263, distance: 9.2
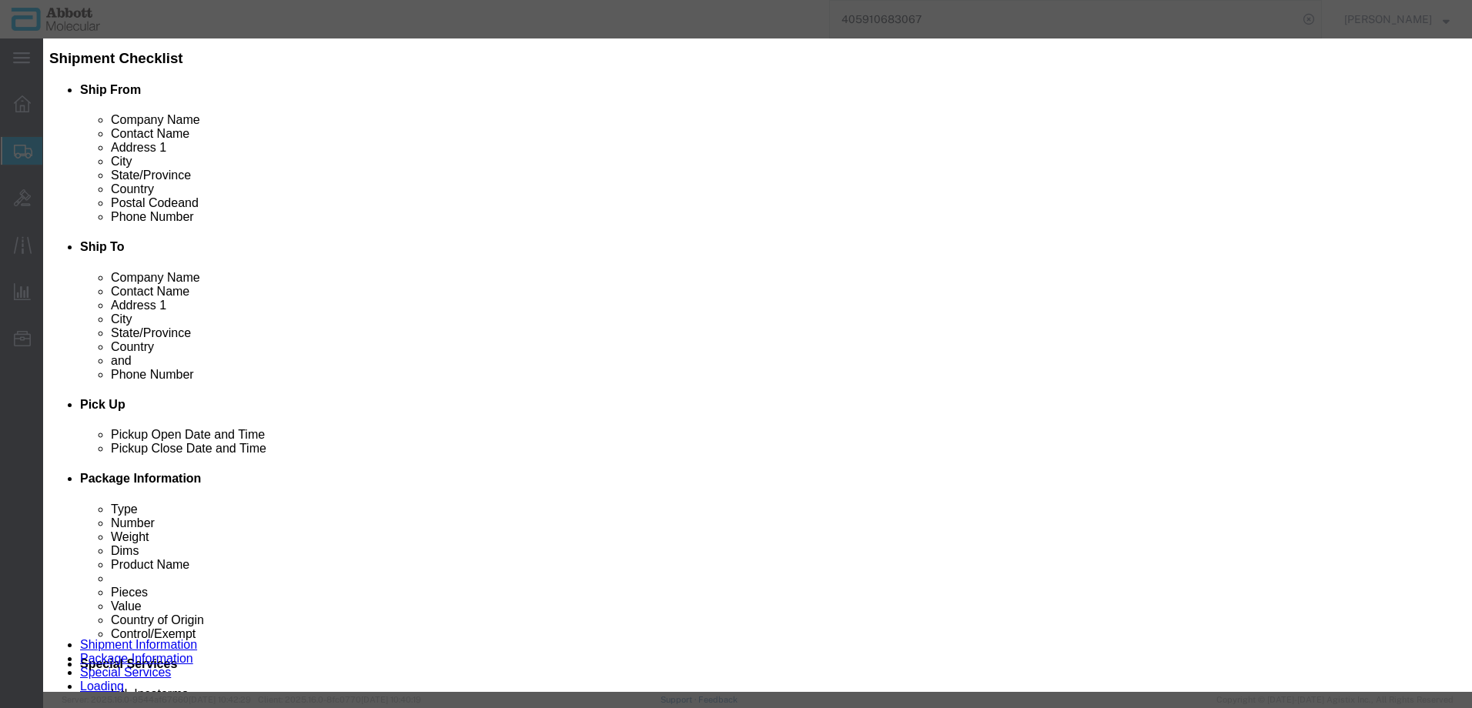
click select "Select Account Type Activity ID Airline Appointment Number ASN Batch Number Bil…"
select select "BATCH_NUMBER"
click select "Select Account Type Activity ID Airline Appointment Number ASN Batch Number Bil…"
type input "414193"
click button "Save & Close"
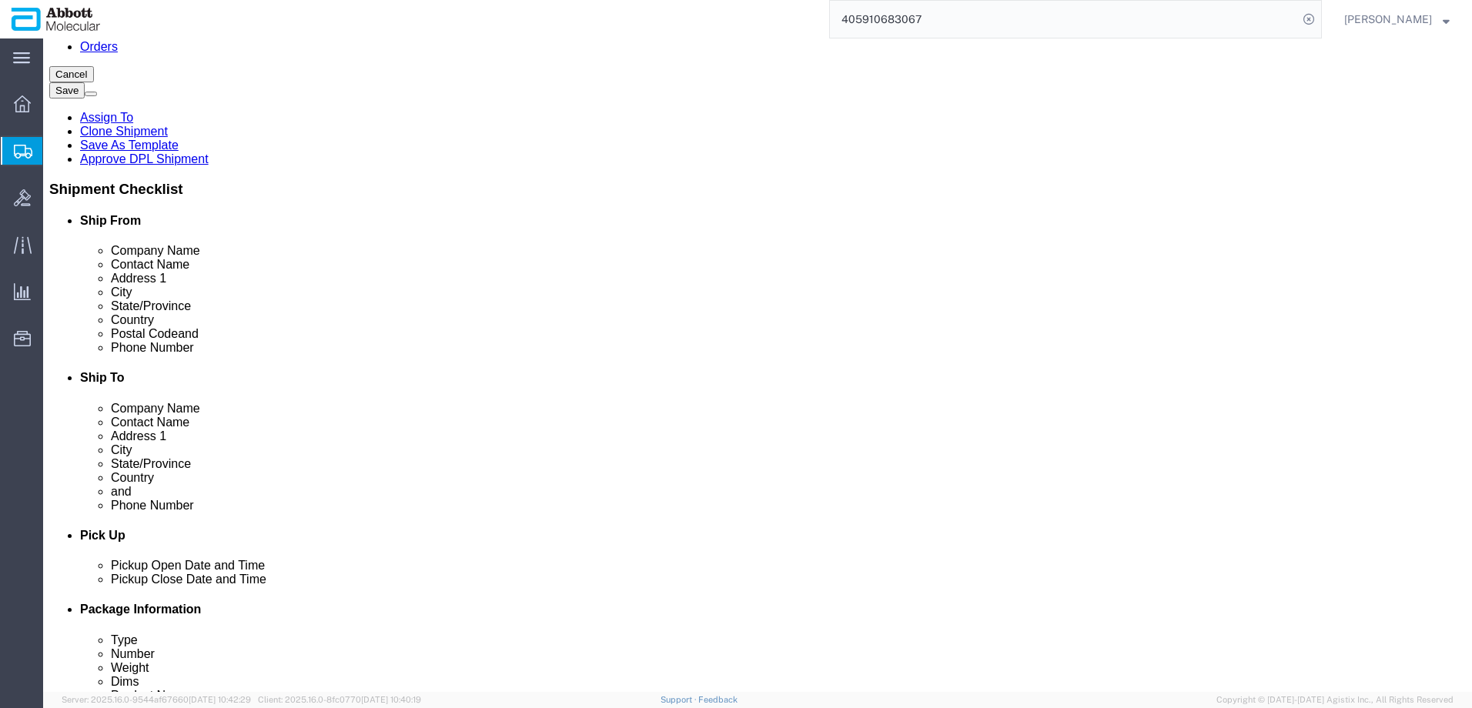
scroll to position [231, 0]
click link "Add Content"
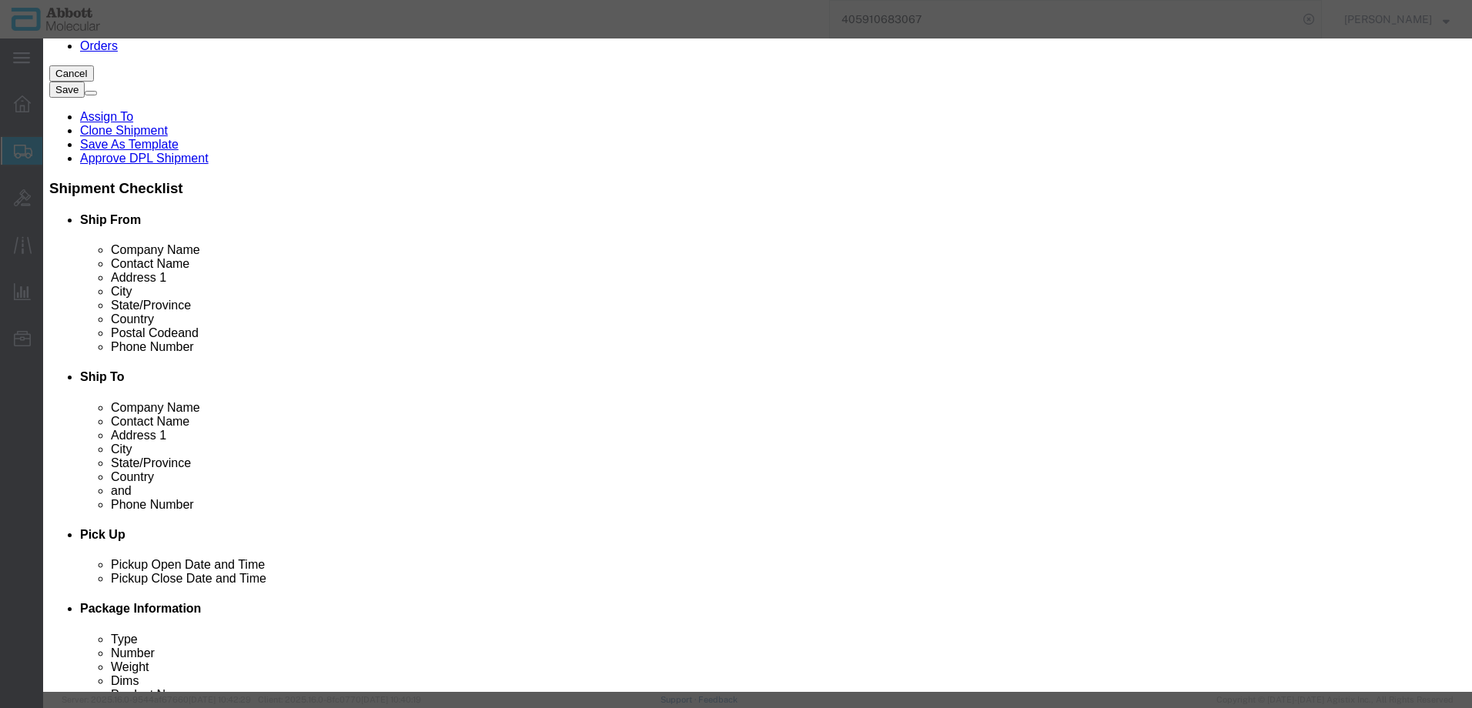
click input "text"
type input "09N1801"
click strong "09N1801"
select select
checkbox input "false"
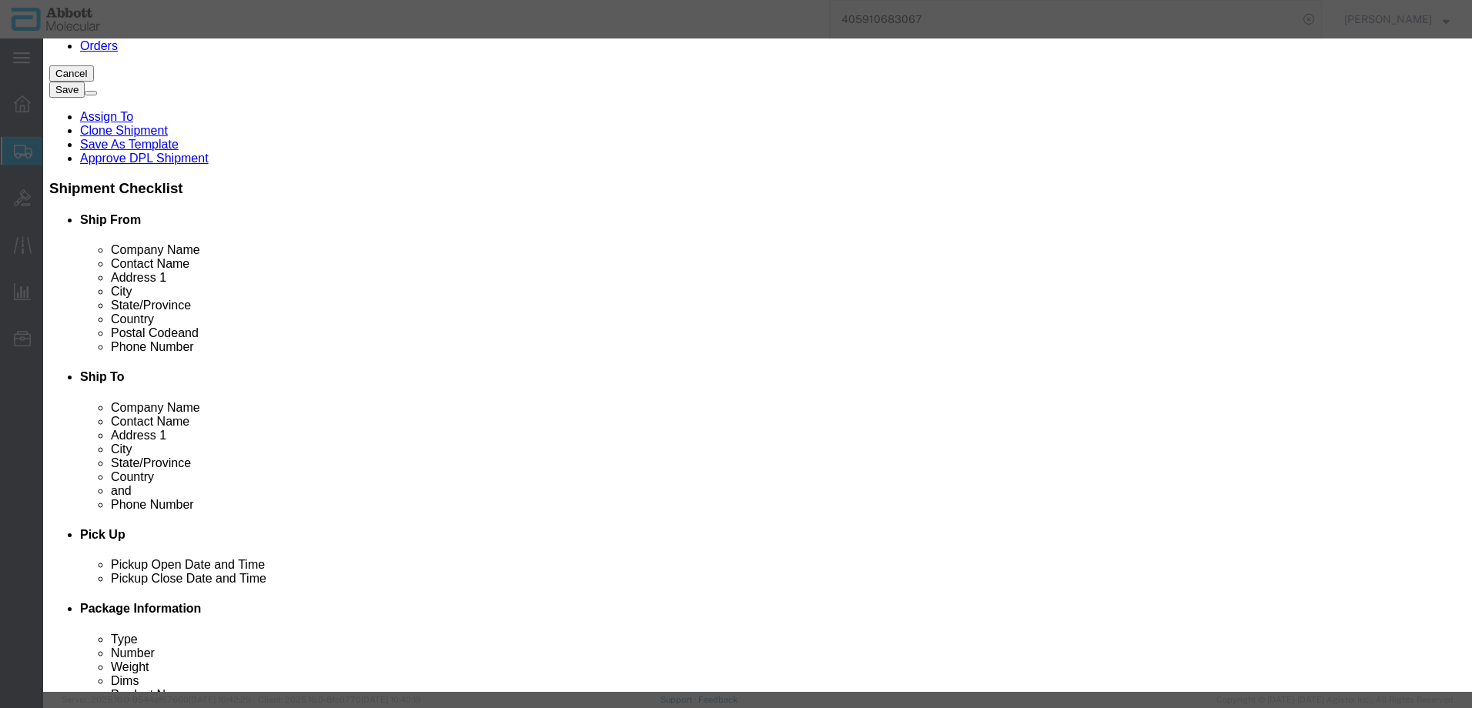
select select "US"
type input "AMBIENT"
type input "3822190080"
select select "BIS"
checkbox input "false"
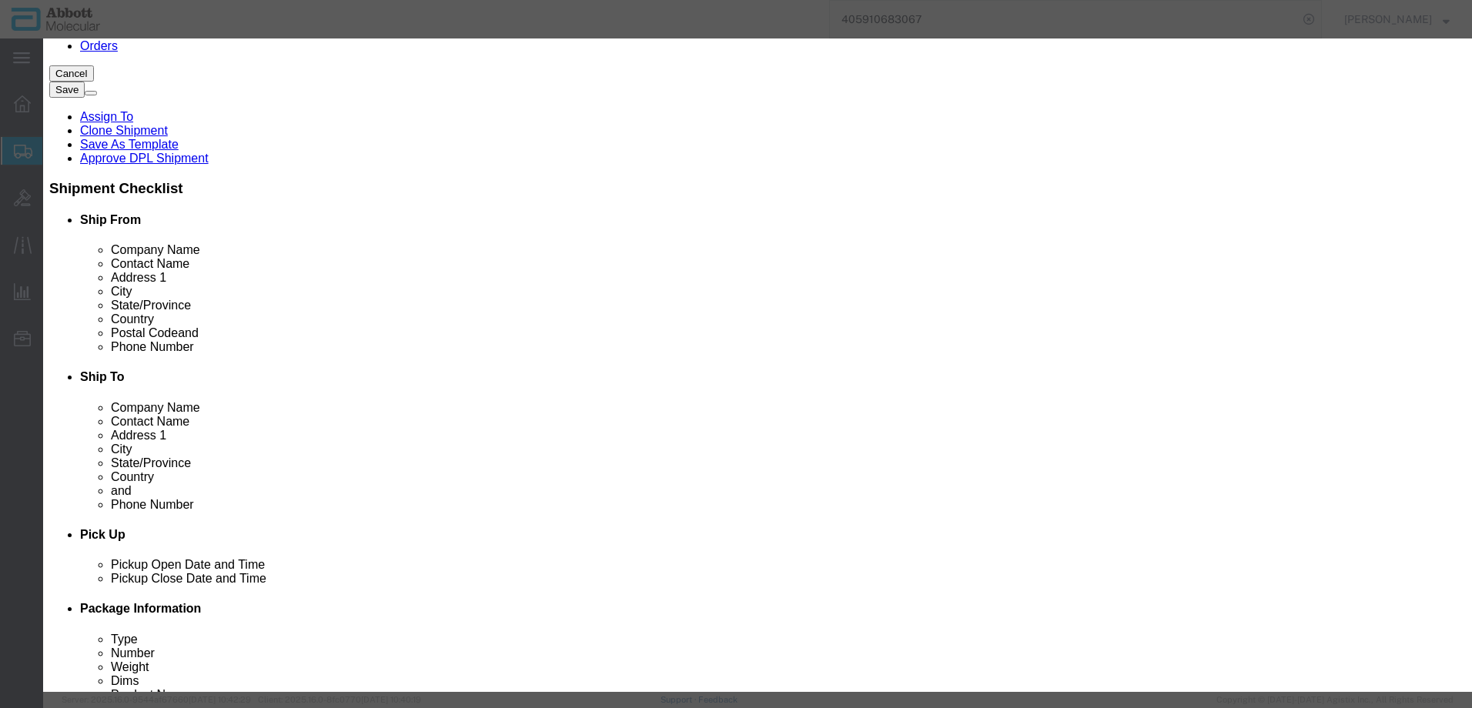
checkbox input "false"
type input "09N1801"
type textarea "Alinity m Sample Prep Kit 1"
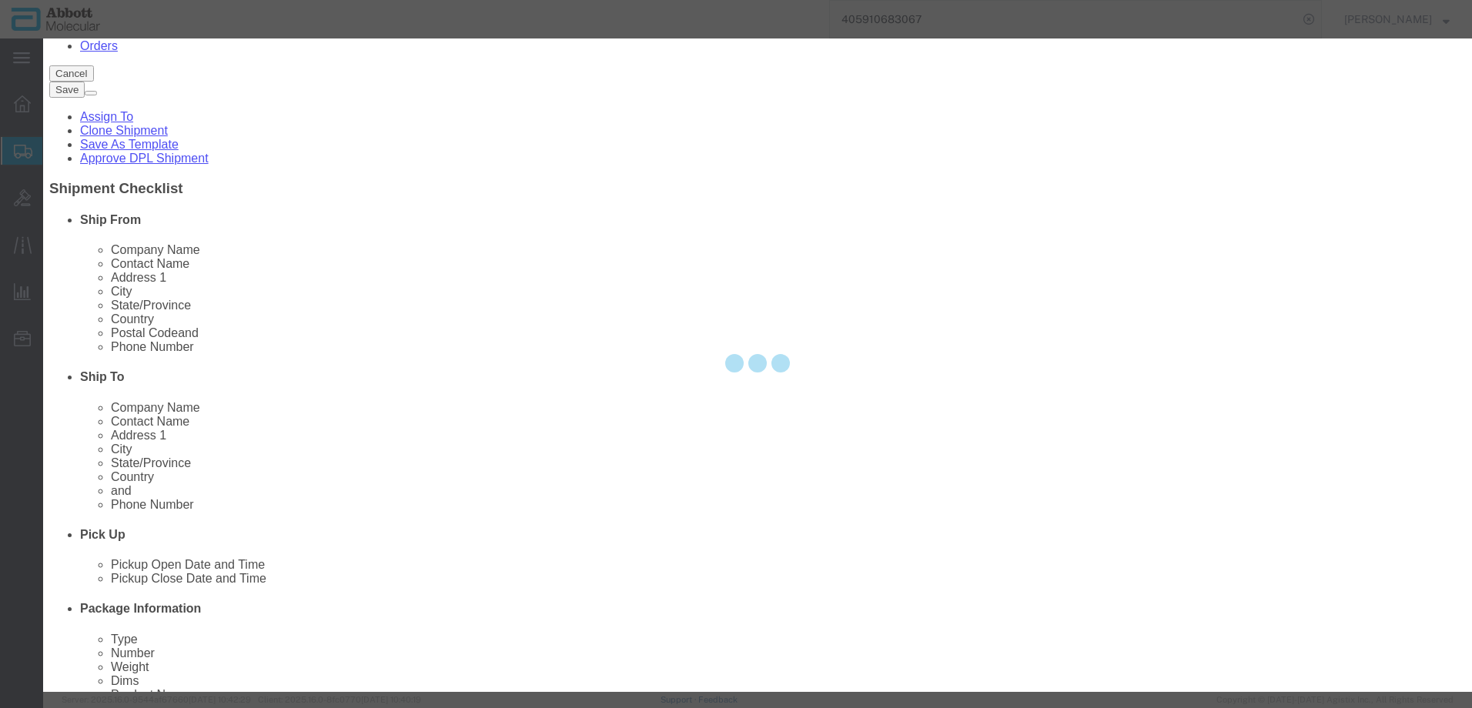
select select "NLR"
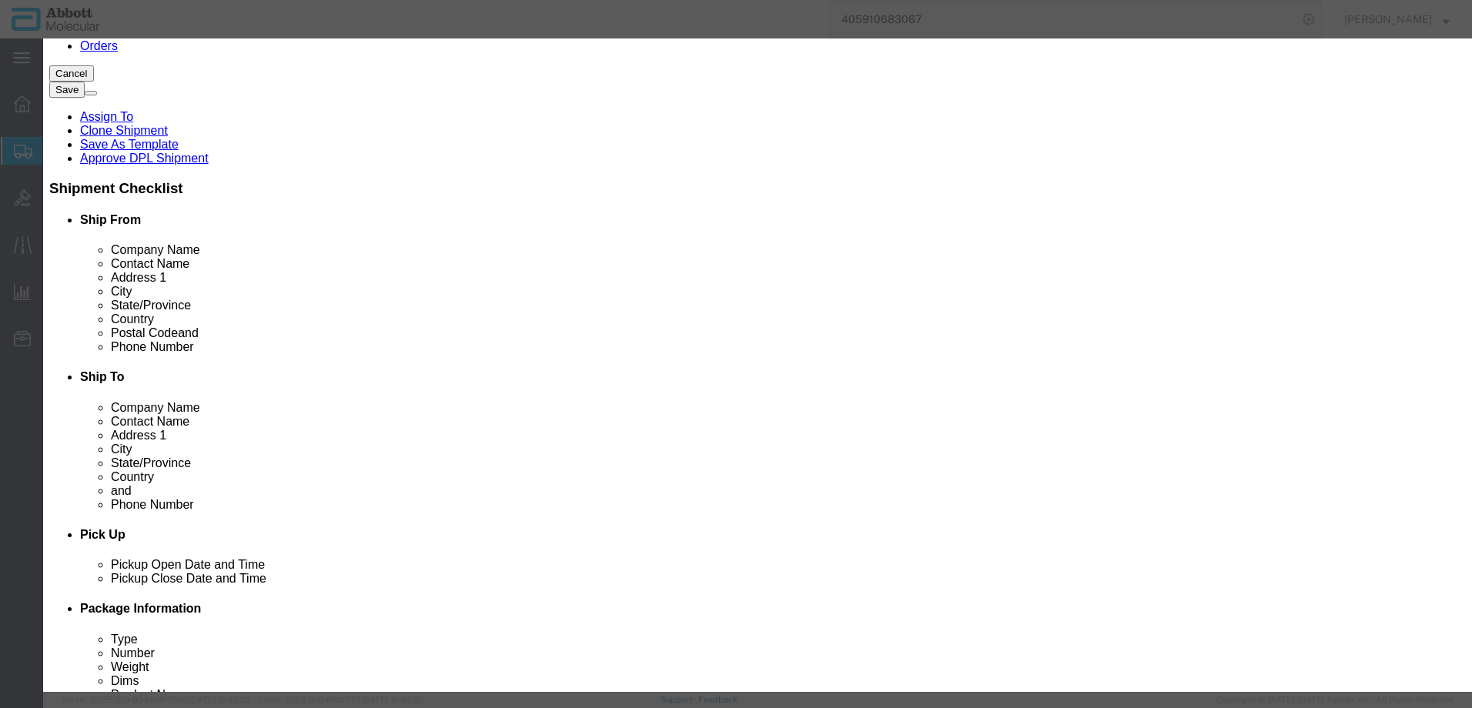
type input "09N1801"
type input "10"
type input "1"
select select "70"
click select "Select Account Type Activity ID Airline Appointment Number ASN Batch Number Bil…"
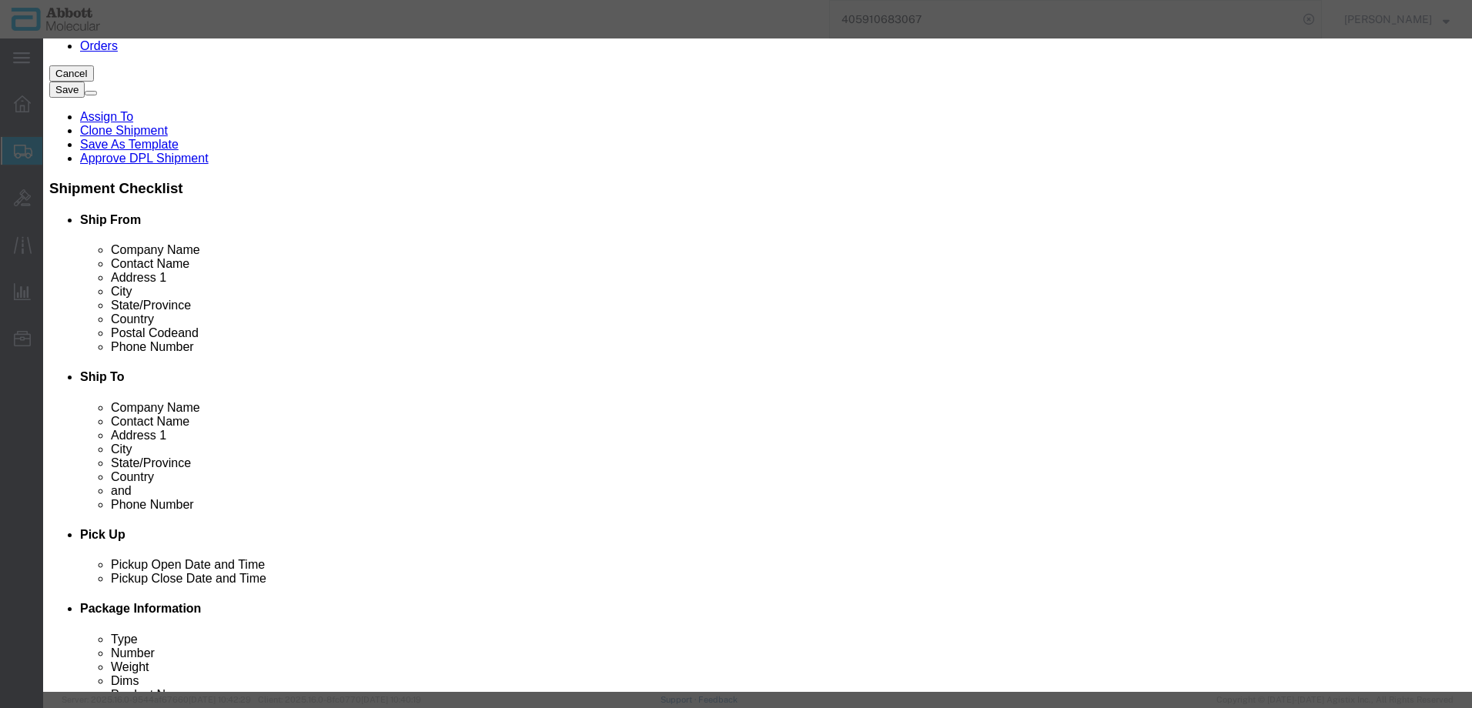
select select "BATCH_NUMBER"
click select "Select Account Type Activity ID Airline Appointment Number ASN Batch Number Bil…"
type input "417438"
click button "Save & Add Another"
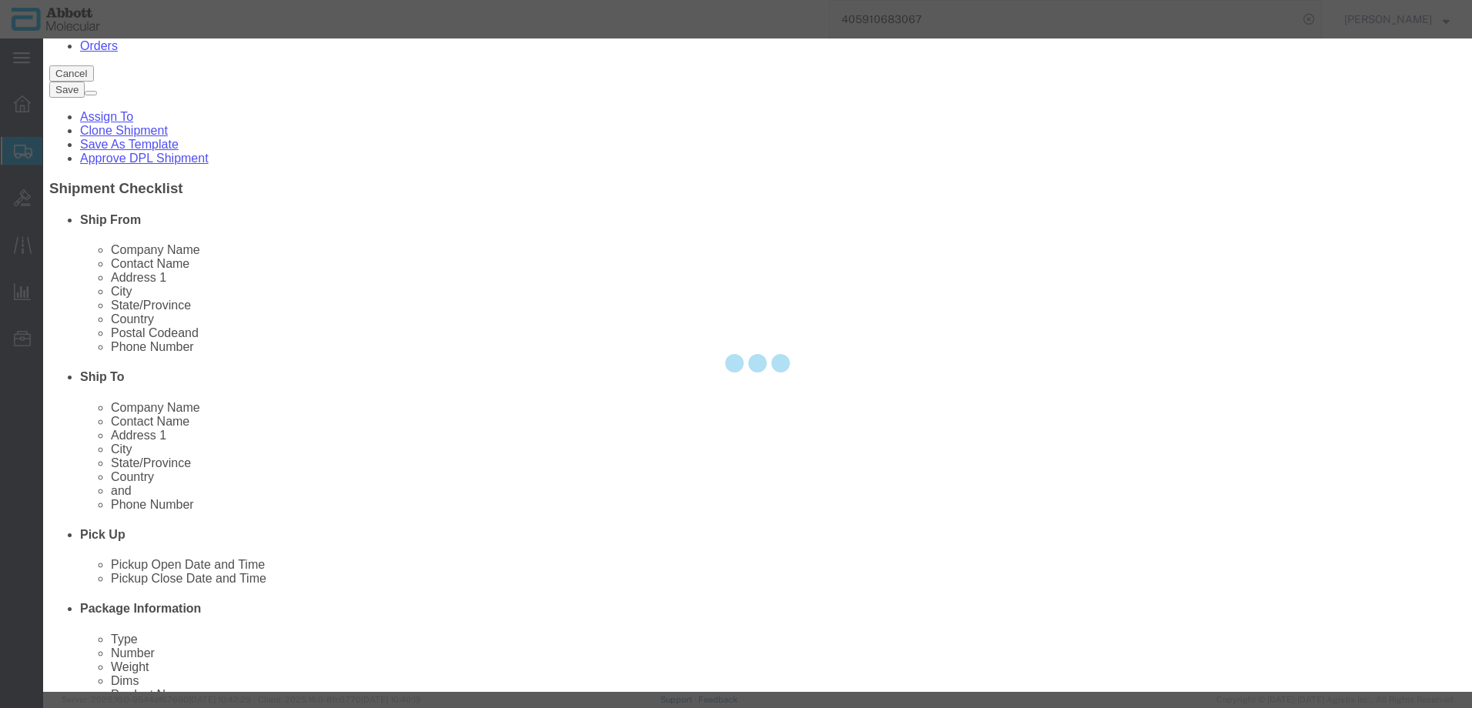
select select "EA"
select select
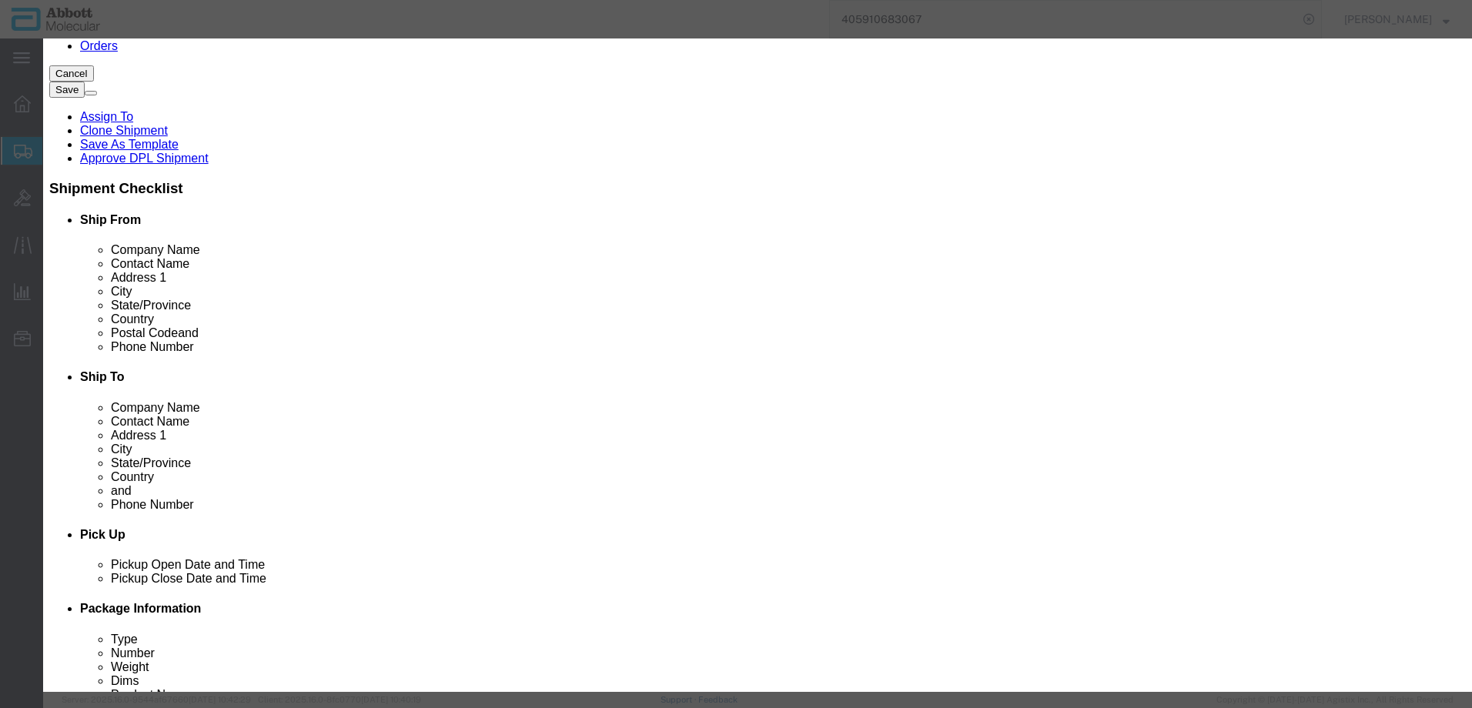
scroll to position [0, 0]
click input "text"
click td "Model: 03L7860"
click select "Select Account Type Activity ID Airline Appointment Number ASN Batch Number Bil…"
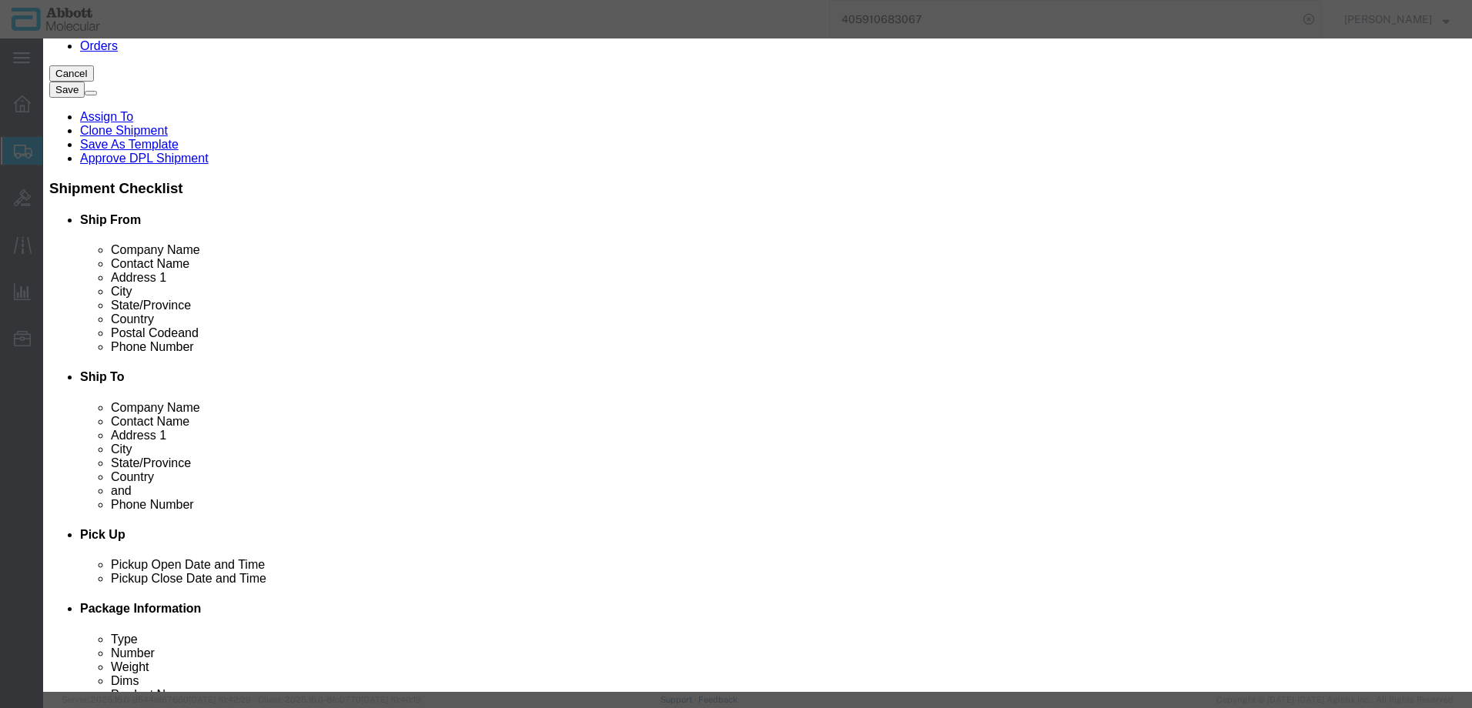
scroll to position [154, 0]
click button "Save & Close"
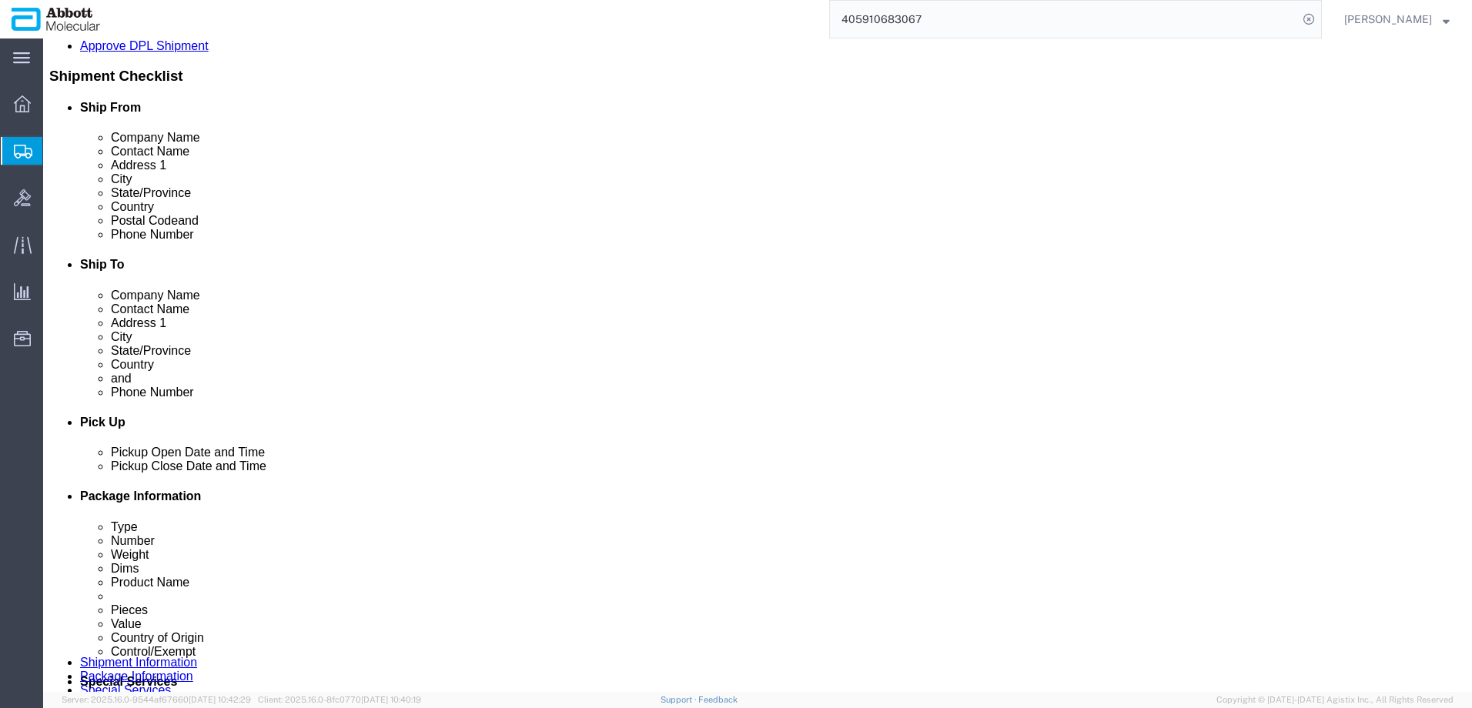
scroll to position [552, 0]
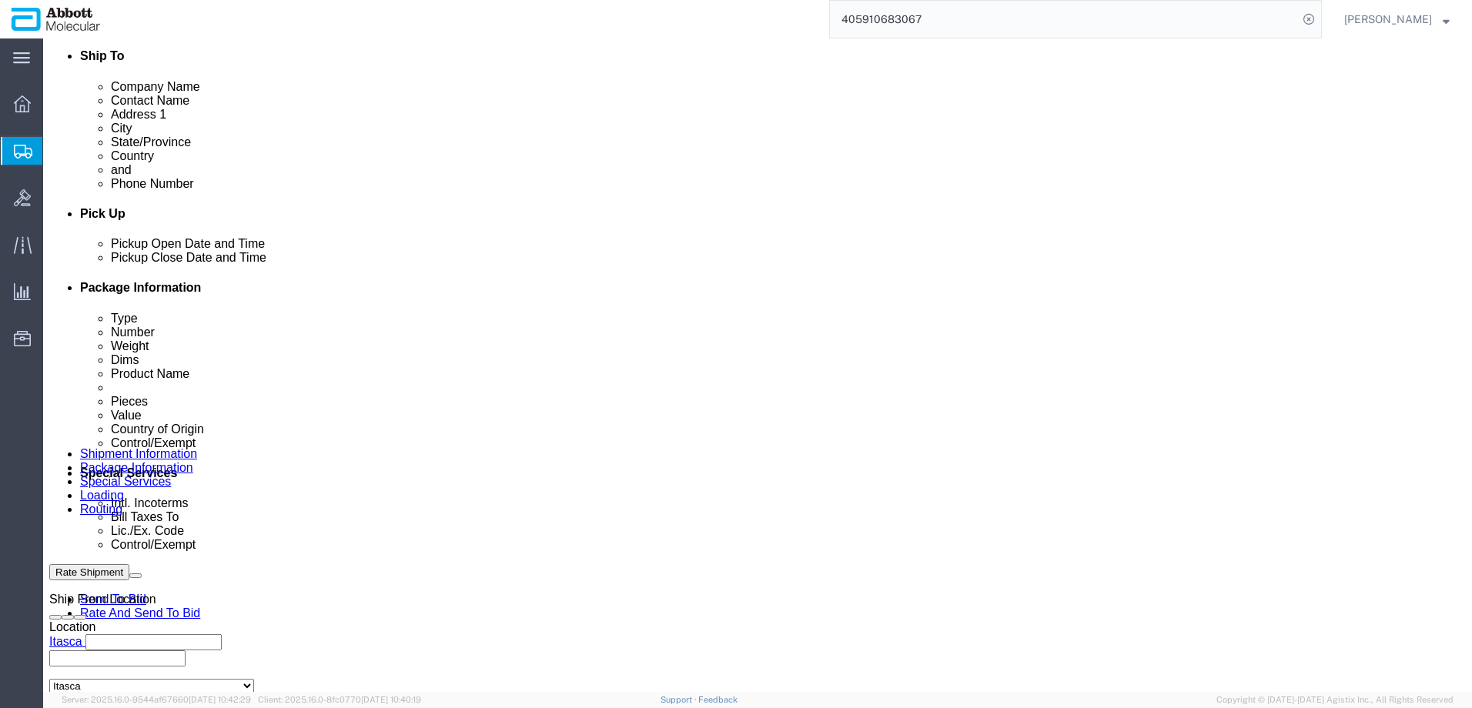
click button "Continue"
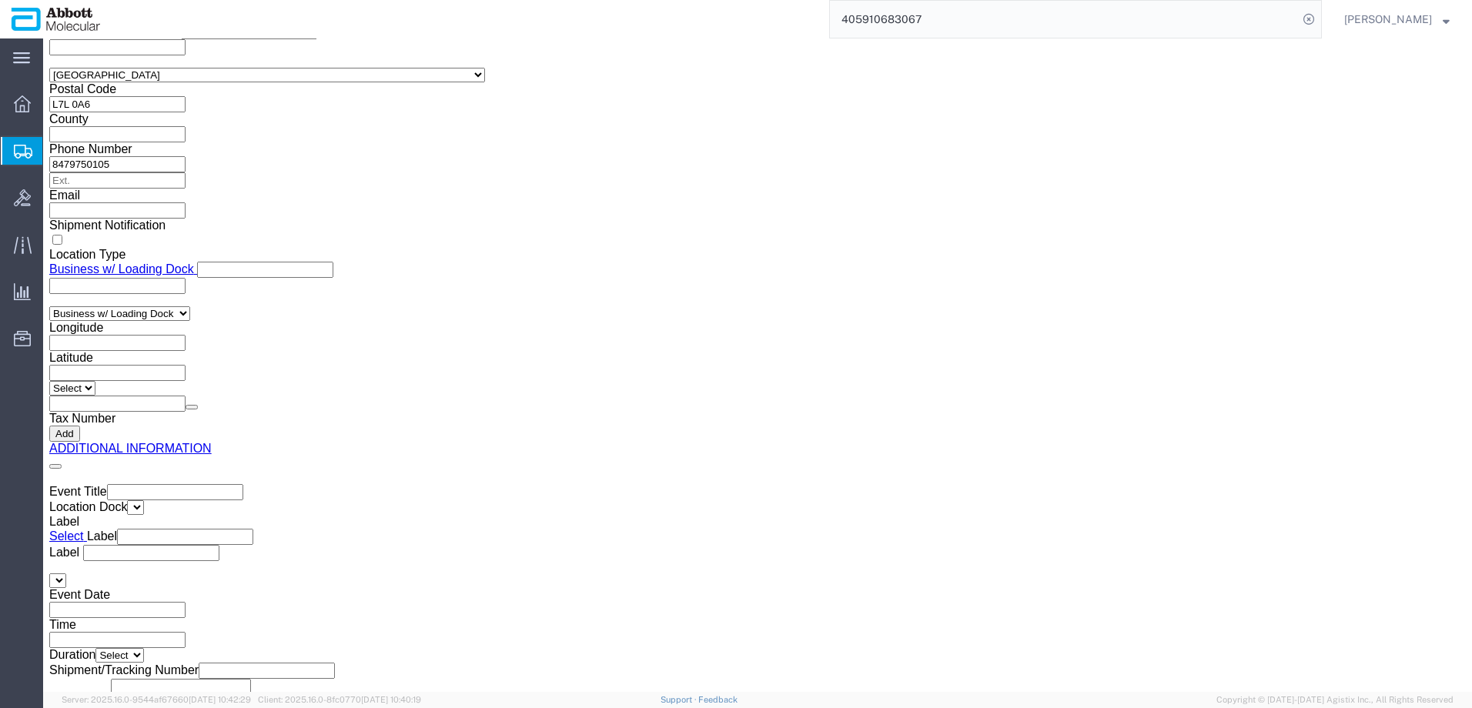
click button "Upload"
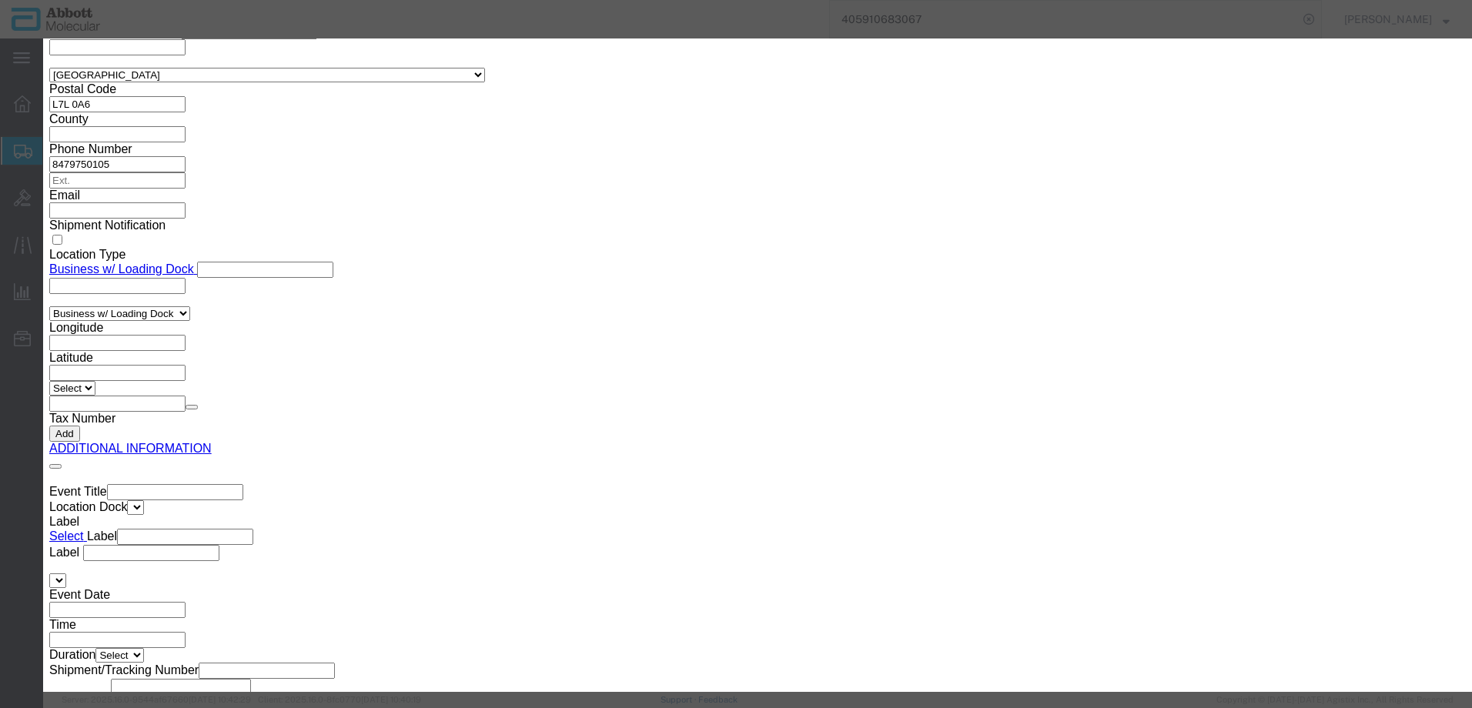
click button "Browse"
click button "Upload"
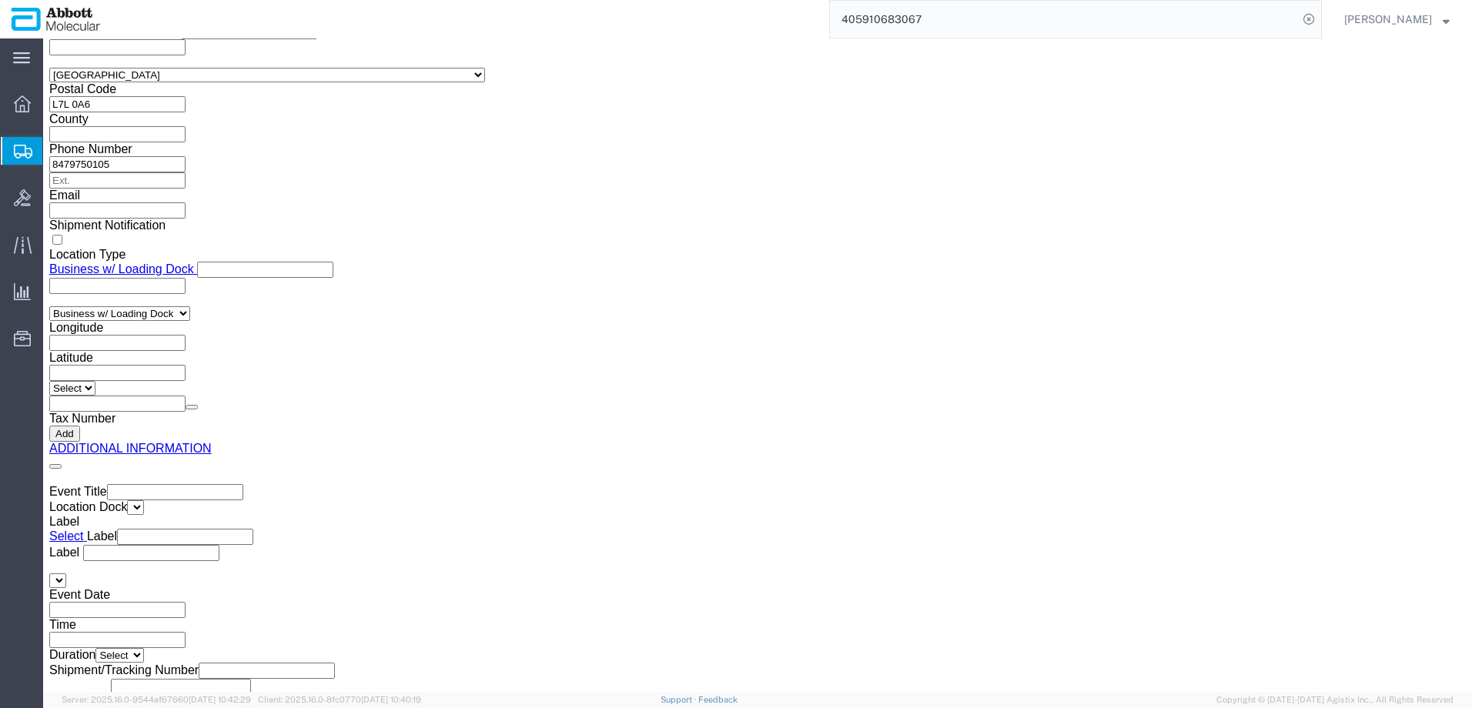
click button "Upload"
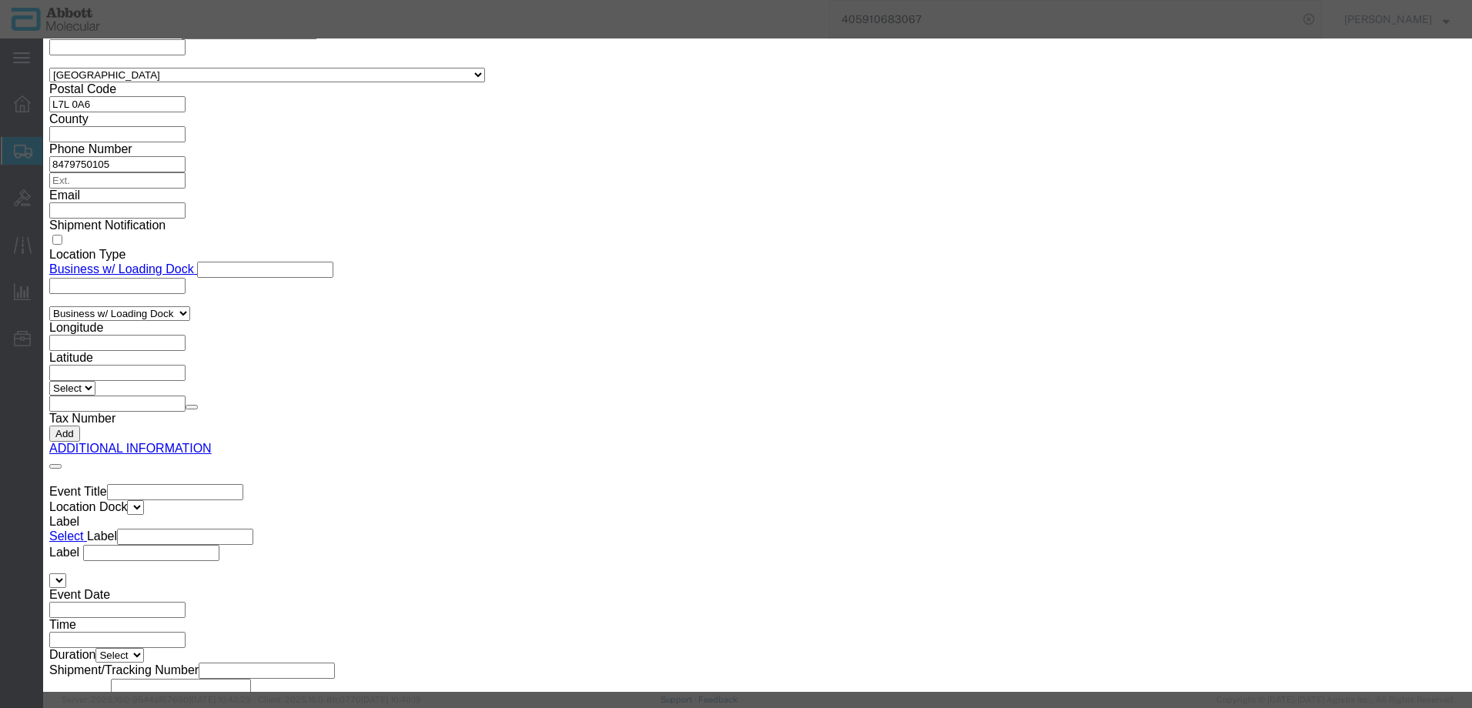
click icon "button"
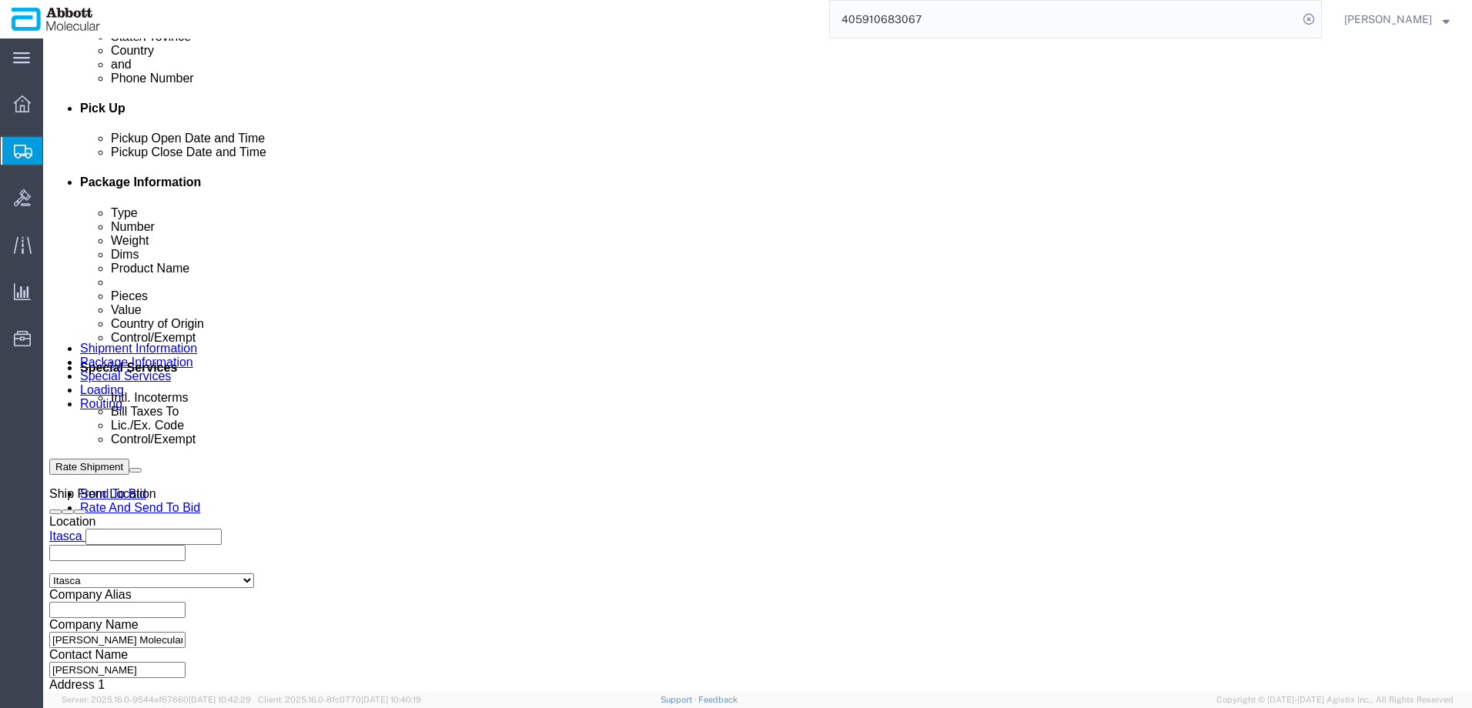
scroll to position [626, 0]
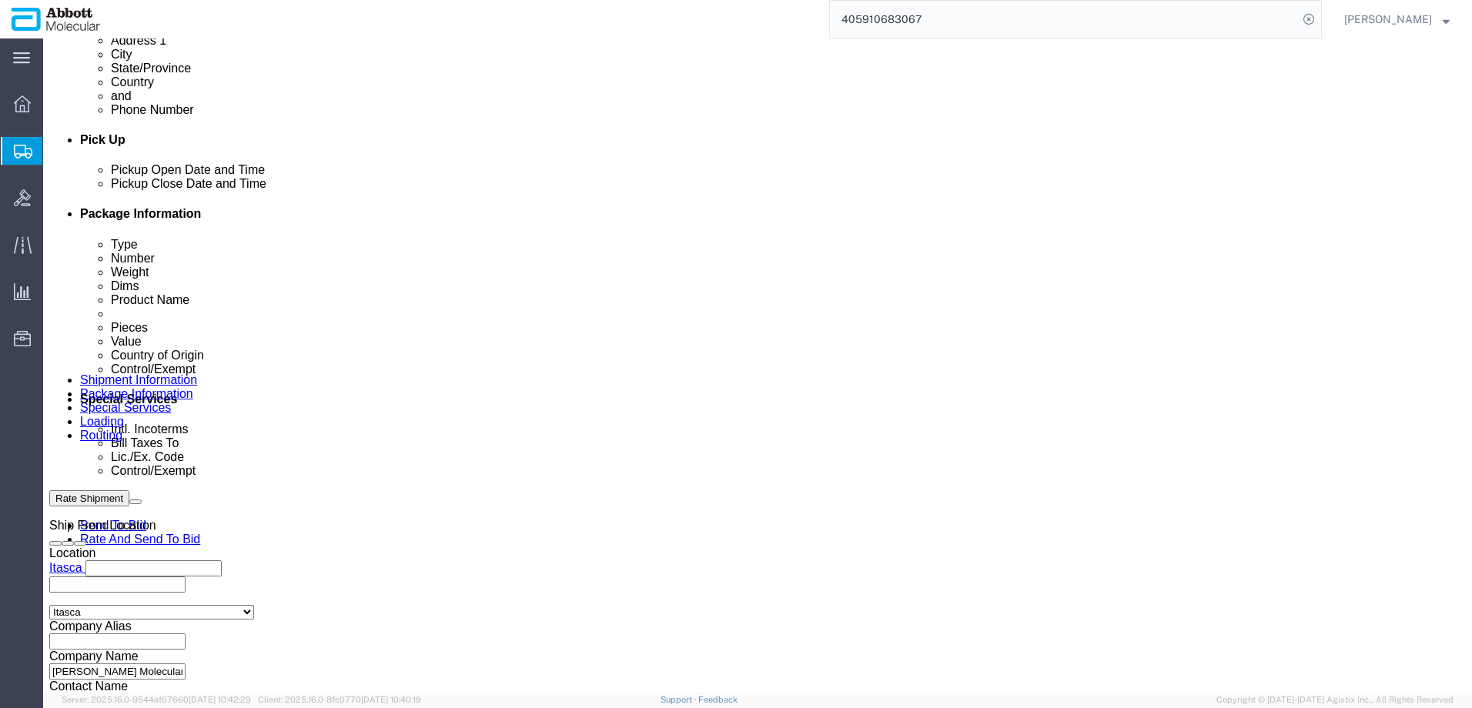
drag, startPoint x: 37, startPoint y: 19, endPoint x: 213, endPoint y: 16, distance: 175.6
click div "Shipment 56469003 New"
copy h1 "Shipment 56469003"
click button "Rate Shipment"
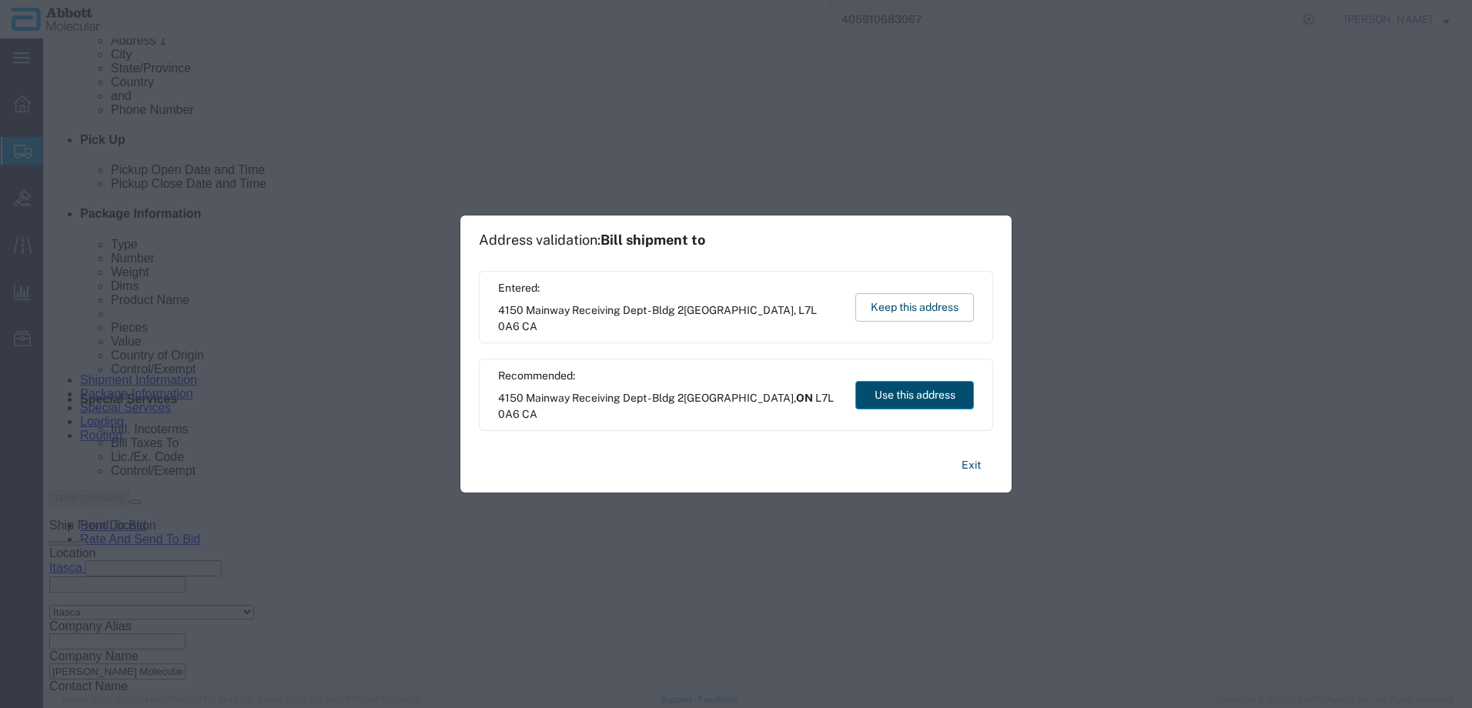
click at [899, 397] on button "Use this address" at bounding box center [915, 395] width 119 height 28
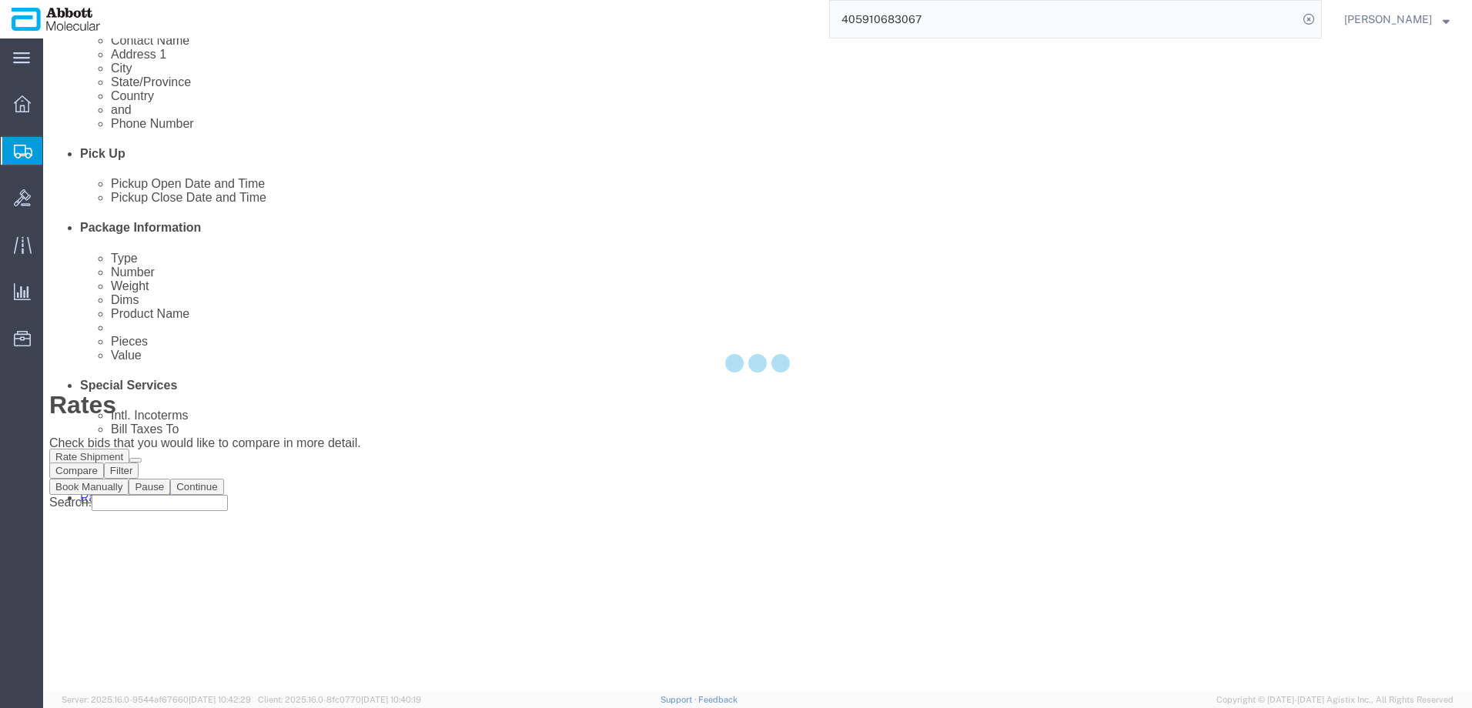
scroll to position [0, 0]
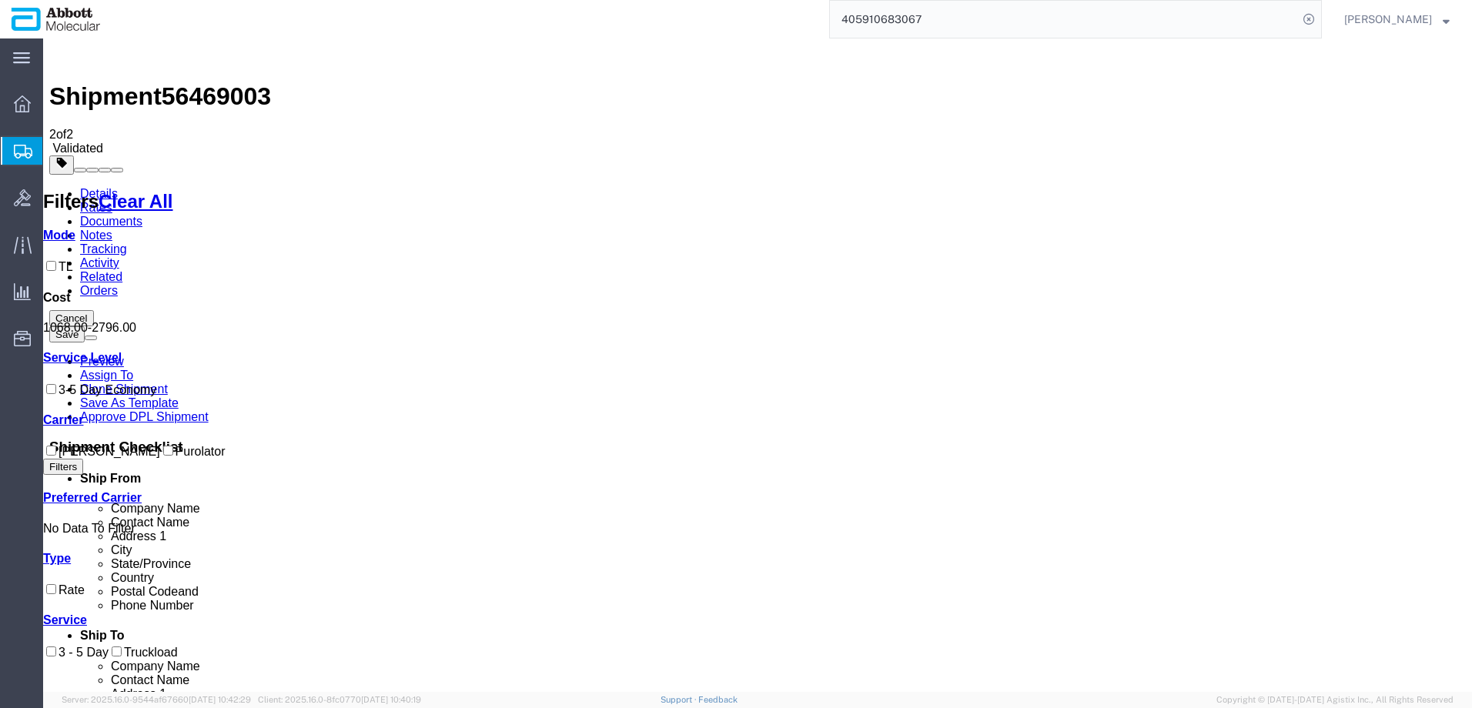
drag, startPoint x: 118, startPoint y: 466, endPoint x: 146, endPoint y: 455, distance: 30.5
click at [160, 458] on label "Purolator" at bounding box center [192, 451] width 65 height 13
click at [163, 456] on input "Purolator" at bounding box center [168, 451] width 10 height 10
